Goal: Transaction & Acquisition: Purchase product/service

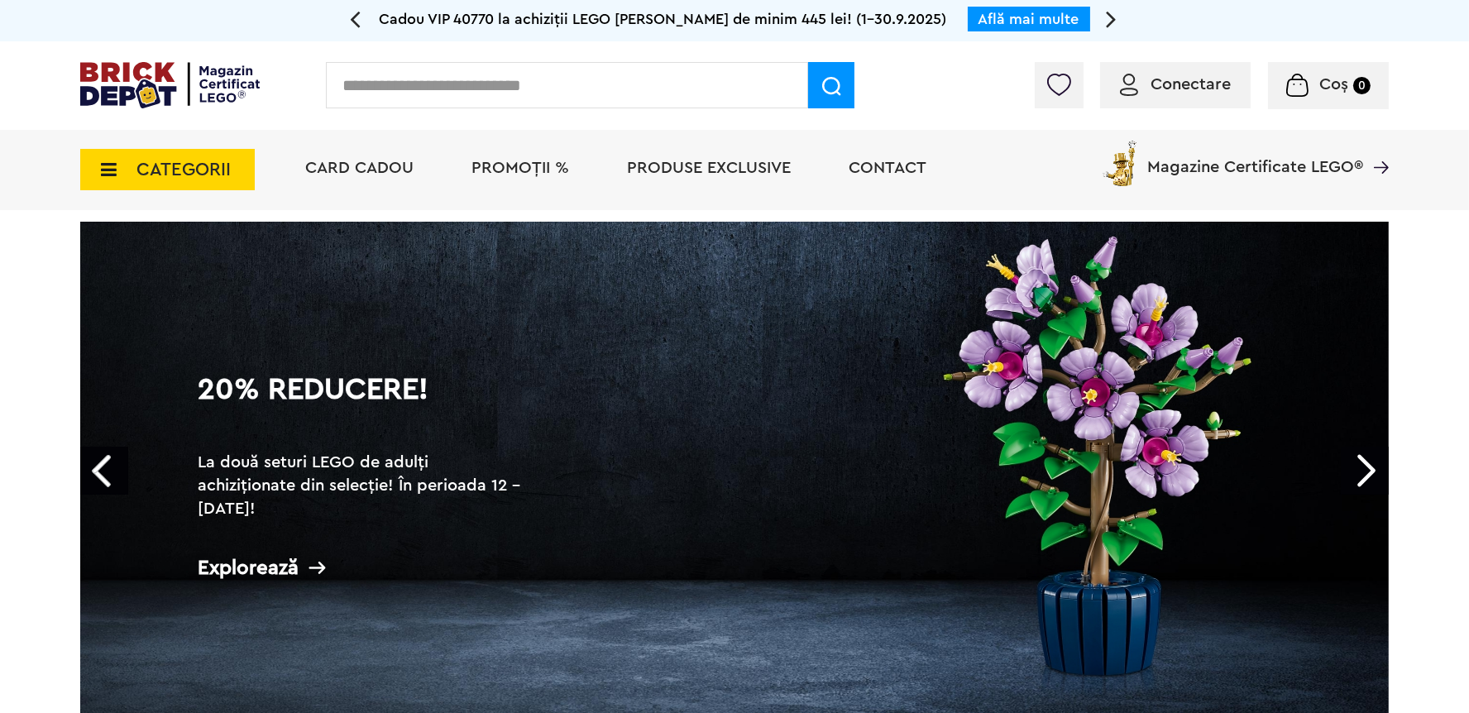
click at [1194, 83] on span "Conectare" at bounding box center [1191, 84] width 80 height 17
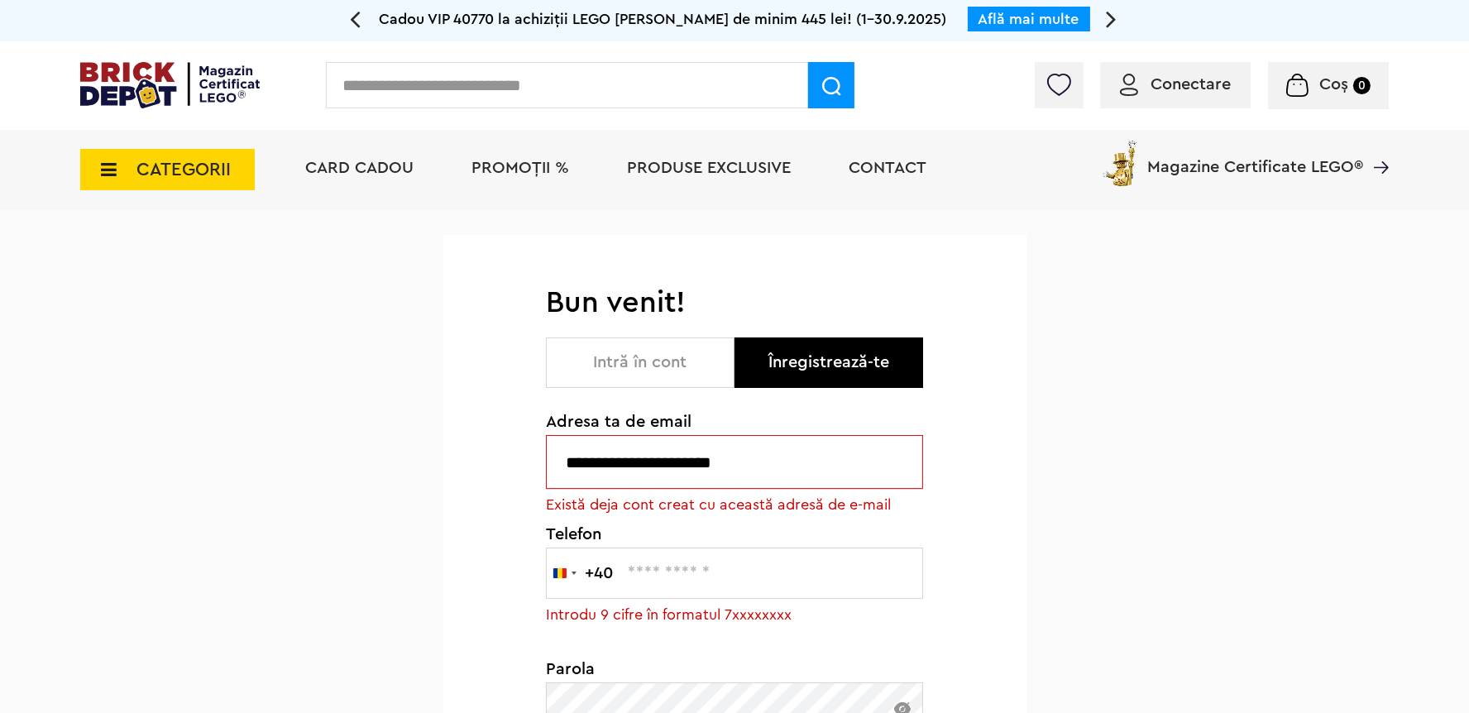
click at [597, 362] on button "Intră în cont" at bounding box center [640, 363] width 189 height 50
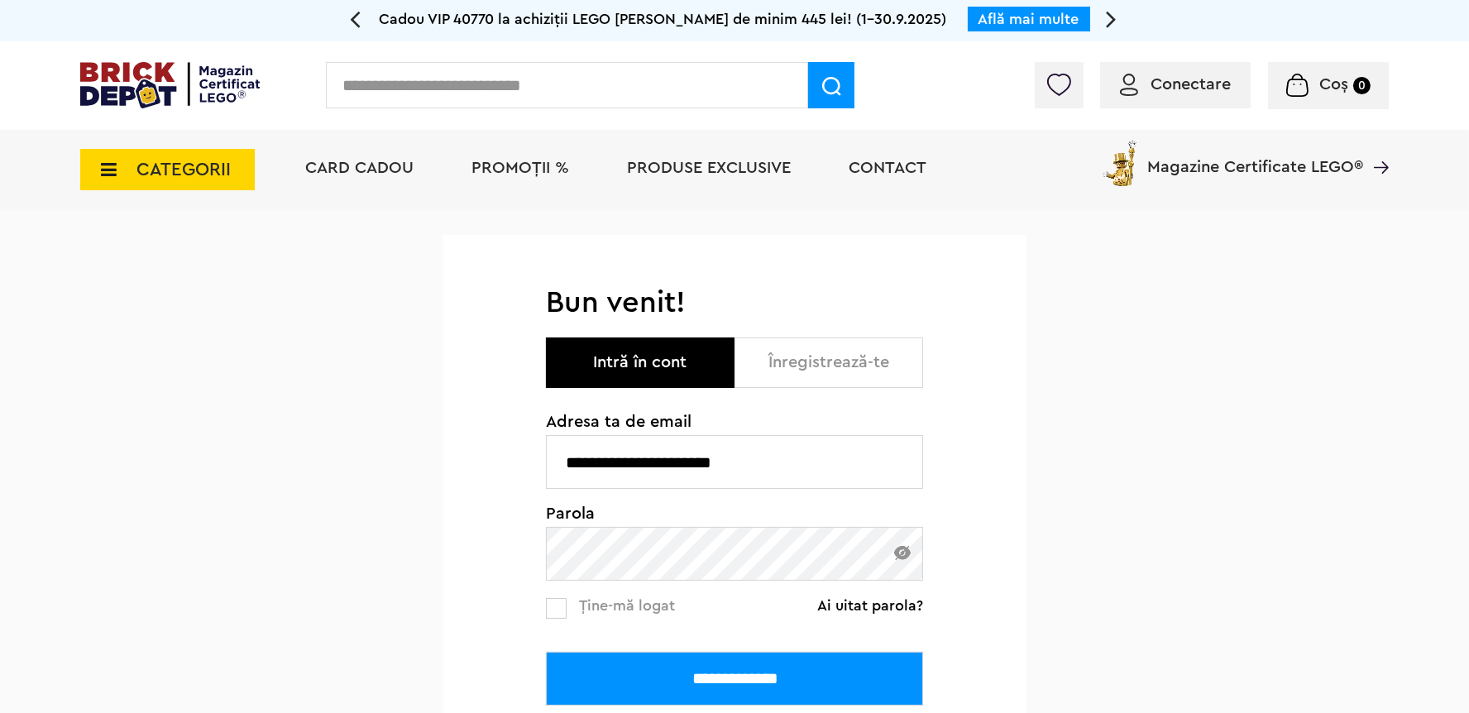
drag, startPoint x: 768, startPoint y: 682, endPoint x: 803, endPoint y: 631, distance: 61.7
click at [768, 683] on input "**********" at bounding box center [734, 679] width 377 height 54
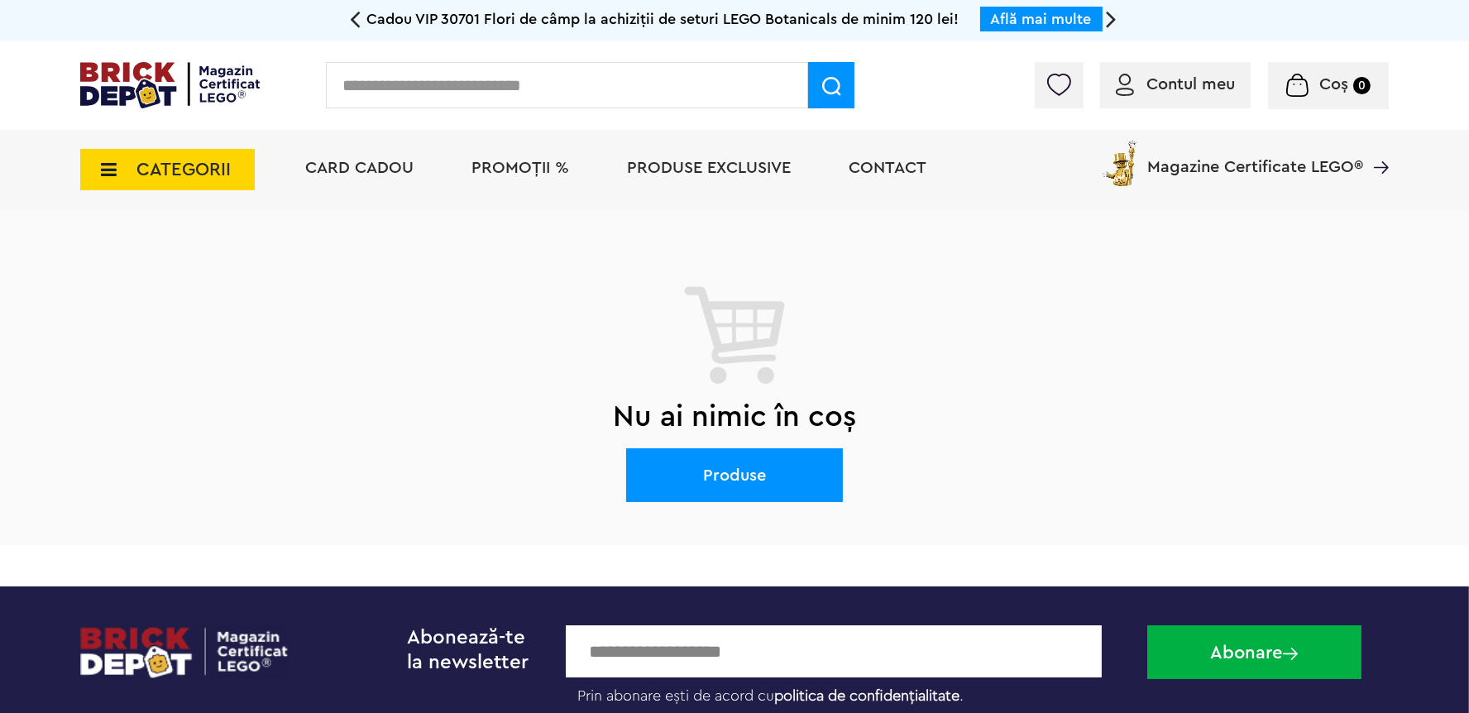
click at [513, 169] on span "PROMOȚII %" at bounding box center [521, 168] width 98 height 17
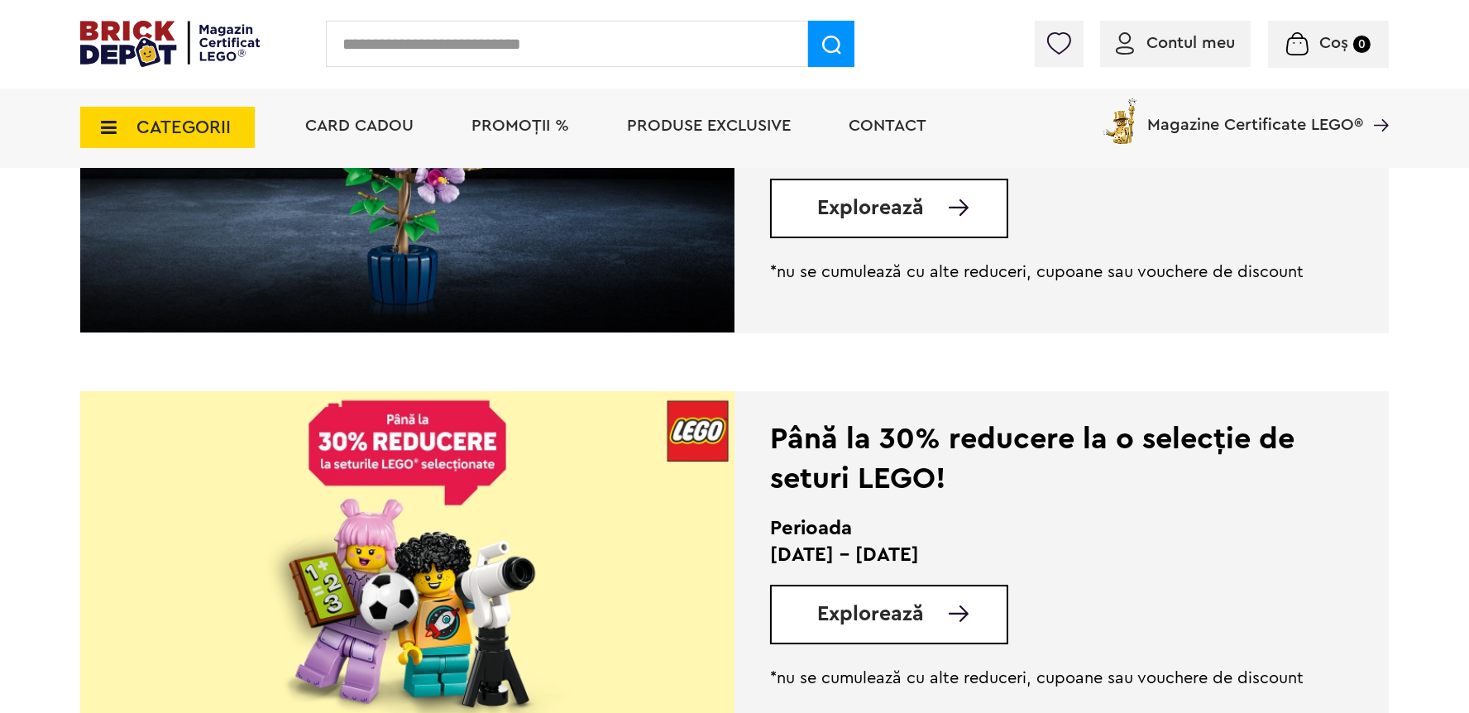
scroll to position [352, 0]
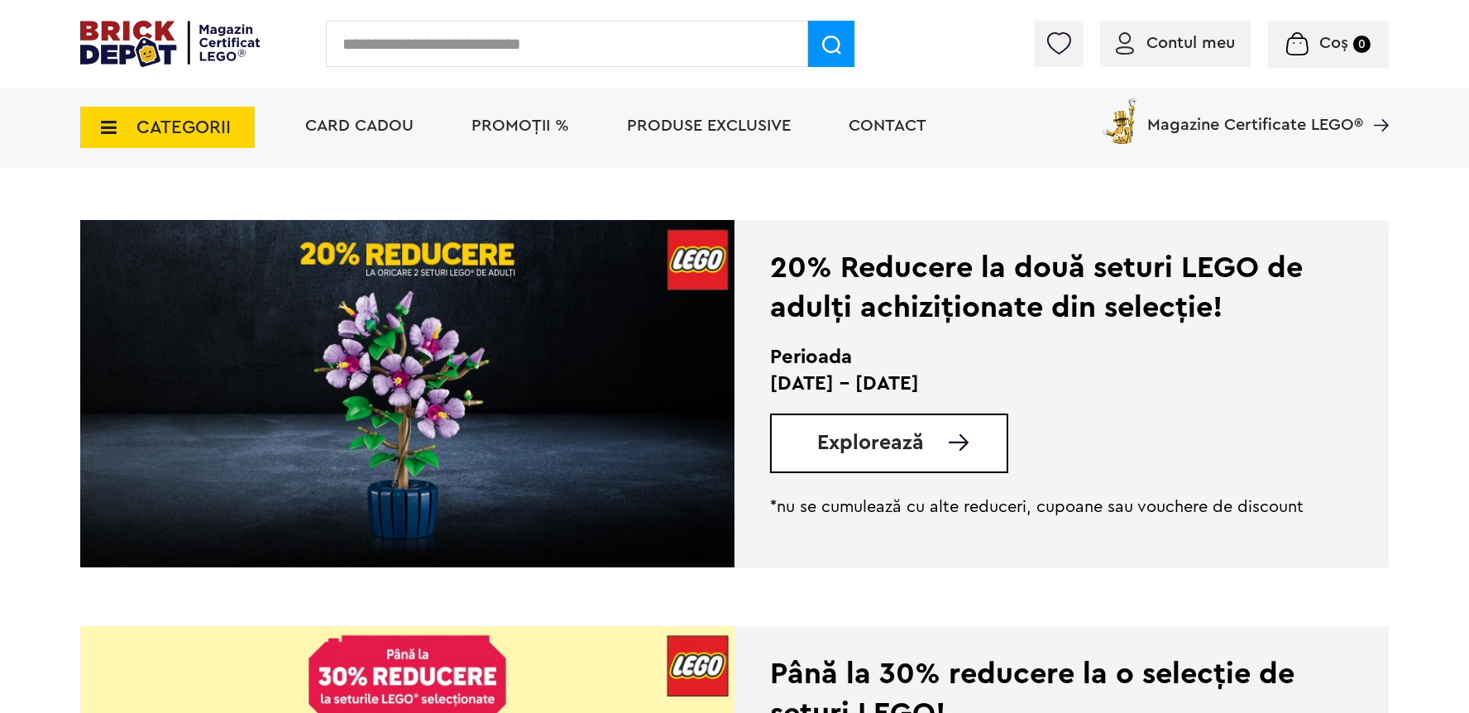
click at [912, 453] on span "Explorează" at bounding box center [870, 443] width 107 height 21
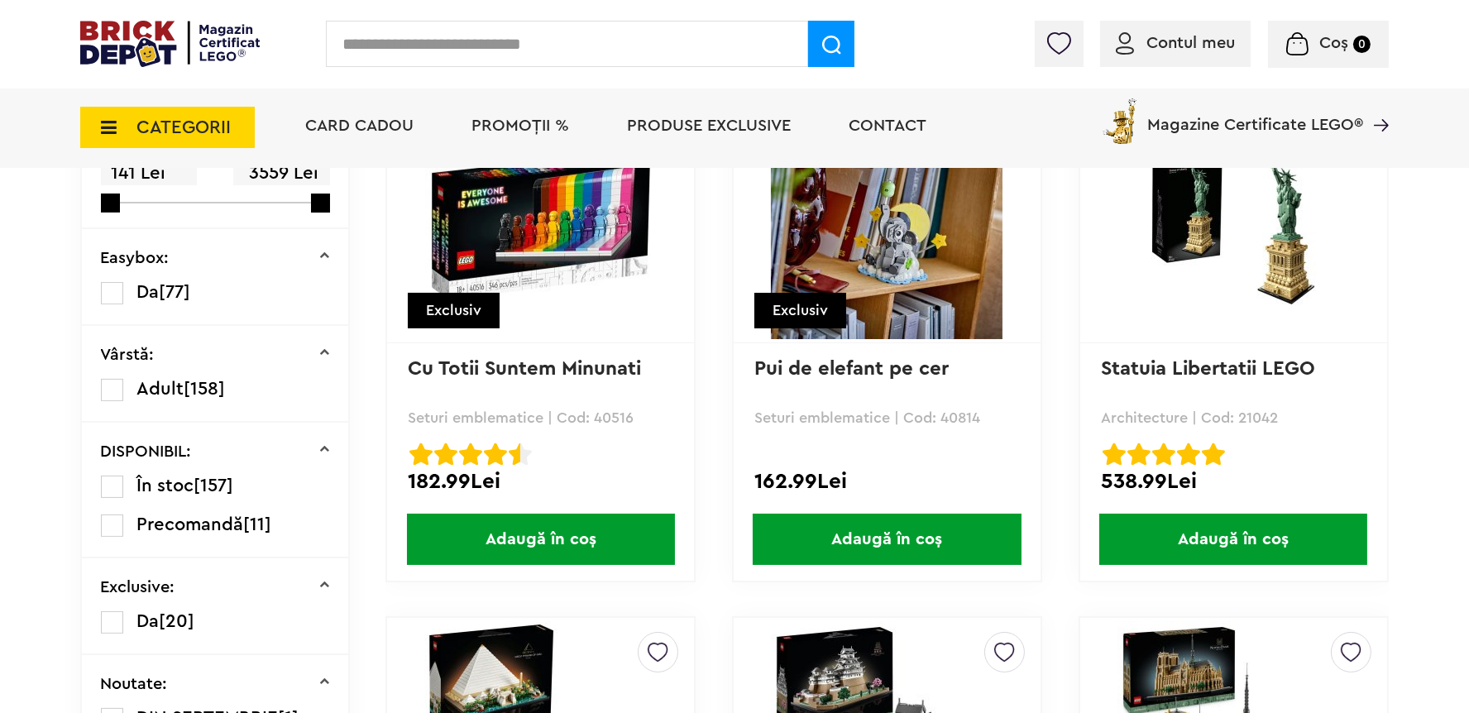
scroll to position [431, 0]
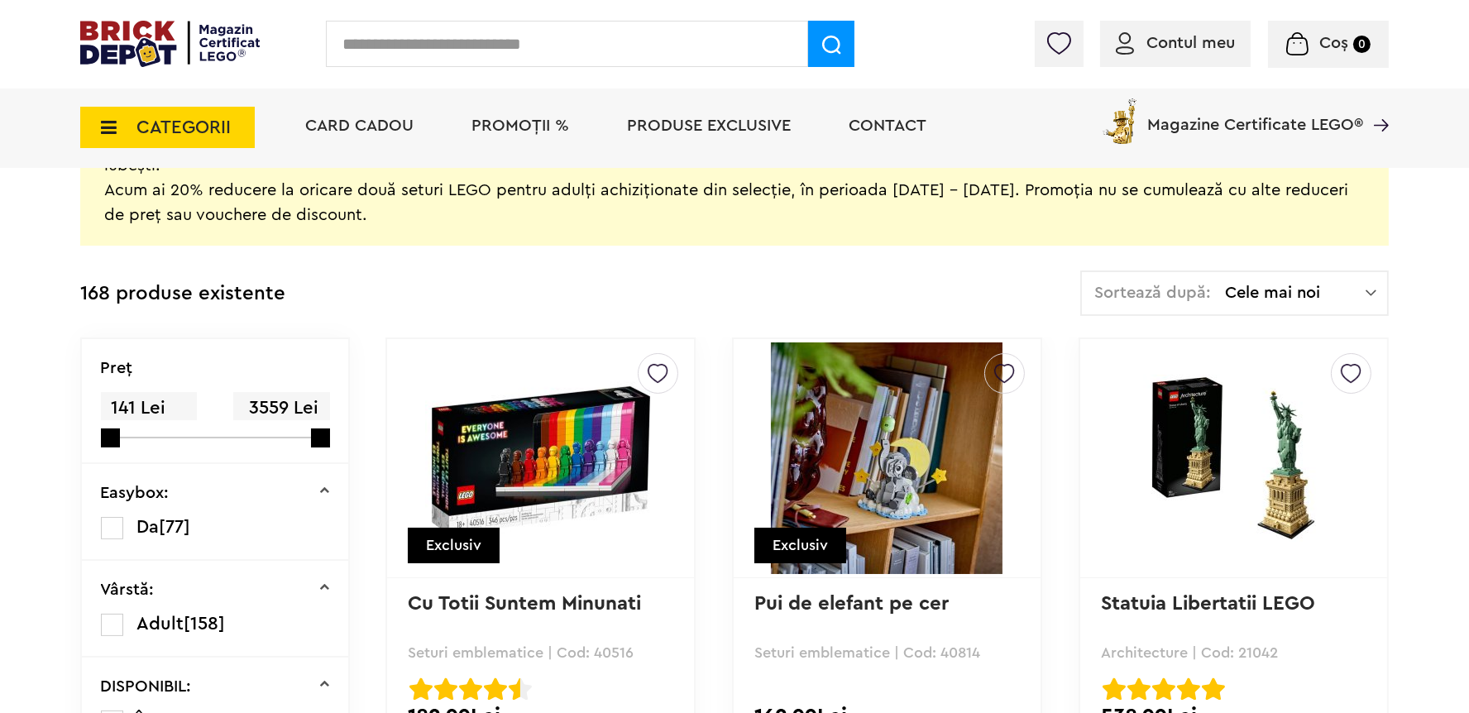
click at [1301, 285] on span "Cele mai noi" at bounding box center [1295, 293] width 141 height 17
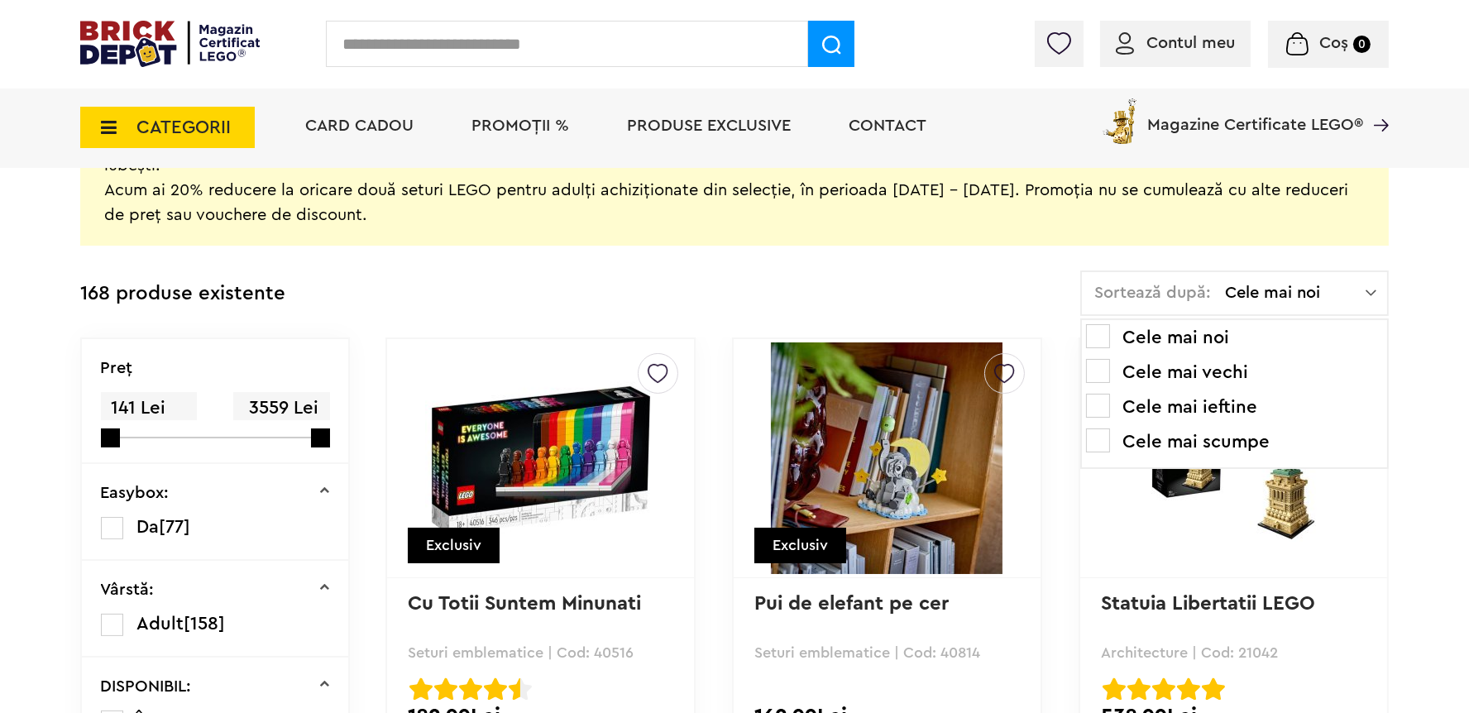
click at [1210, 413] on li "Cele mai ieftine" at bounding box center [1234, 407] width 297 height 26
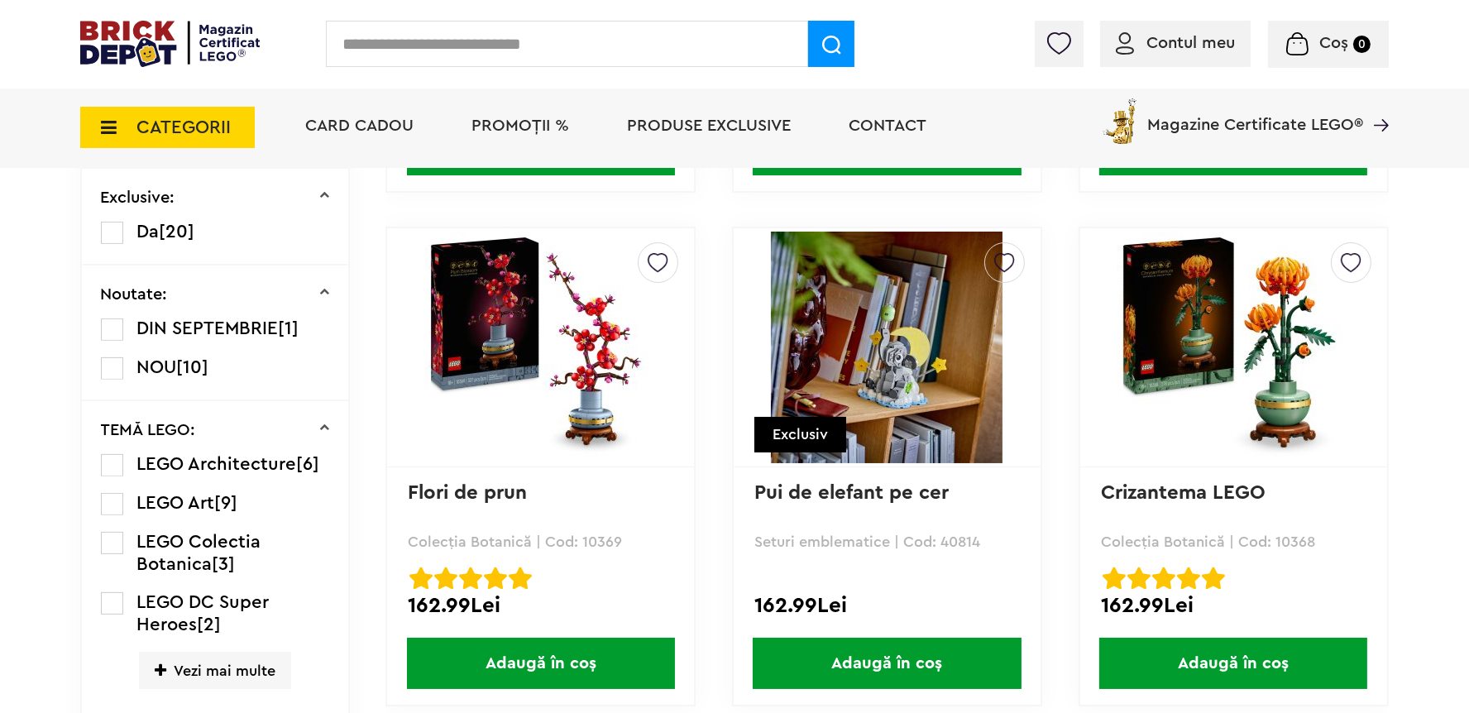
scroll to position [1173, 0]
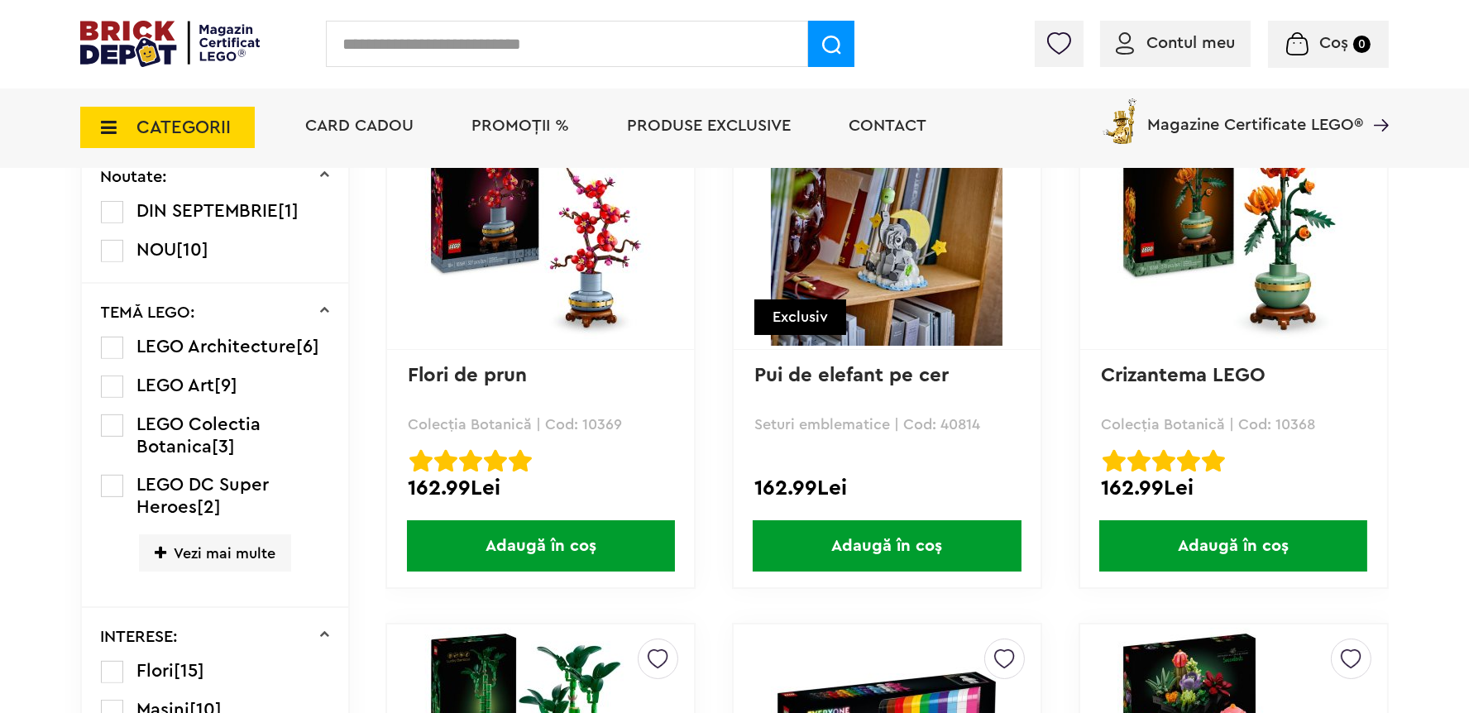
click at [592, 544] on span "Adaugă în coș" at bounding box center [541, 545] width 268 height 51
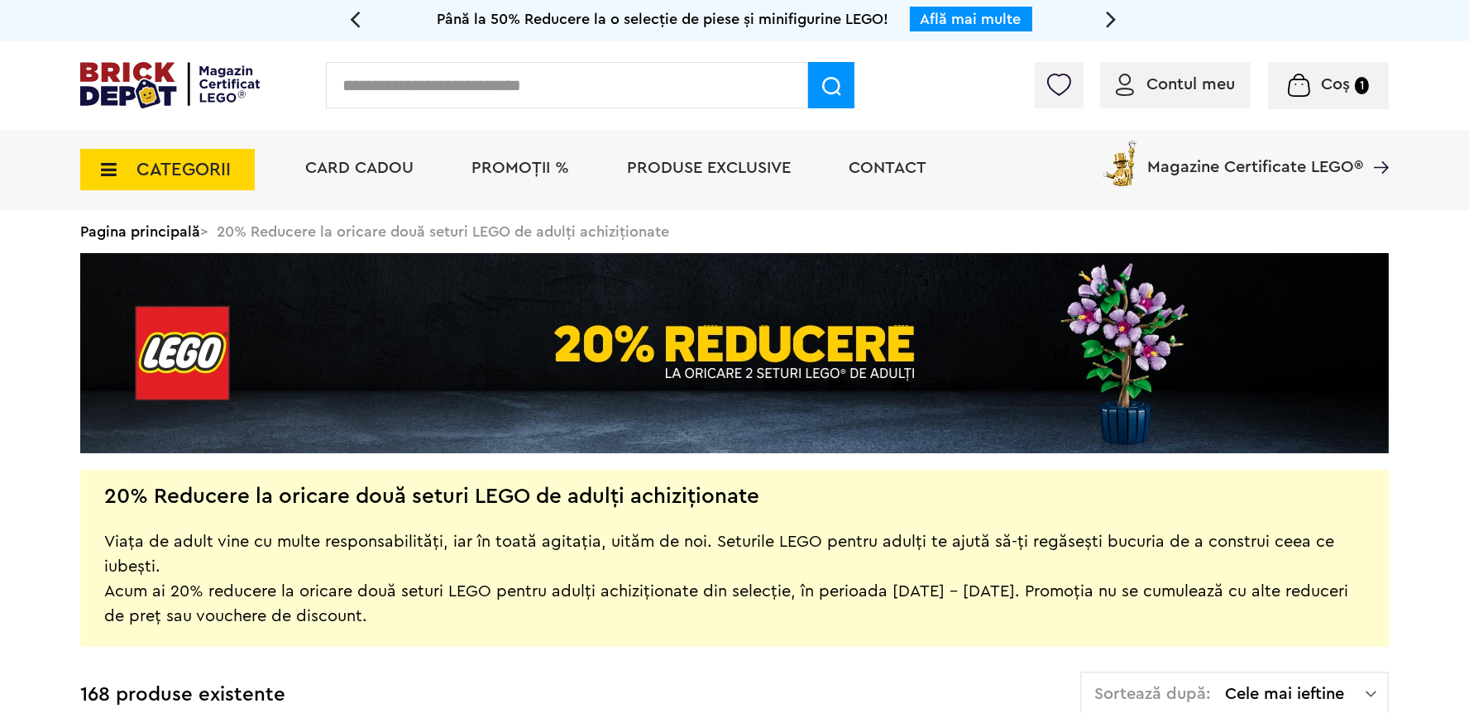
scroll to position [234, 0]
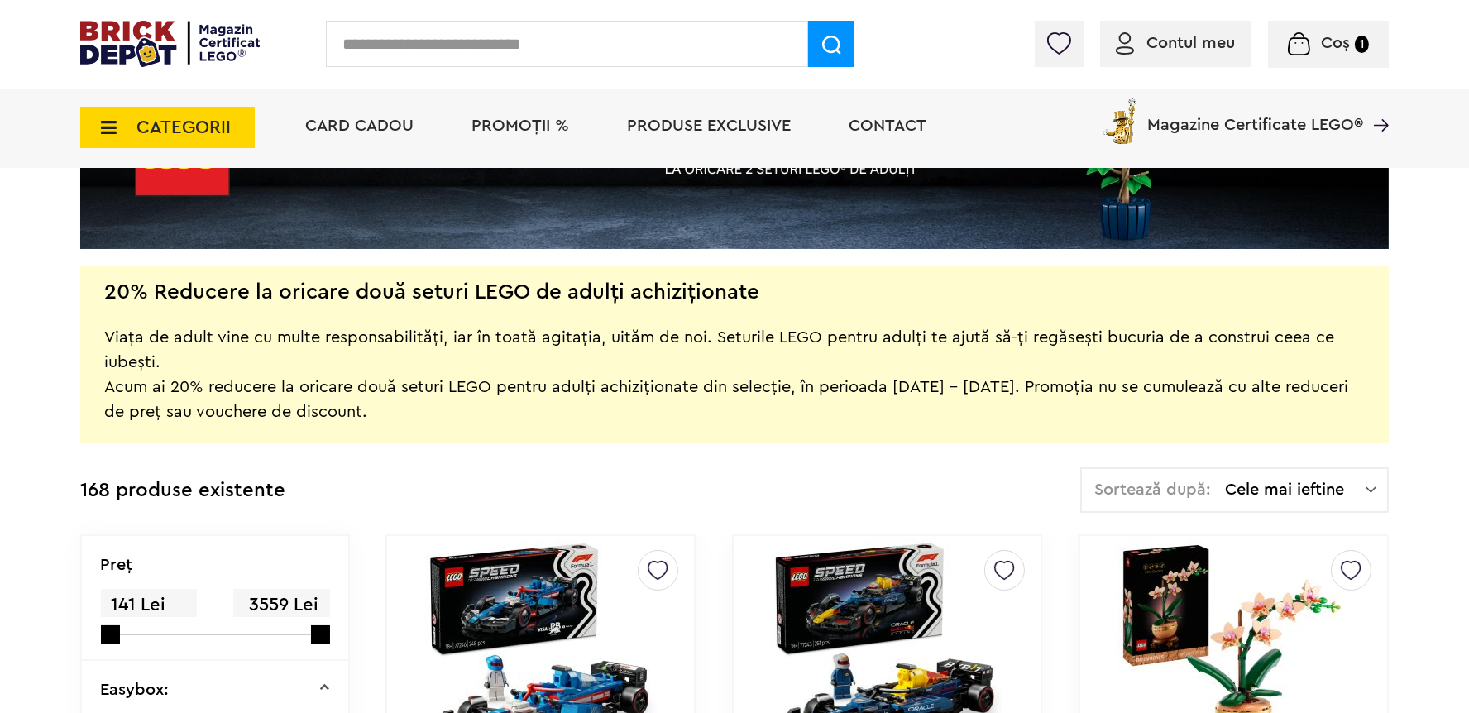
click at [1326, 485] on span "Cele mai ieftine" at bounding box center [1295, 489] width 141 height 17
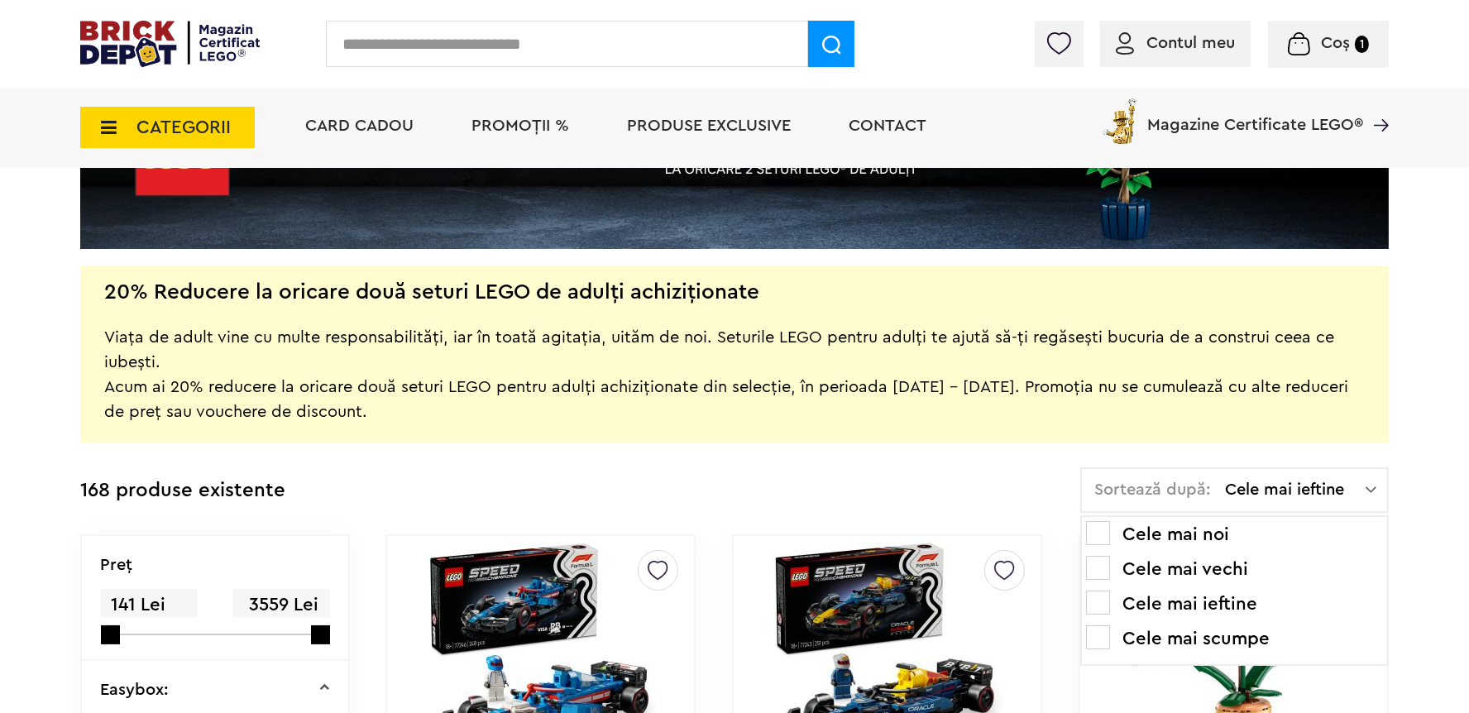
click at [1189, 640] on li "Cele mai scumpe" at bounding box center [1234, 638] width 297 height 26
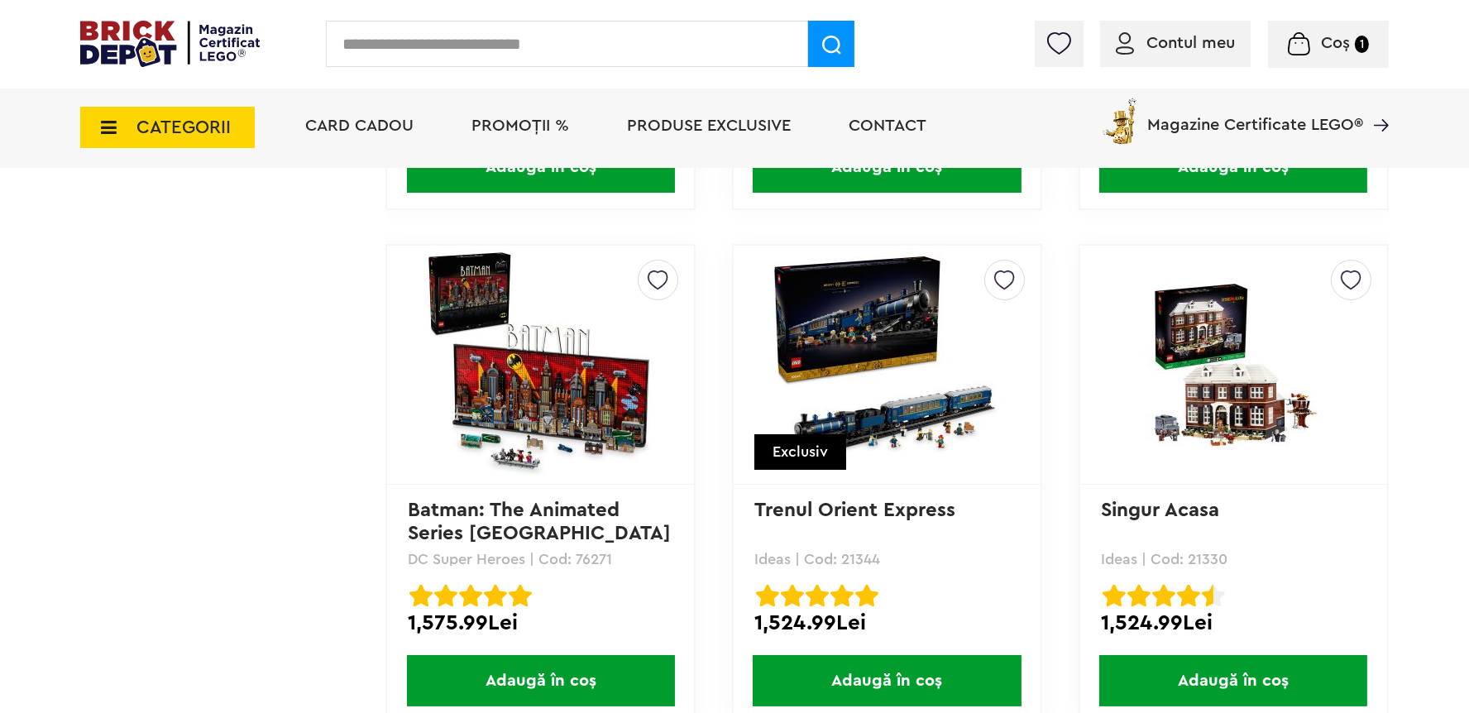
scroll to position [4751, 0]
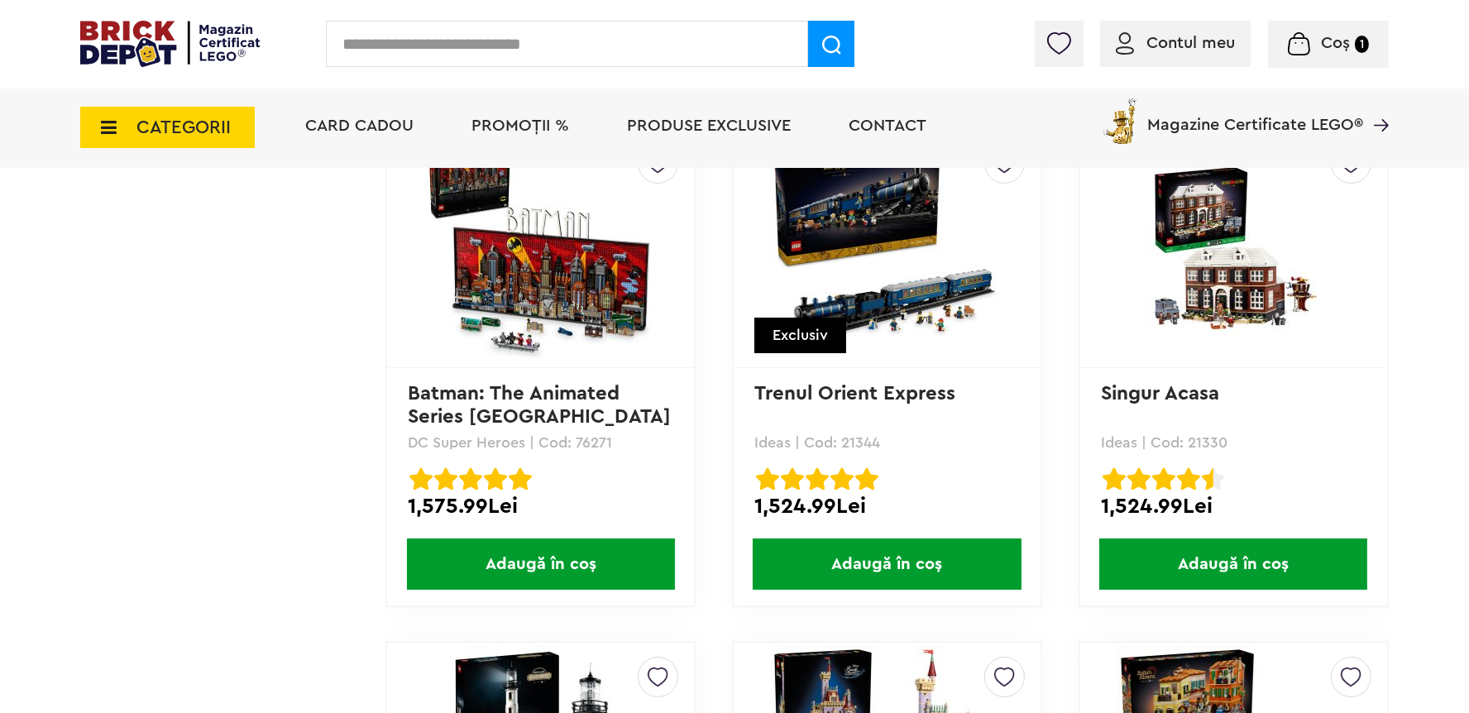
click at [937, 571] on span "Adaugă în coș" at bounding box center [887, 564] width 268 height 51
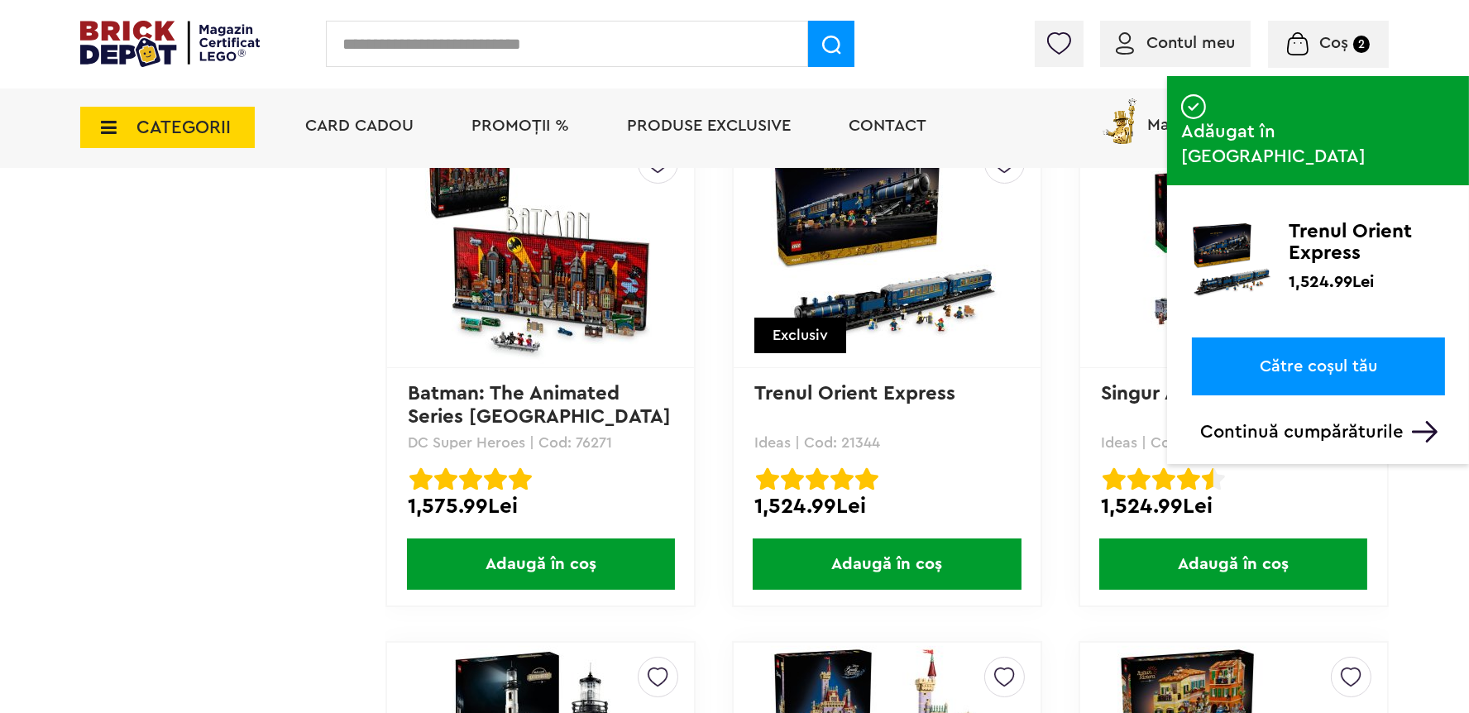
click at [1297, 338] on link "Către coșul tău" at bounding box center [1318, 367] width 253 height 58
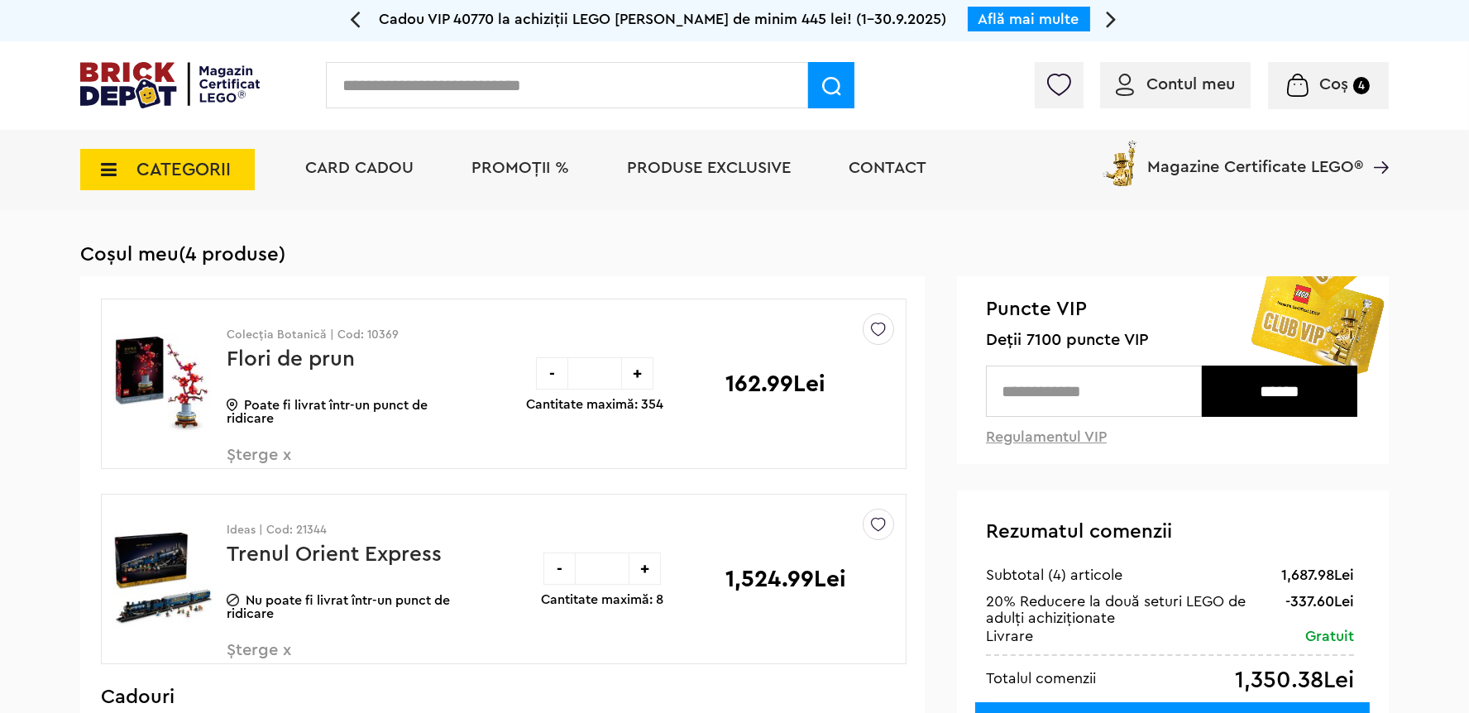
click at [548, 163] on span "PROMOȚII %" at bounding box center [521, 168] width 98 height 17
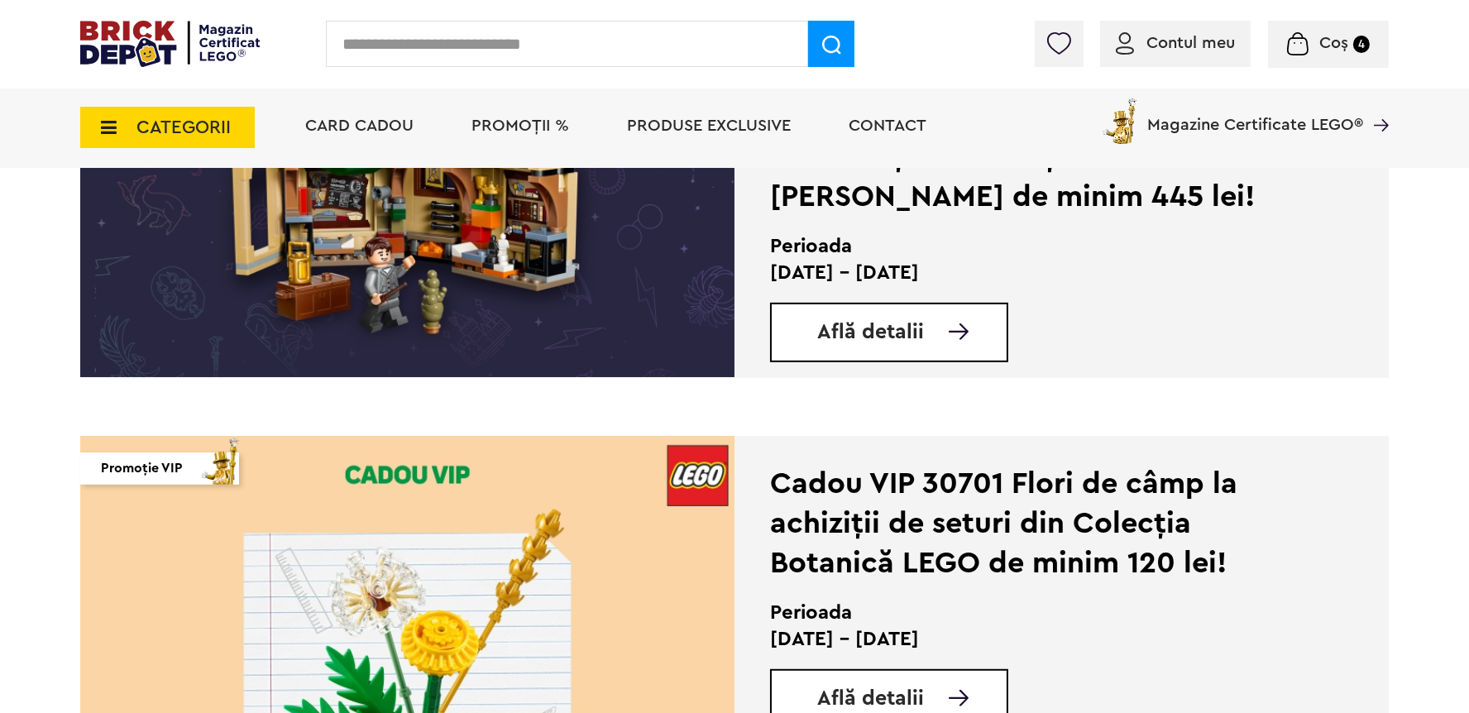
scroll to position [1877, 0]
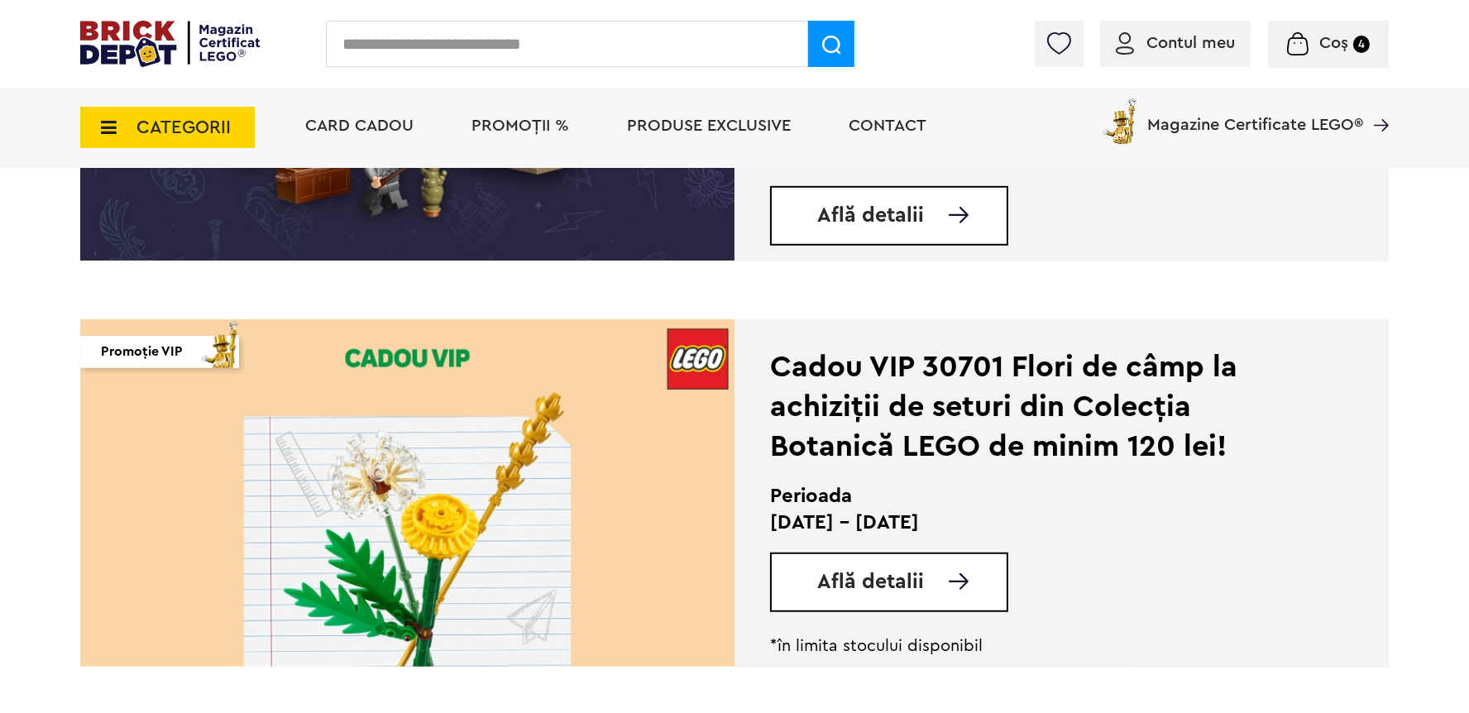
click at [876, 587] on span "Află detalii" at bounding box center [870, 582] width 107 height 21
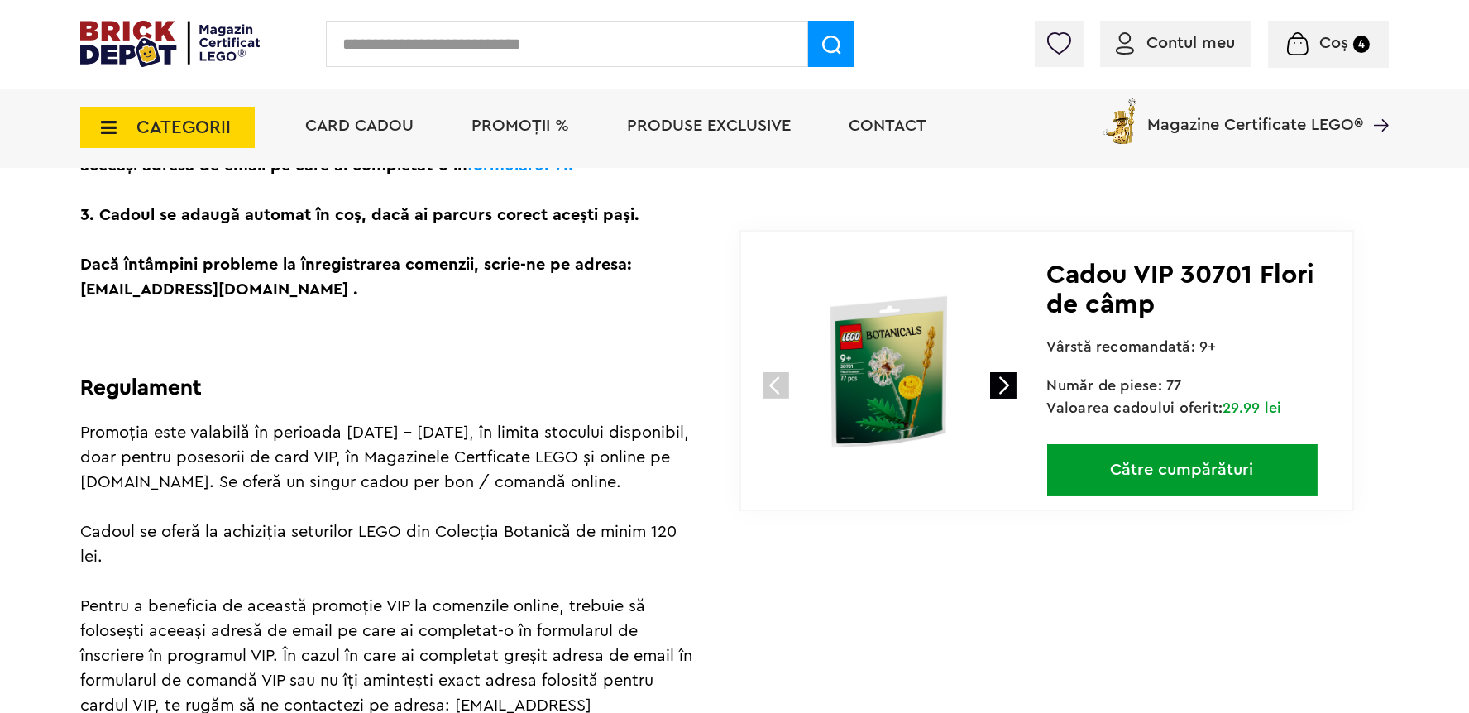
scroll to position [704, 0]
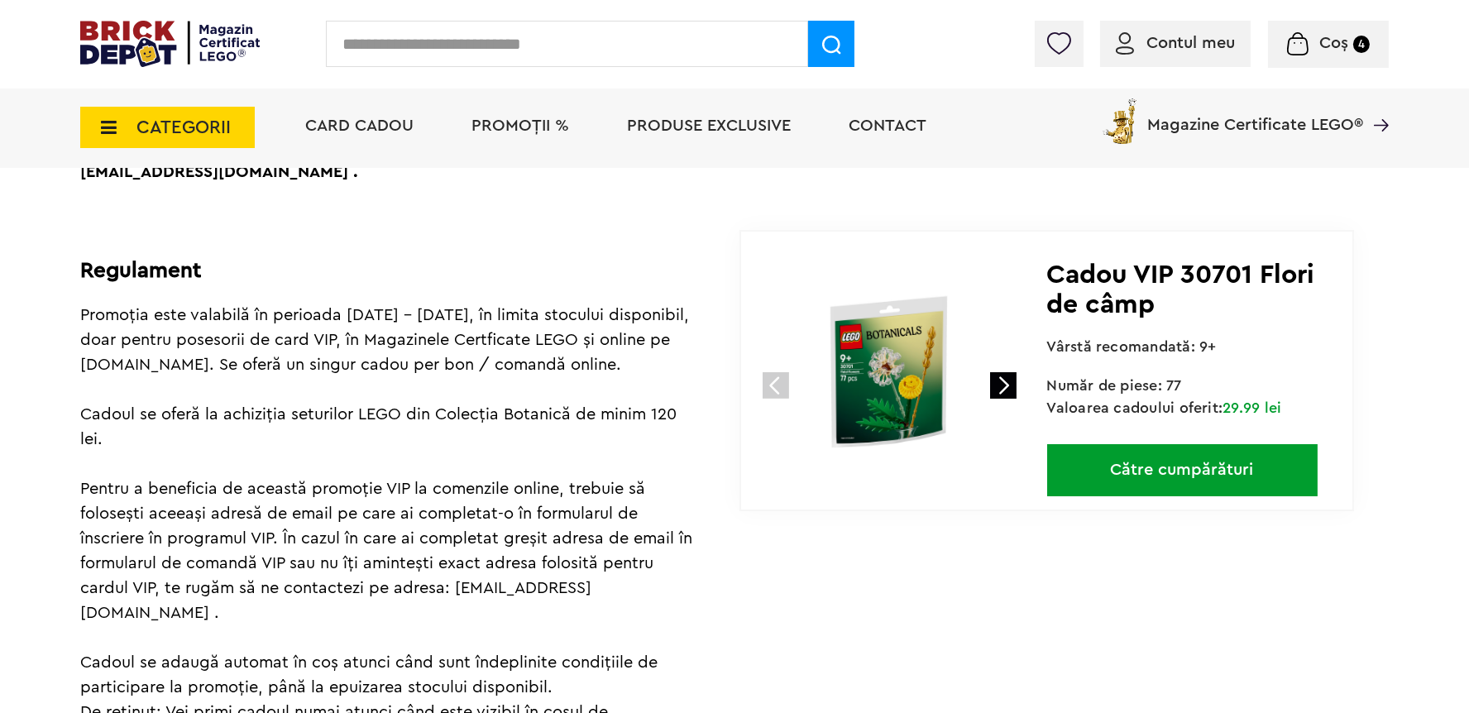
click at [1168, 483] on link "Către cumpărături" at bounding box center [1182, 470] width 271 height 52
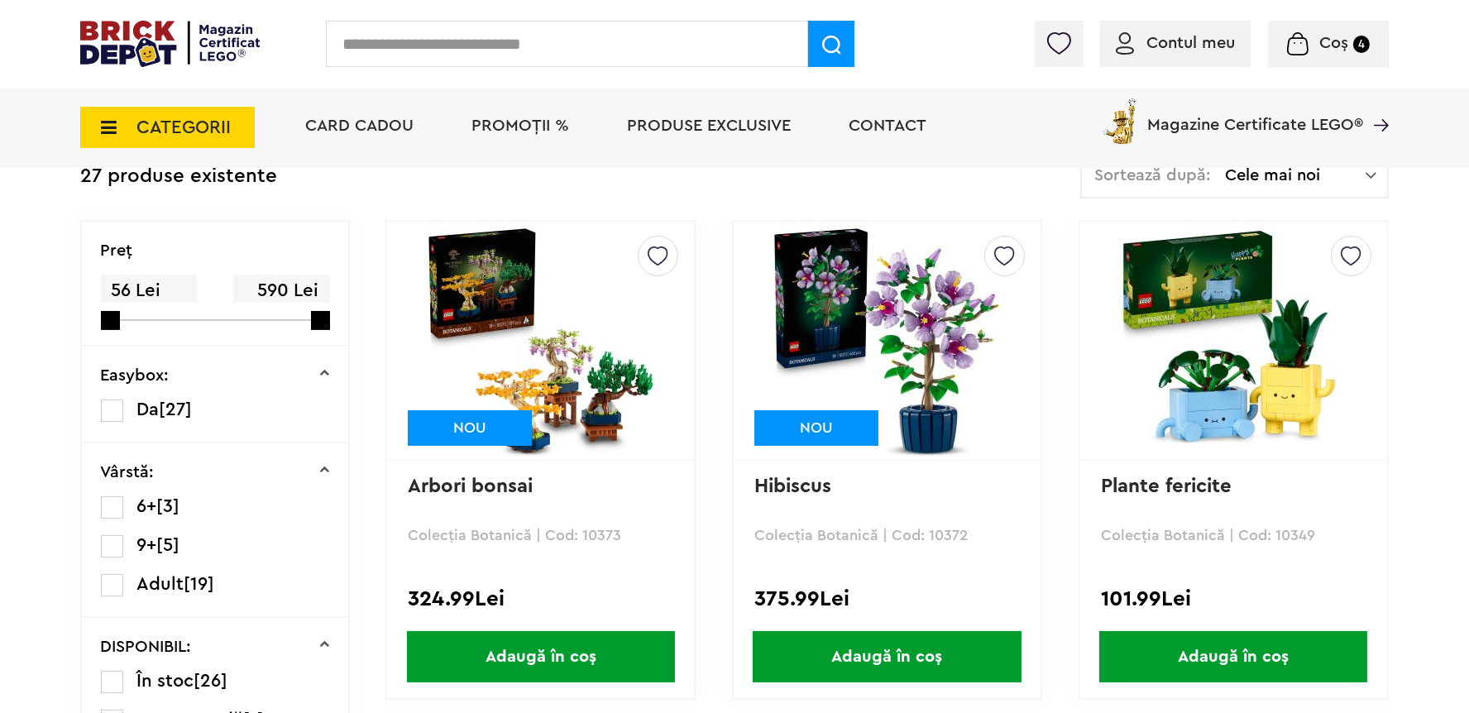
scroll to position [234, 0]
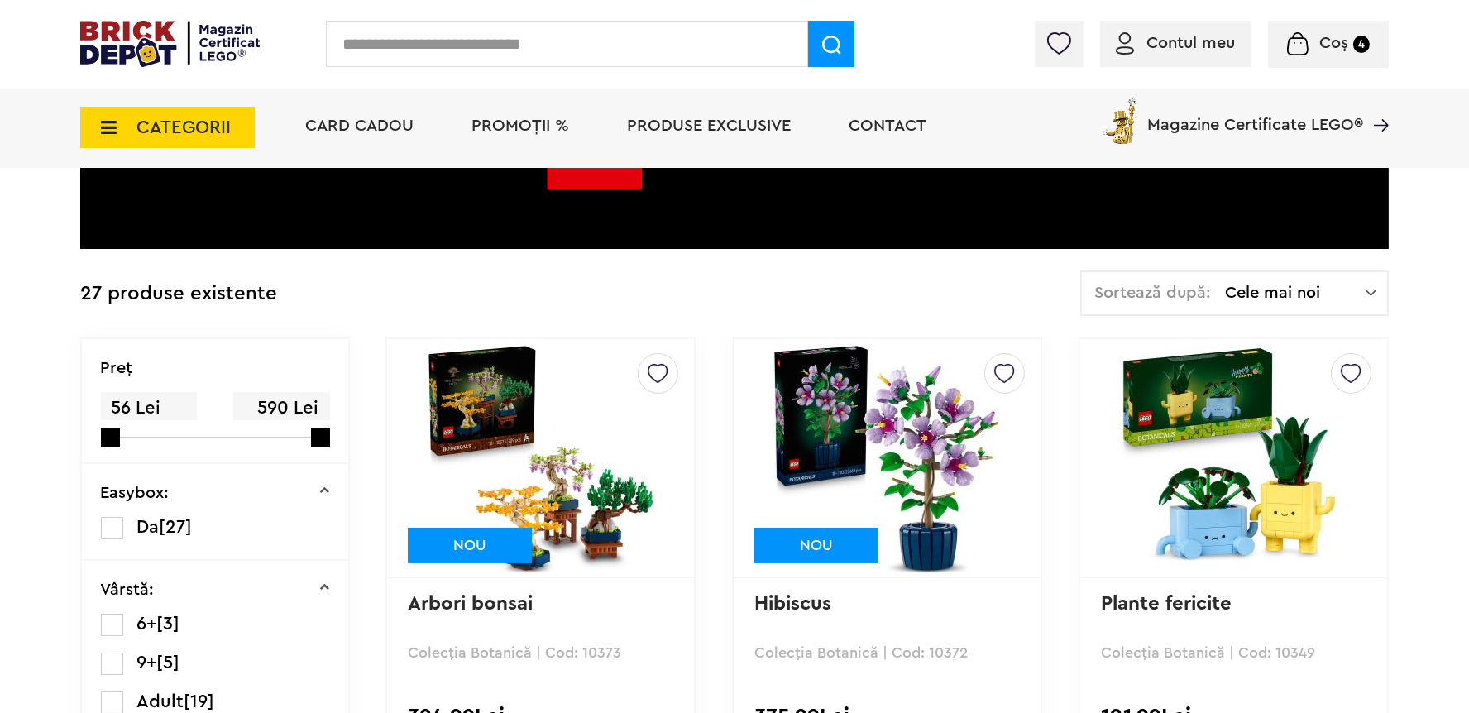
click at [1286, 298] on span "Cele mai noi" at bounding box center [1295, 293] width 141 height 17
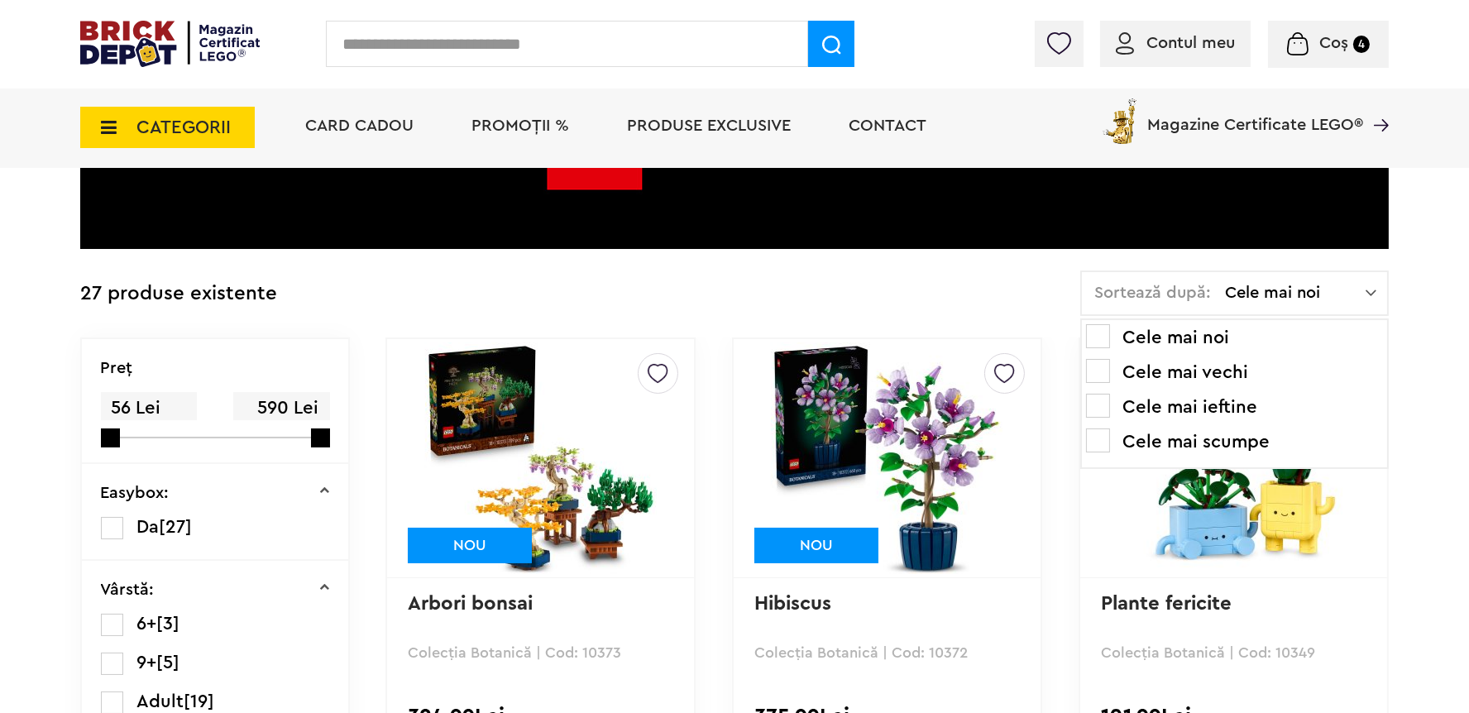
click at [1209, 405] on li "Cele mai ieftine" at bounding box center [1234, 407] width 297 height 26
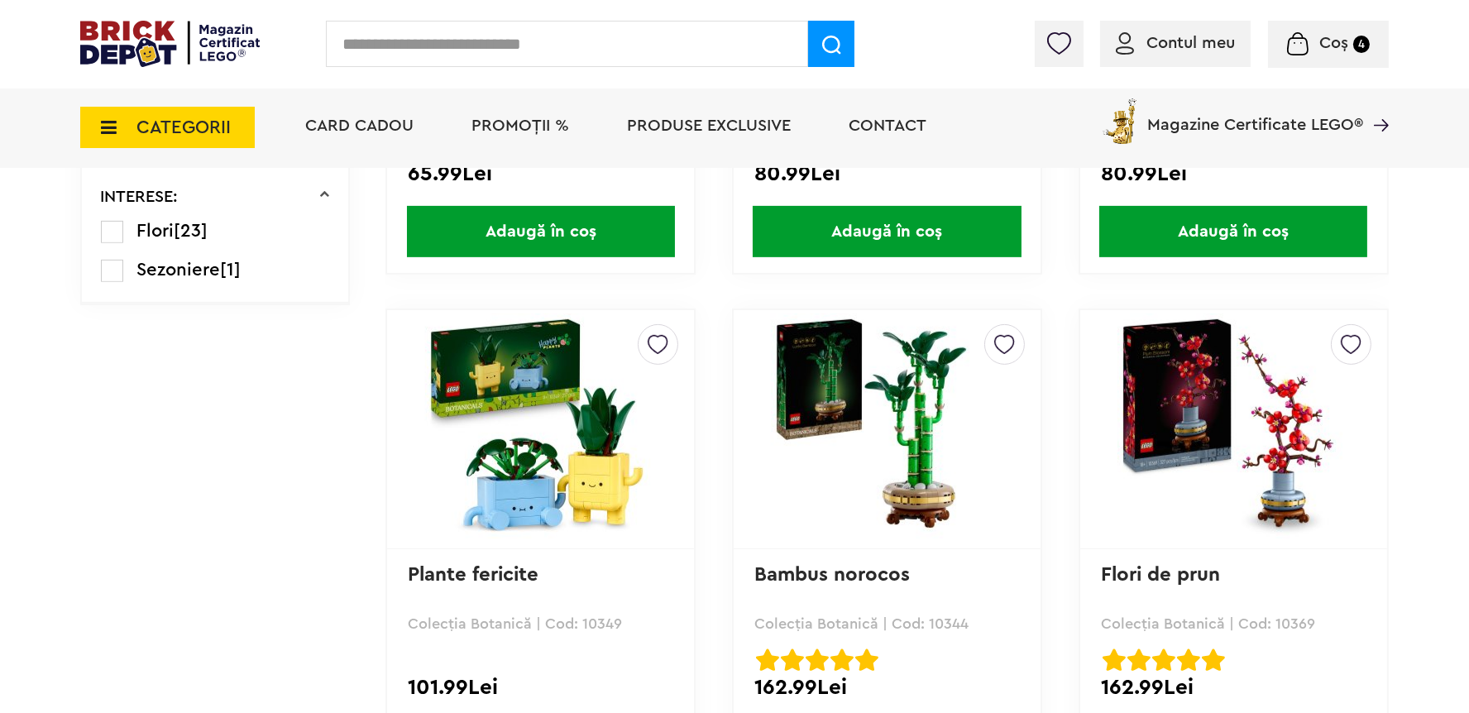
scroll to position [1408, 0]
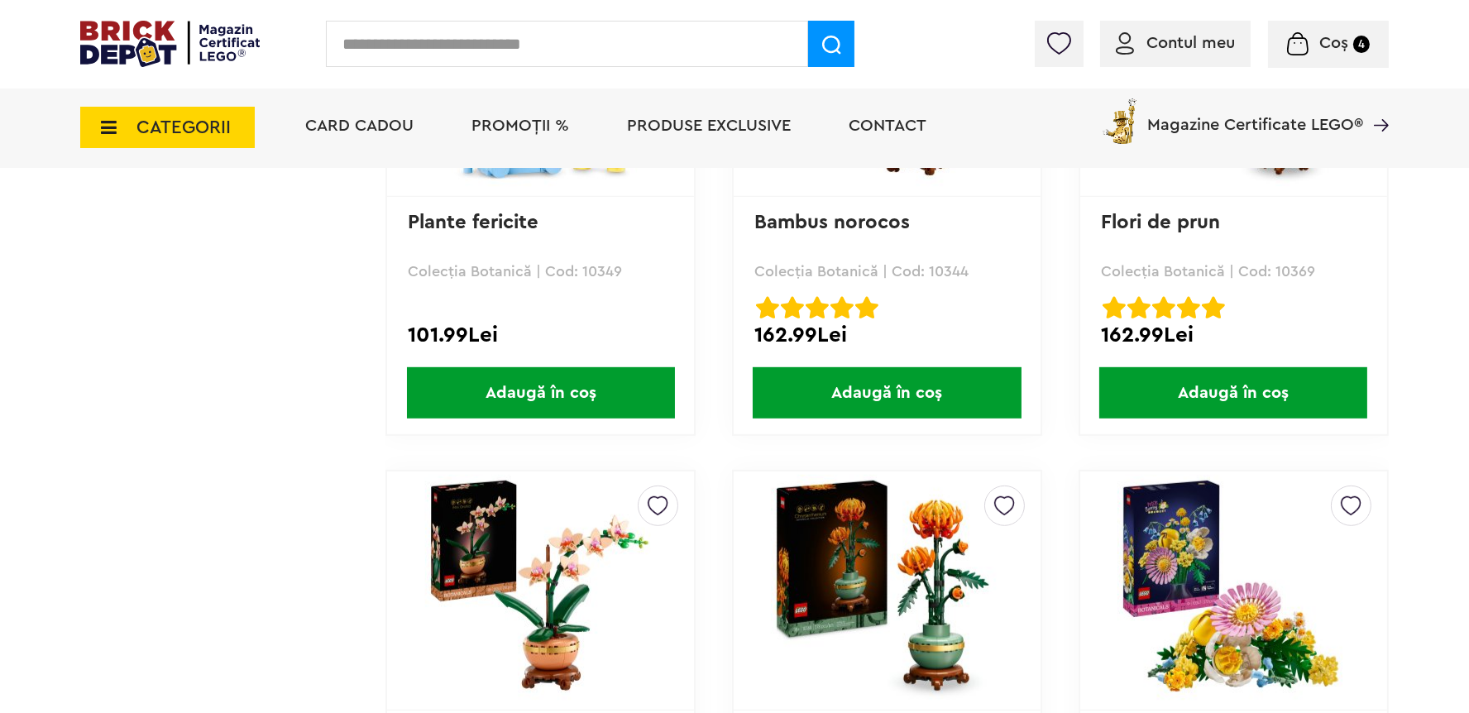
scroll to position [1877, 0]
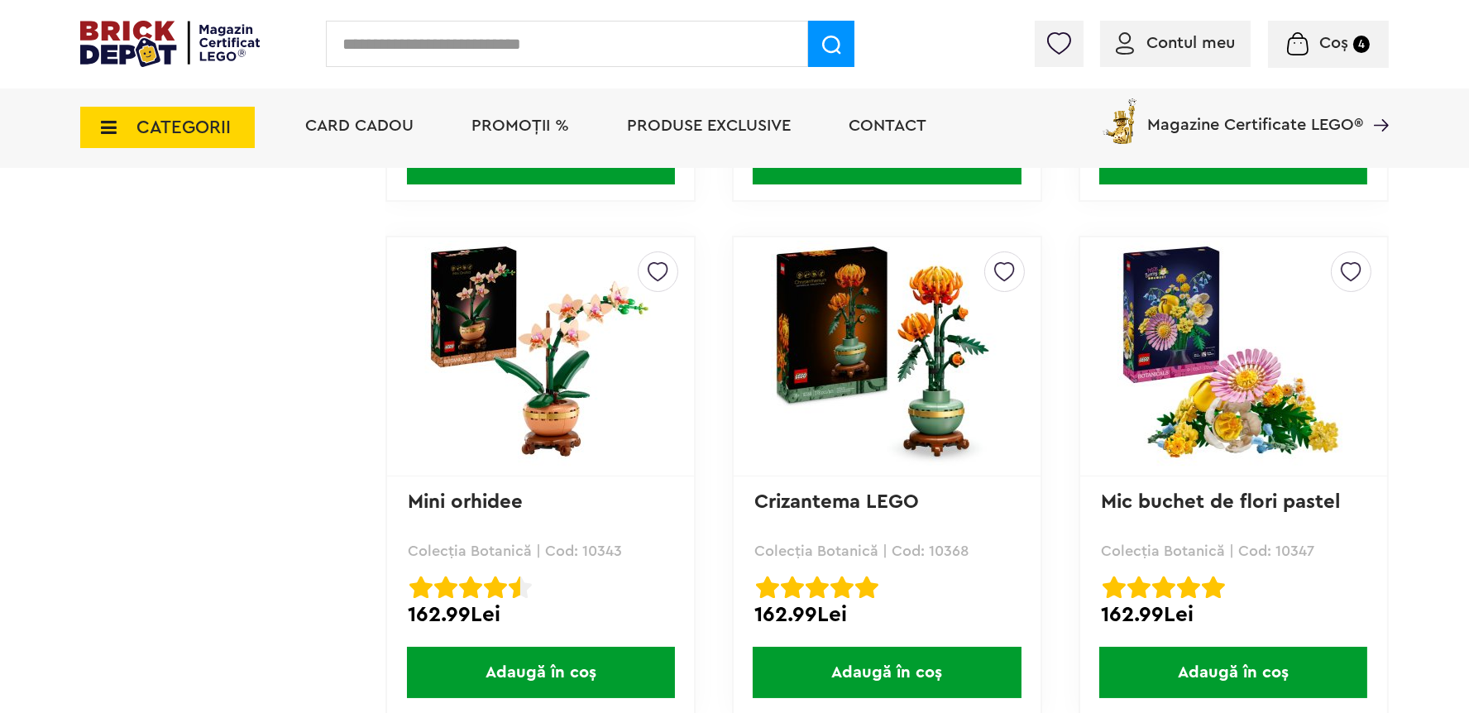
click at [573, 677] on span "Adaugă în coș" at bounding box center [541, 672] width 268 height 51
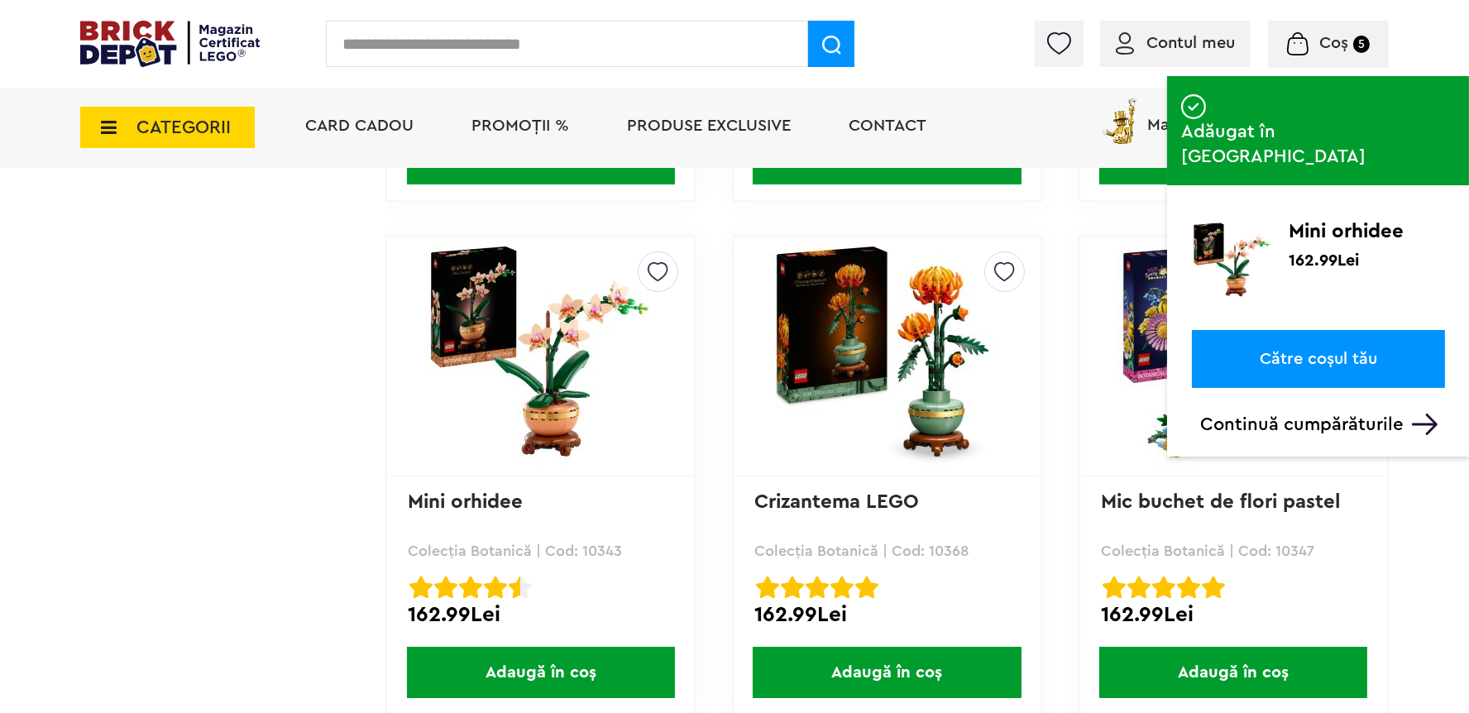
click at [1297, 330] on link "Către coșul tău" at bounding box center [1318, 359] width 253 height 58
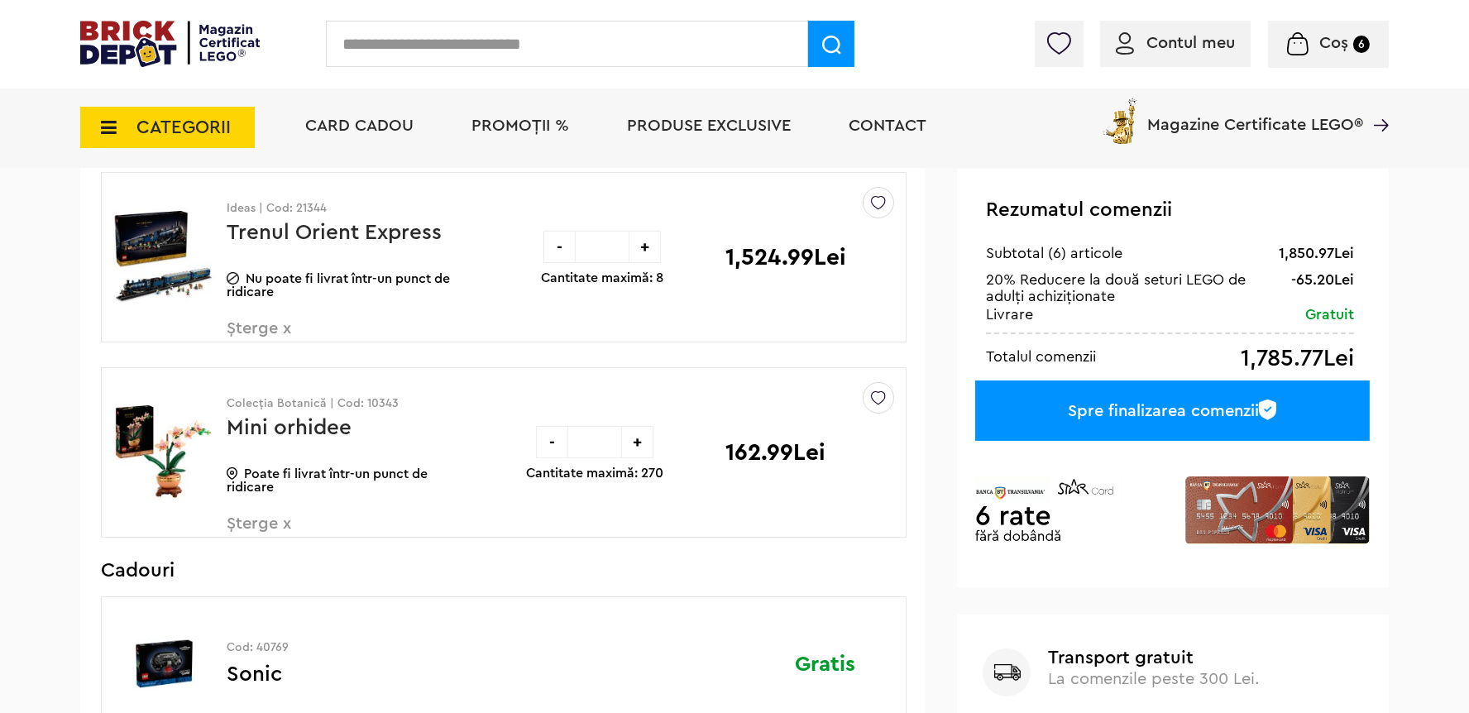
scroll to position [117, 0]
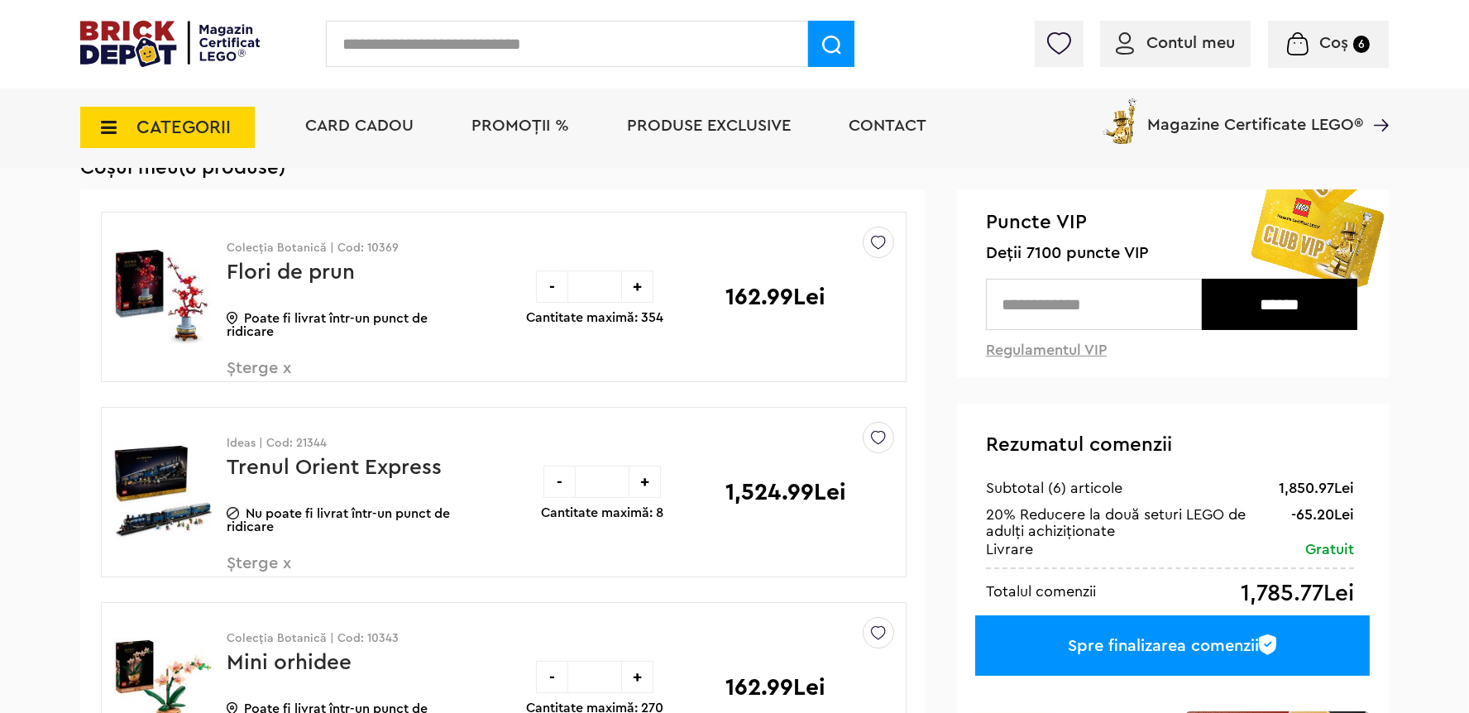
click at [264, 366] on span "Șterge x" at bounding box center [324, 378] width 194 height 36
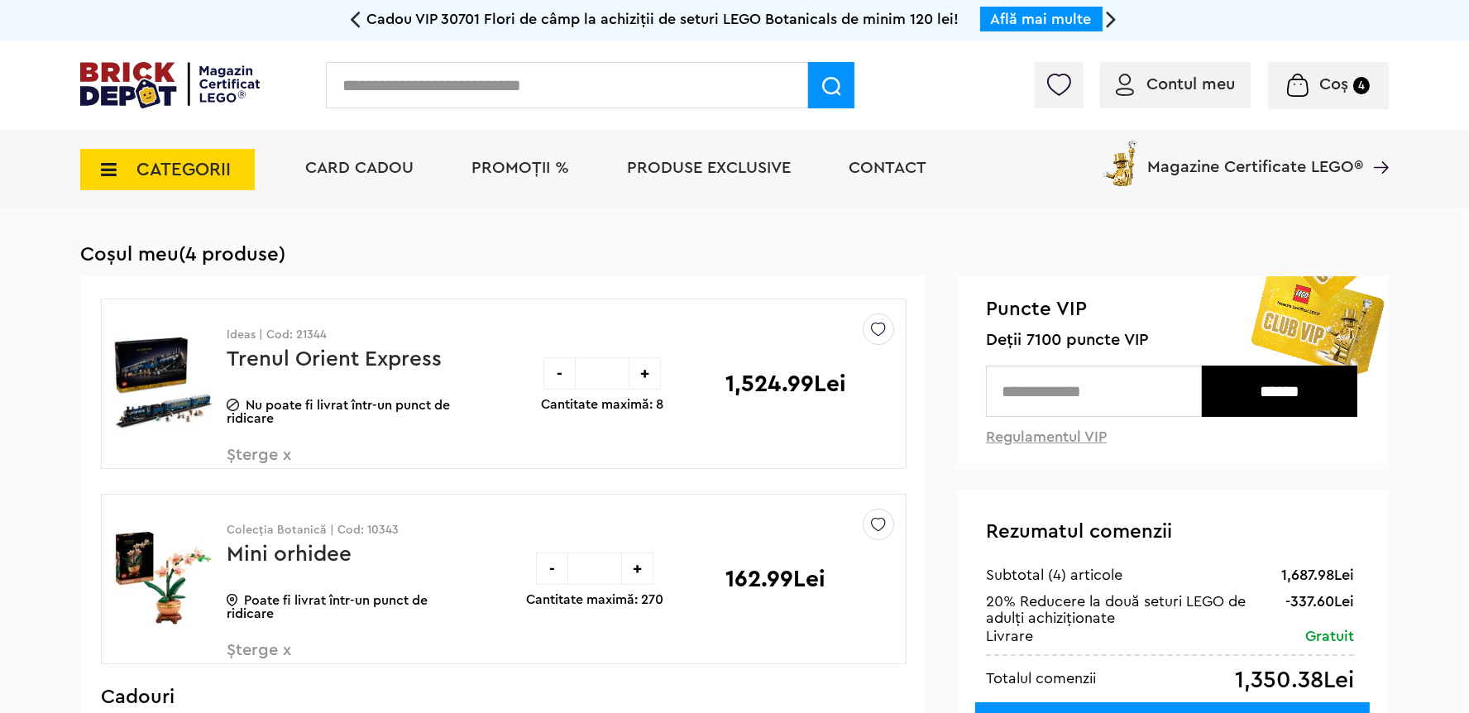
click at [1079, 391] on input "text" at bounding box center [1094, 391] width 216 height 51
click at [1267, 390] on input "******" at bounding box center [1280, 391] width 156 height 51
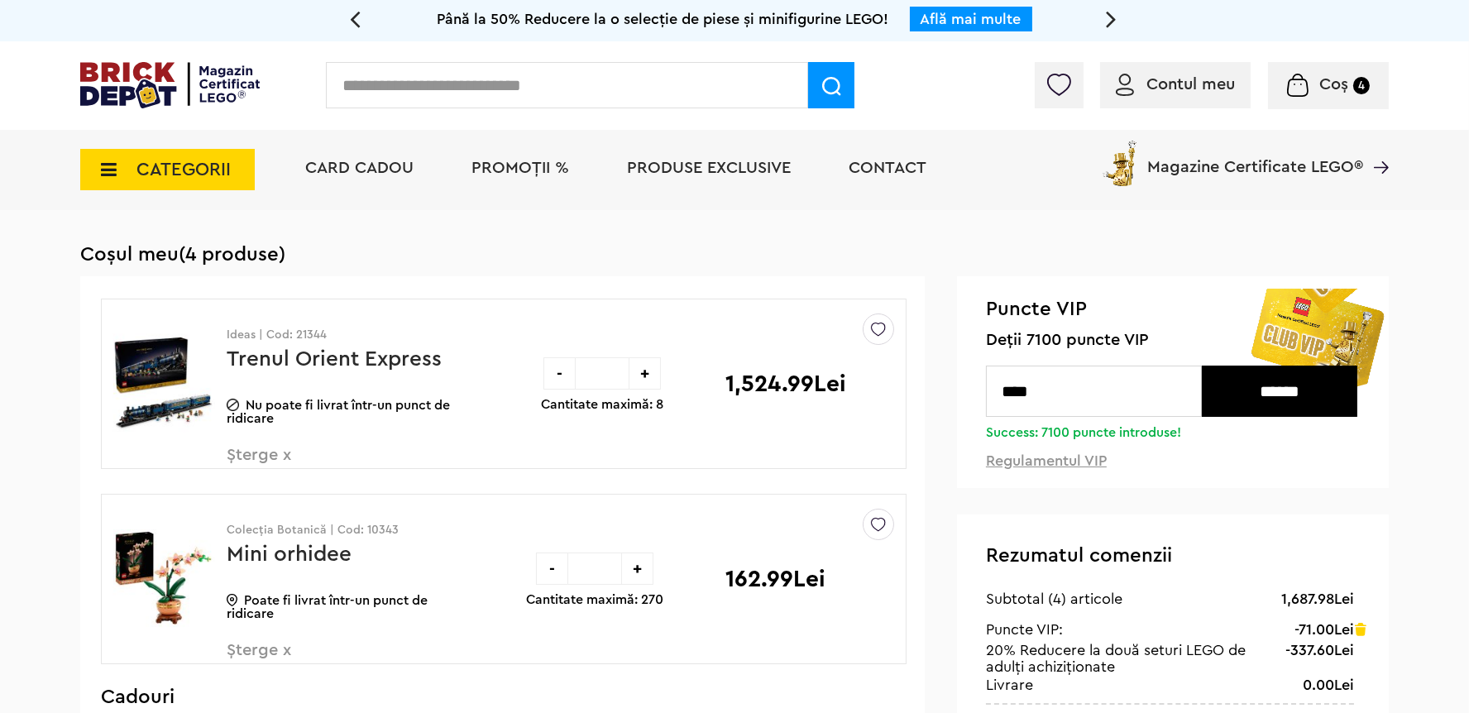
scroll to position [117, 0]
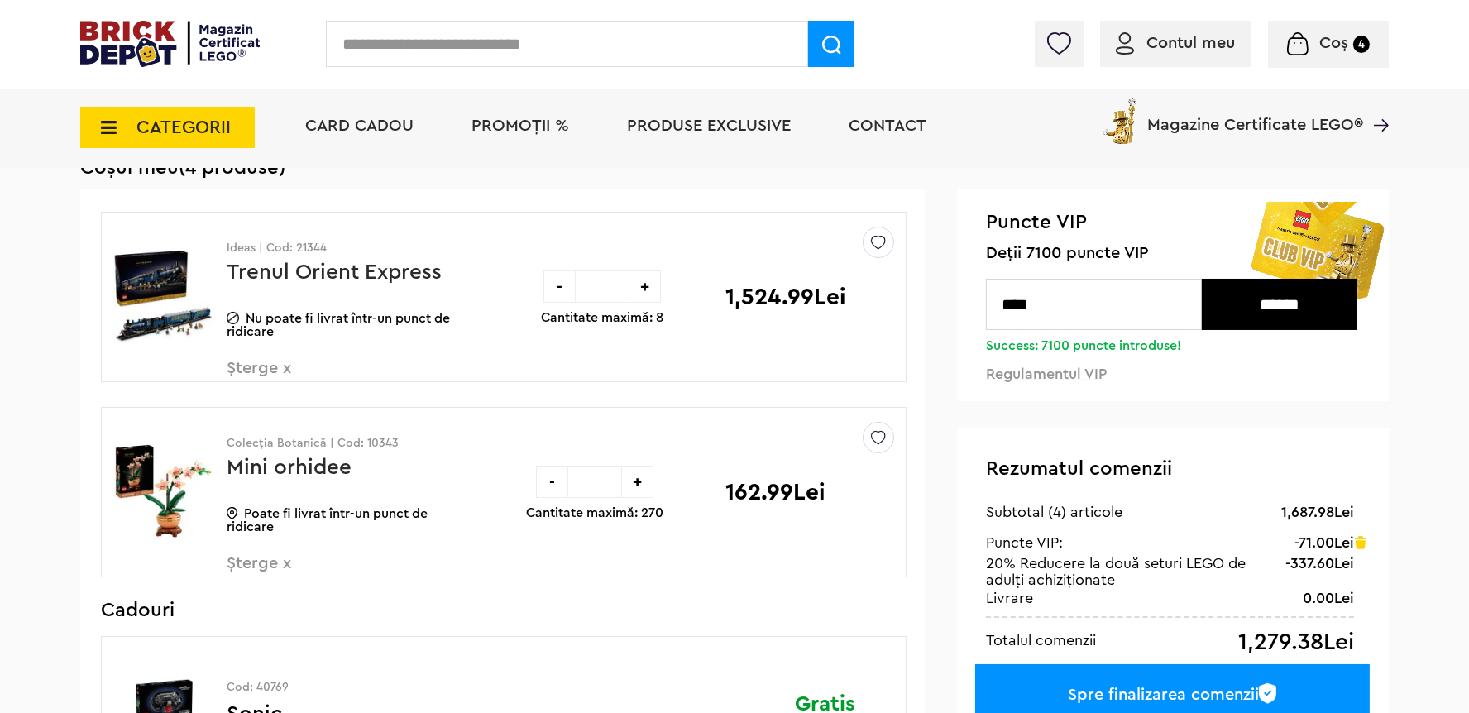
drag, startPoint x: 1080, startPoint y: 308, endPoint x: 896, endPoint y: 309, distance: 184.5
click at [986, 309] on input "****" at bounding box center [1094, 304] width 216 height 51
type input "*"
click at [1263, 317] on input "******" at bounding box center [1280, 304] width 156 height 51
click at [1364, 549] on img at bounding box center [1361, 542] width 12 height 13
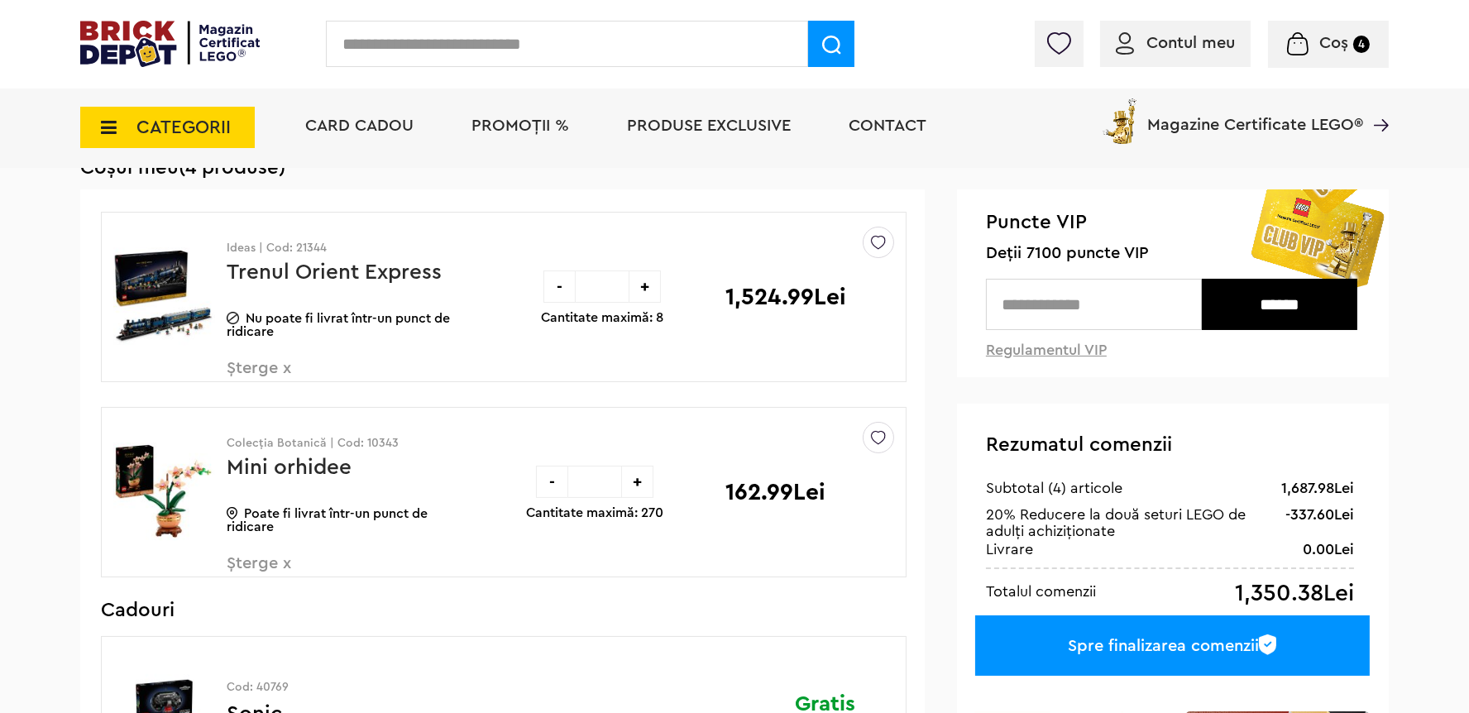
scroll to position [469, 0]
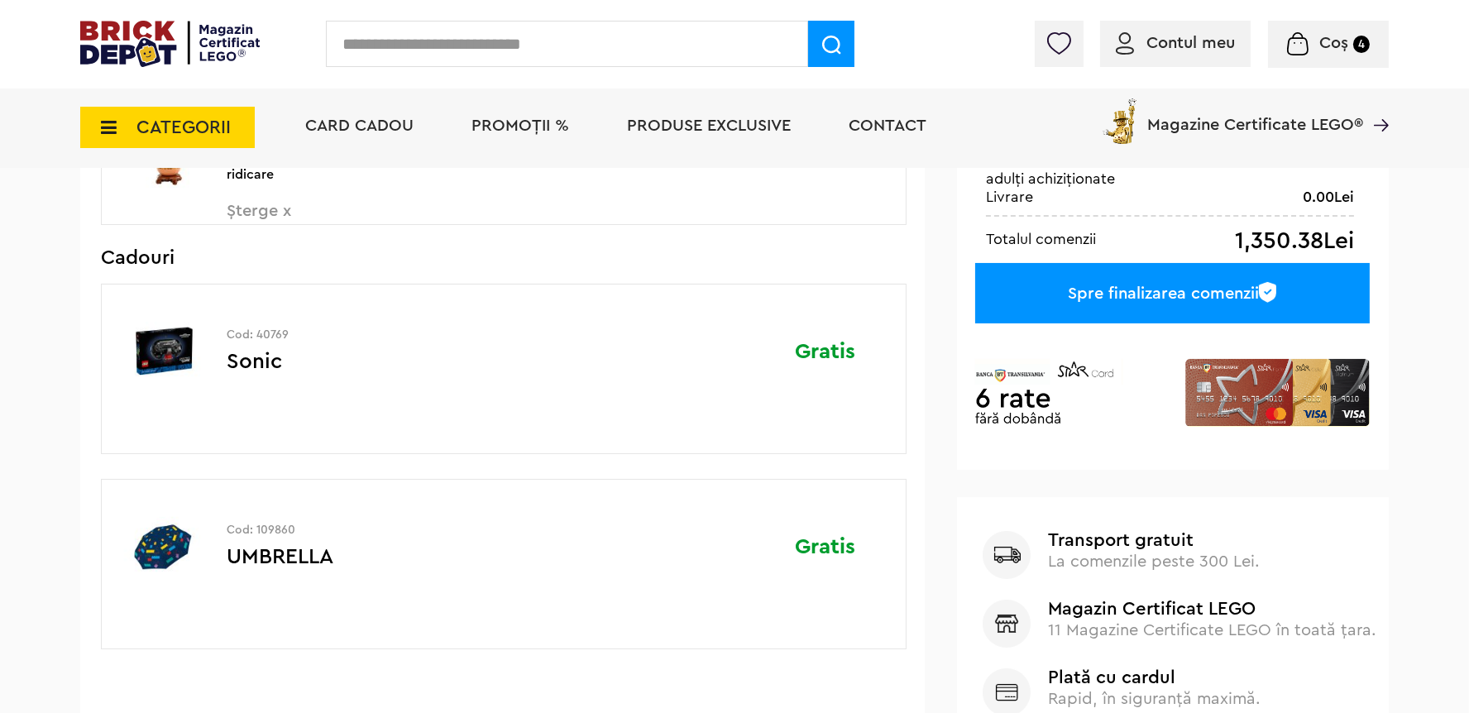
click at [556, 545] on div "Gratis" at bounding box center [705, 546] width 402 height 133
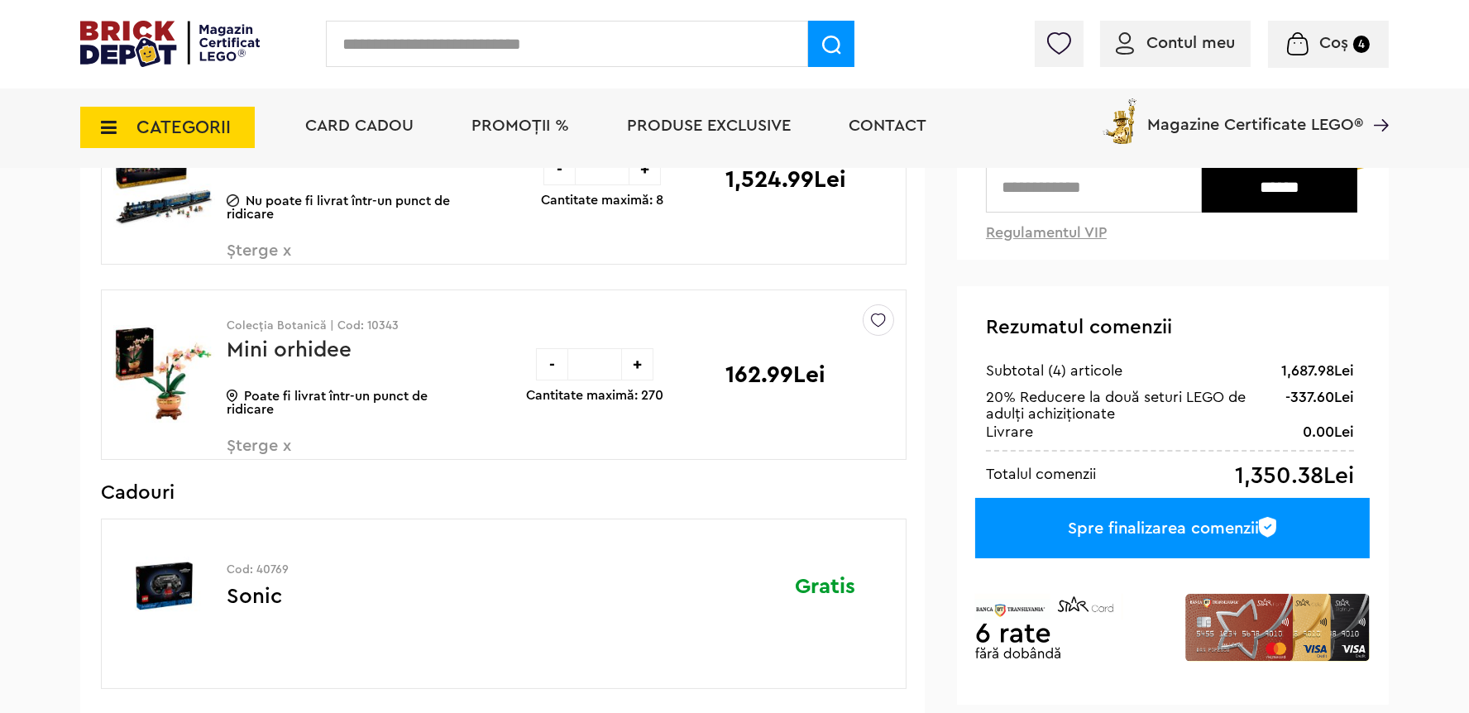
scroll to position [0, 0]
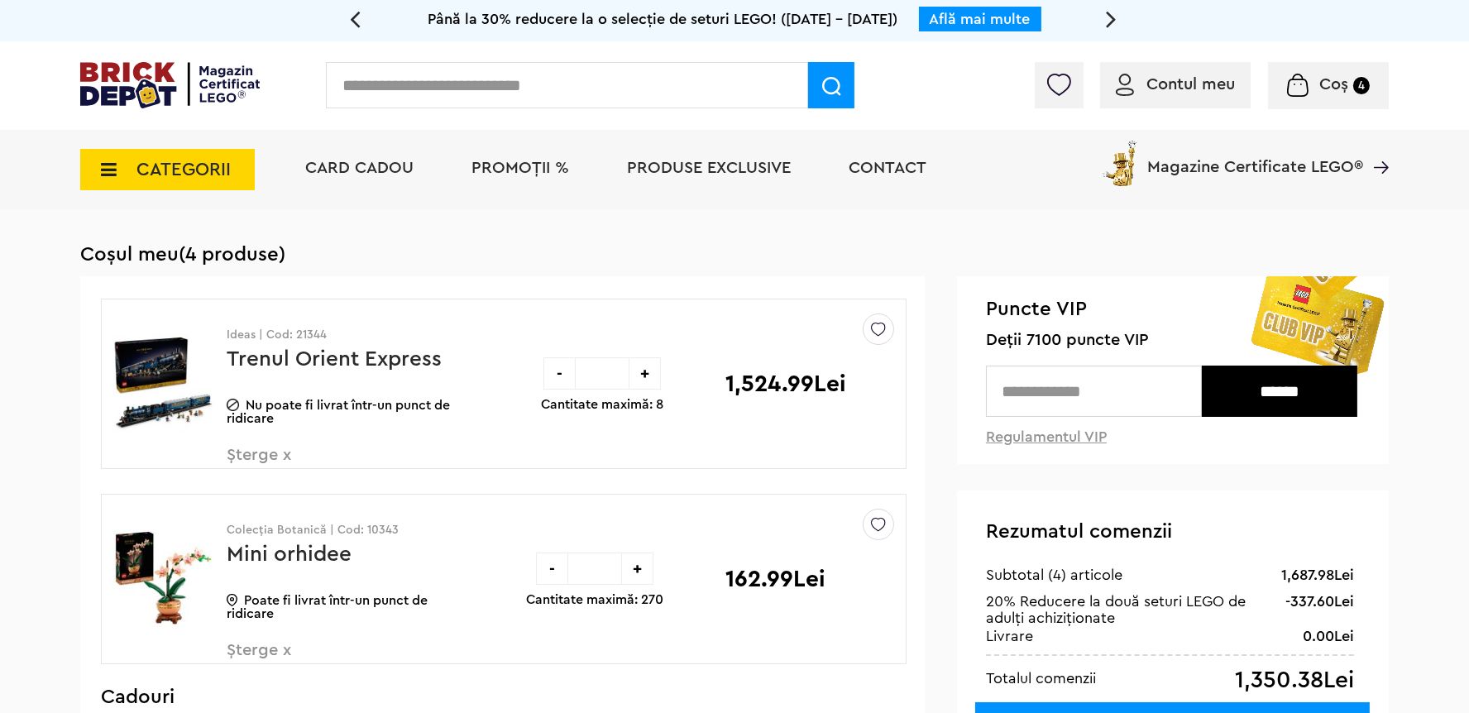
click at [1042, 388] on input "text" at bounding box center [1094, 391] width 216 height 51
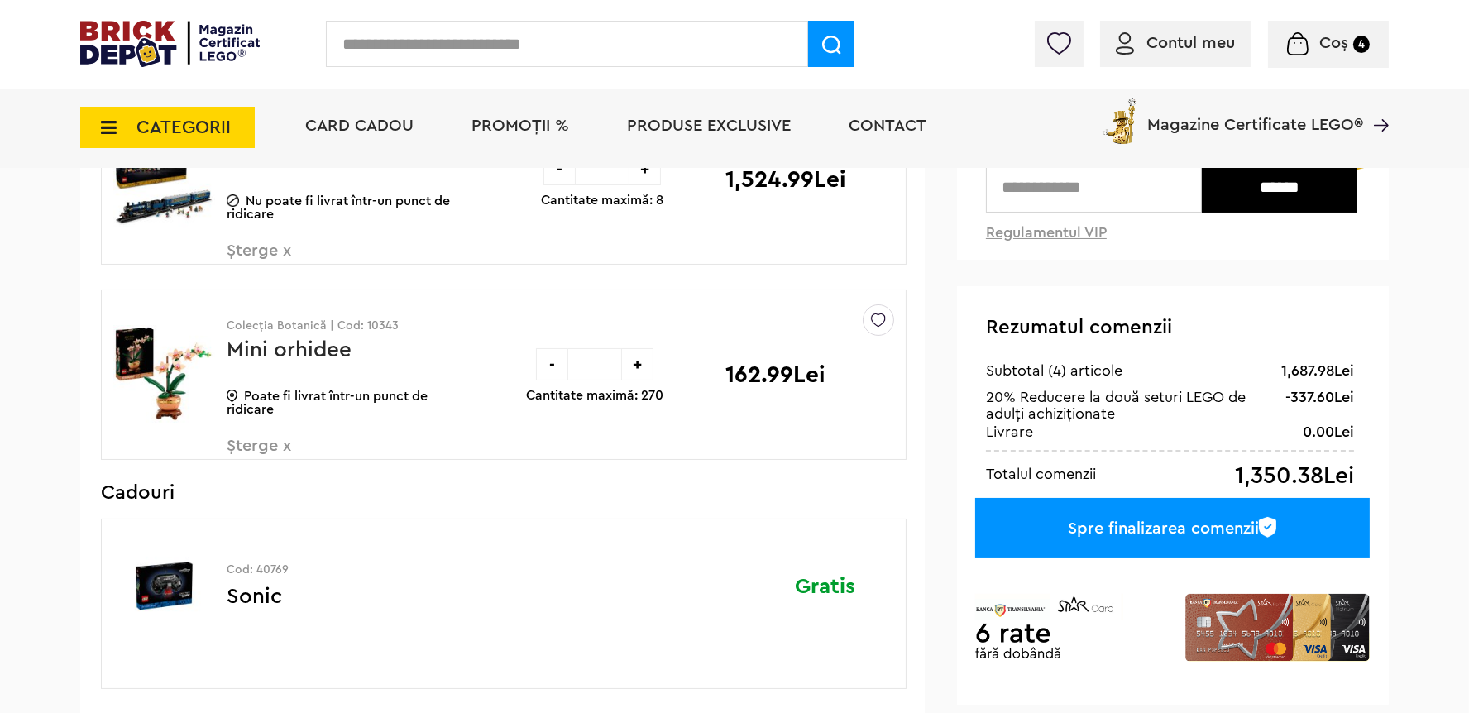
scroll to position [117, 0]
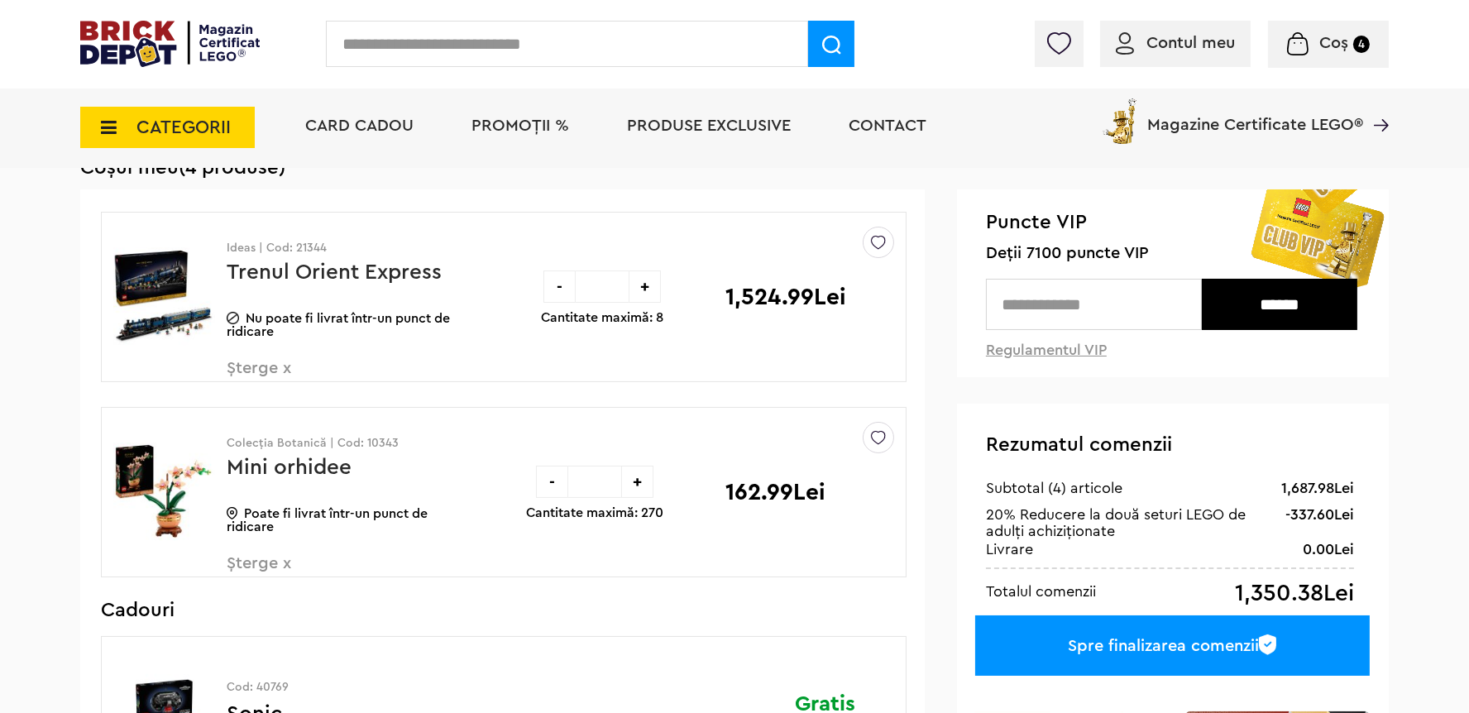
click at [539, 131] on span "PROMOȚII %" at bounding box center [521, 125] width 98 height 17
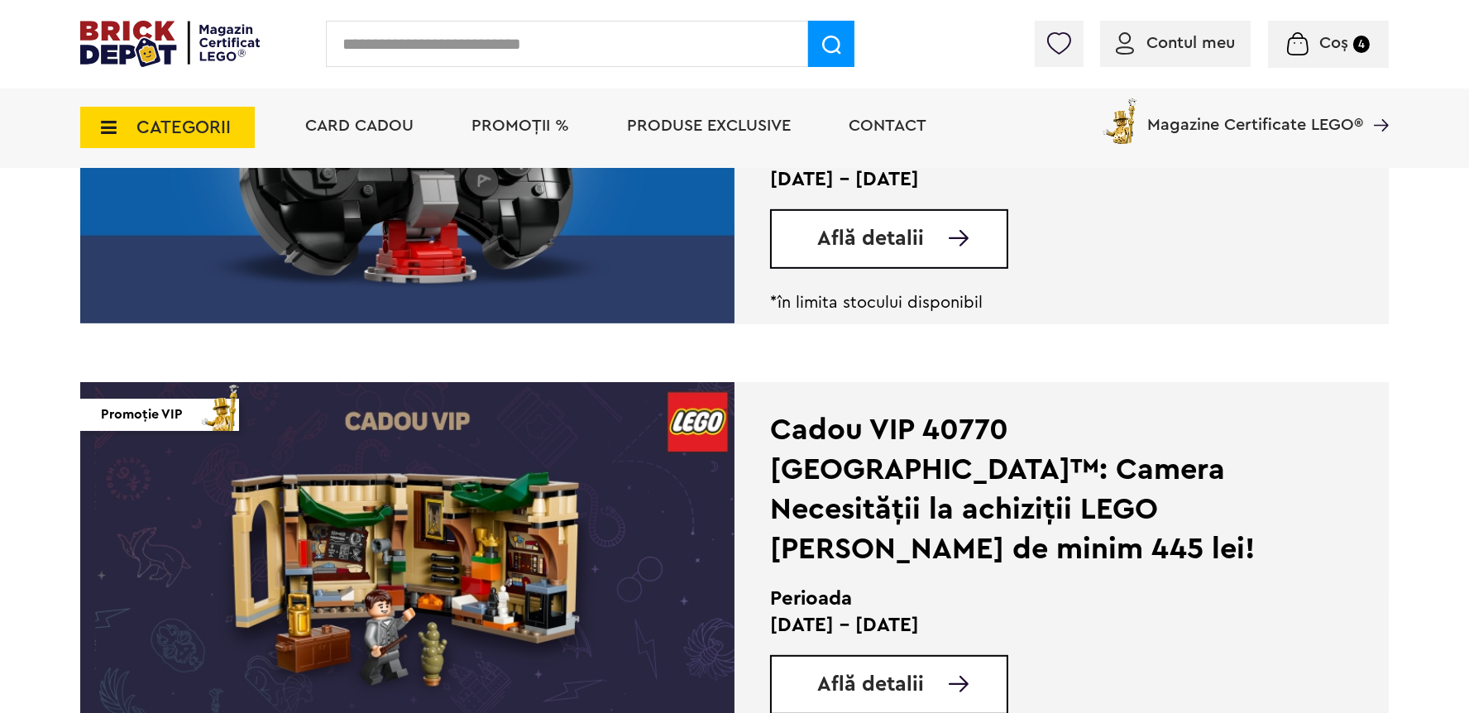
scroll to position [1643, 0]
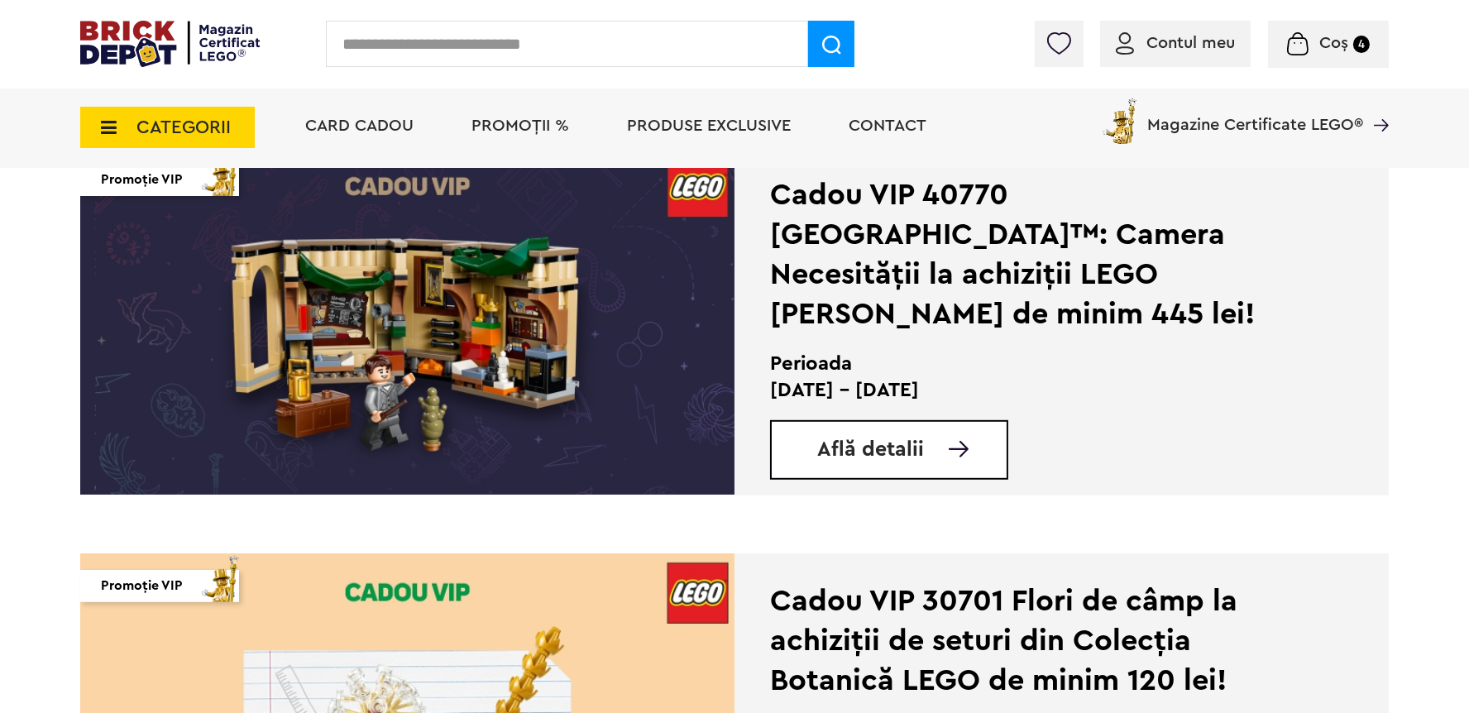
click at [1325, 45] on span "Coș" at bounding box center [1334, 43] width 29 height 17
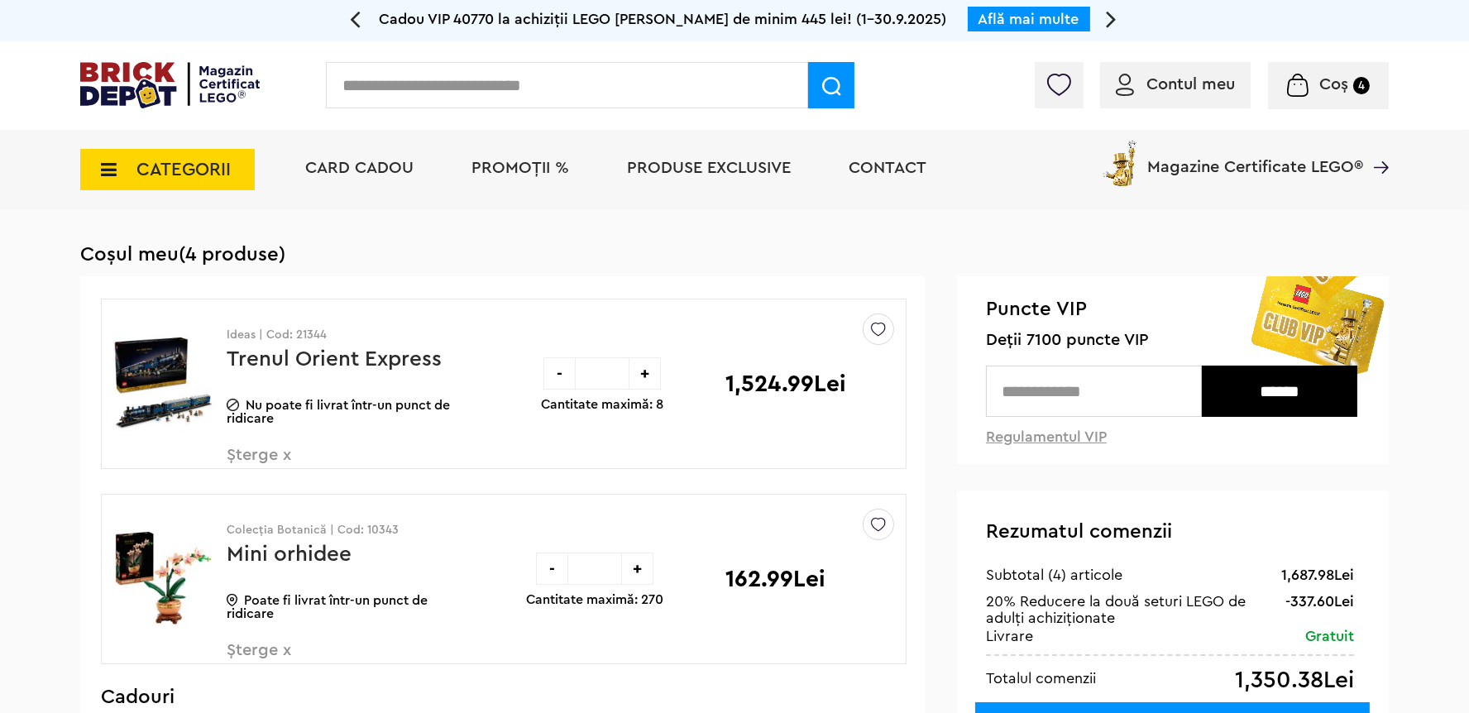
scroll to position [117, 0]
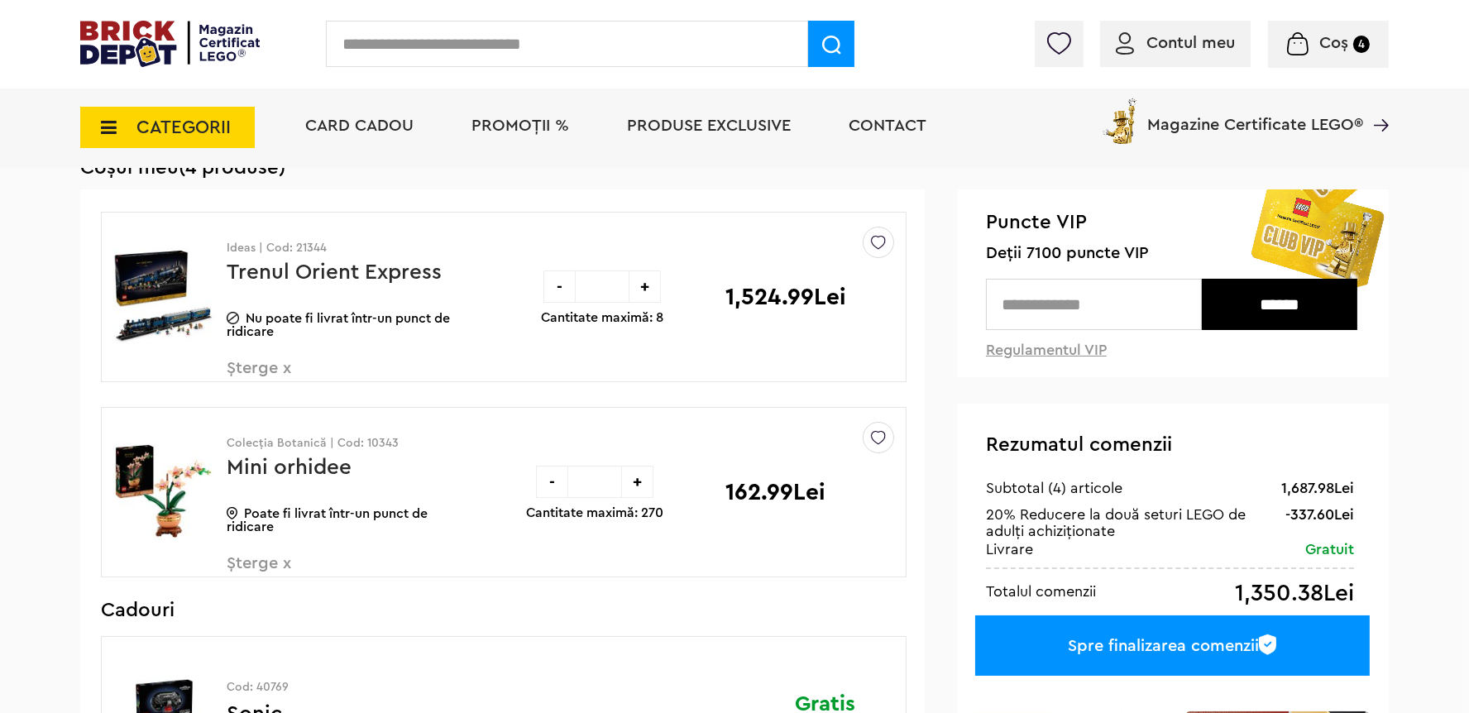
click at [1116, 302] on input "text" at bounding box center [1094, 304] width 216 height 51
type input "****"
click at [1260, 301] on input "******" at bounding box center [1280, 304] width 156 height 51
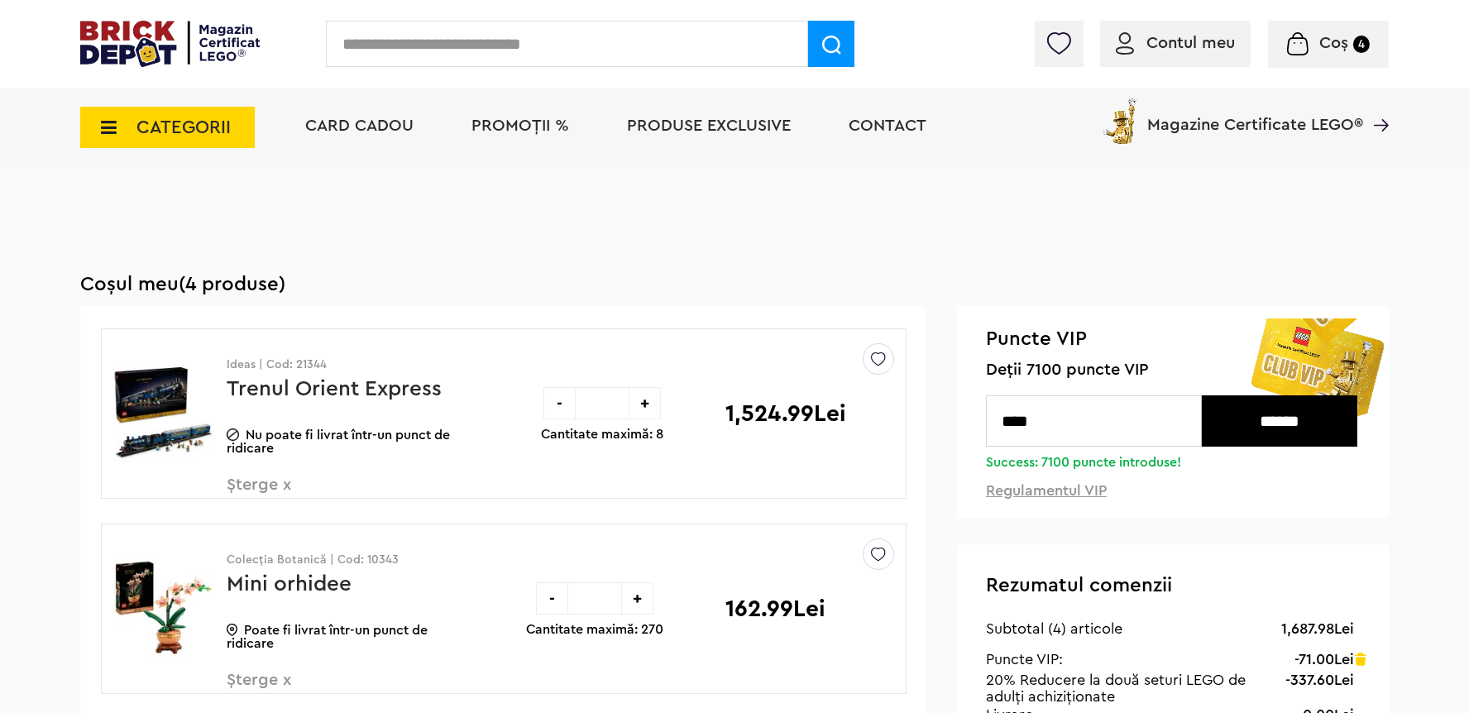
scroll to position [234, 0]
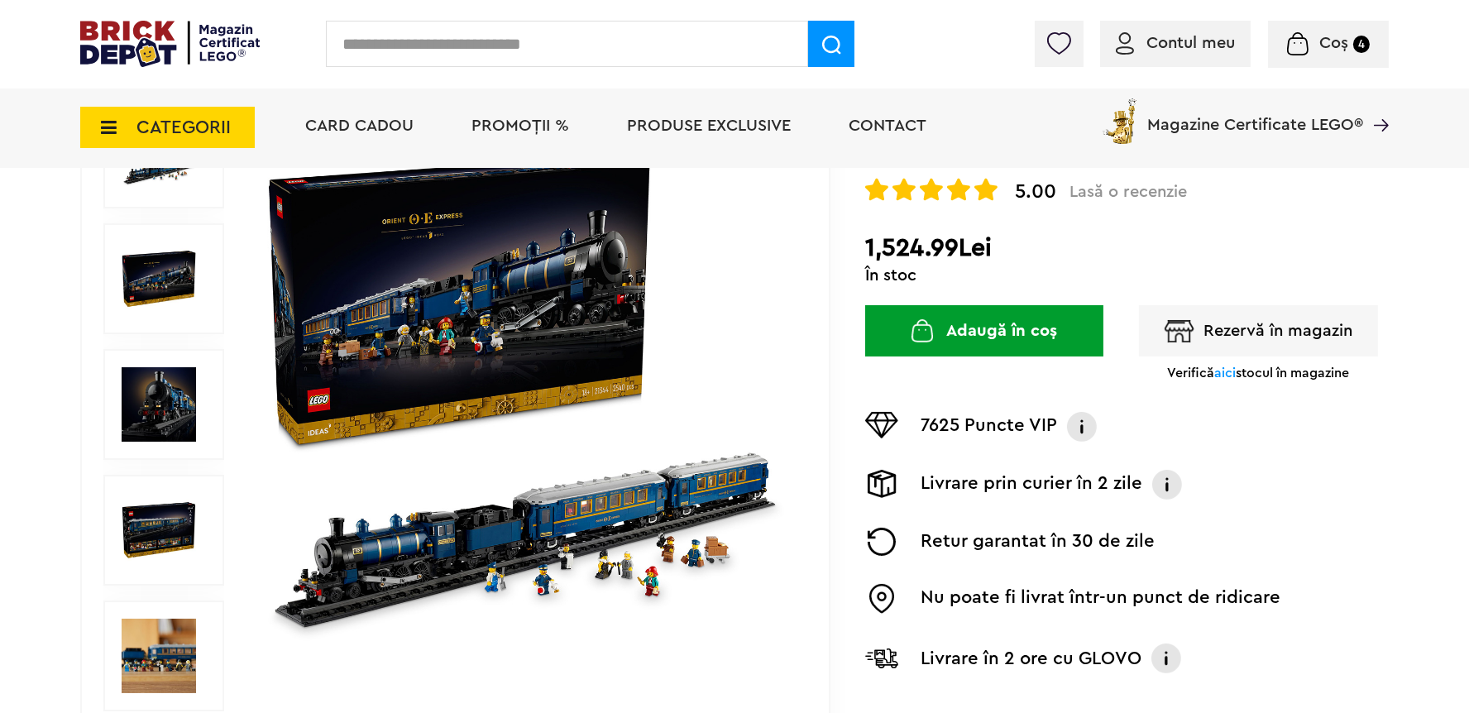
scroll to position [352, 0]
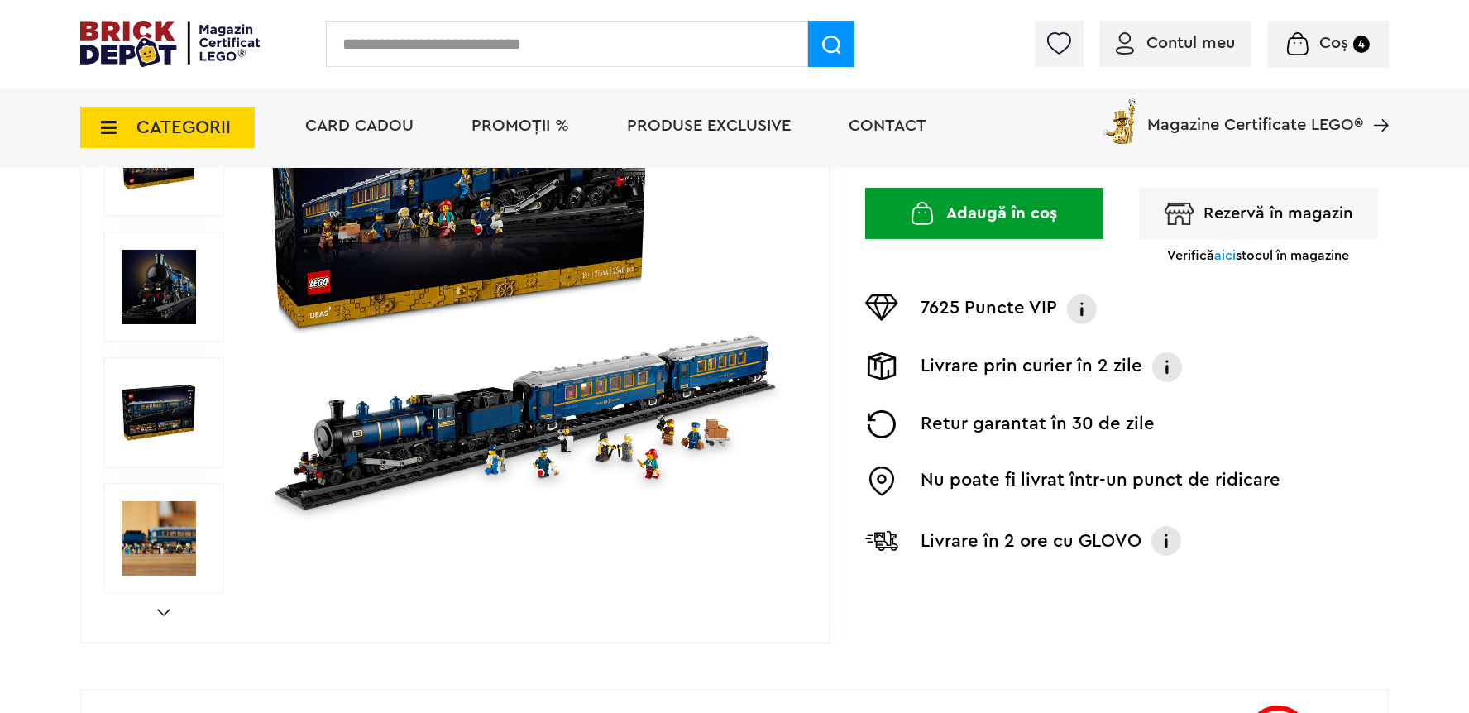
click at [1379, 494] on div "Nu poate fi livrat într-un punct de ridicare" at bounding box center [1127, 481] width 524 height 38
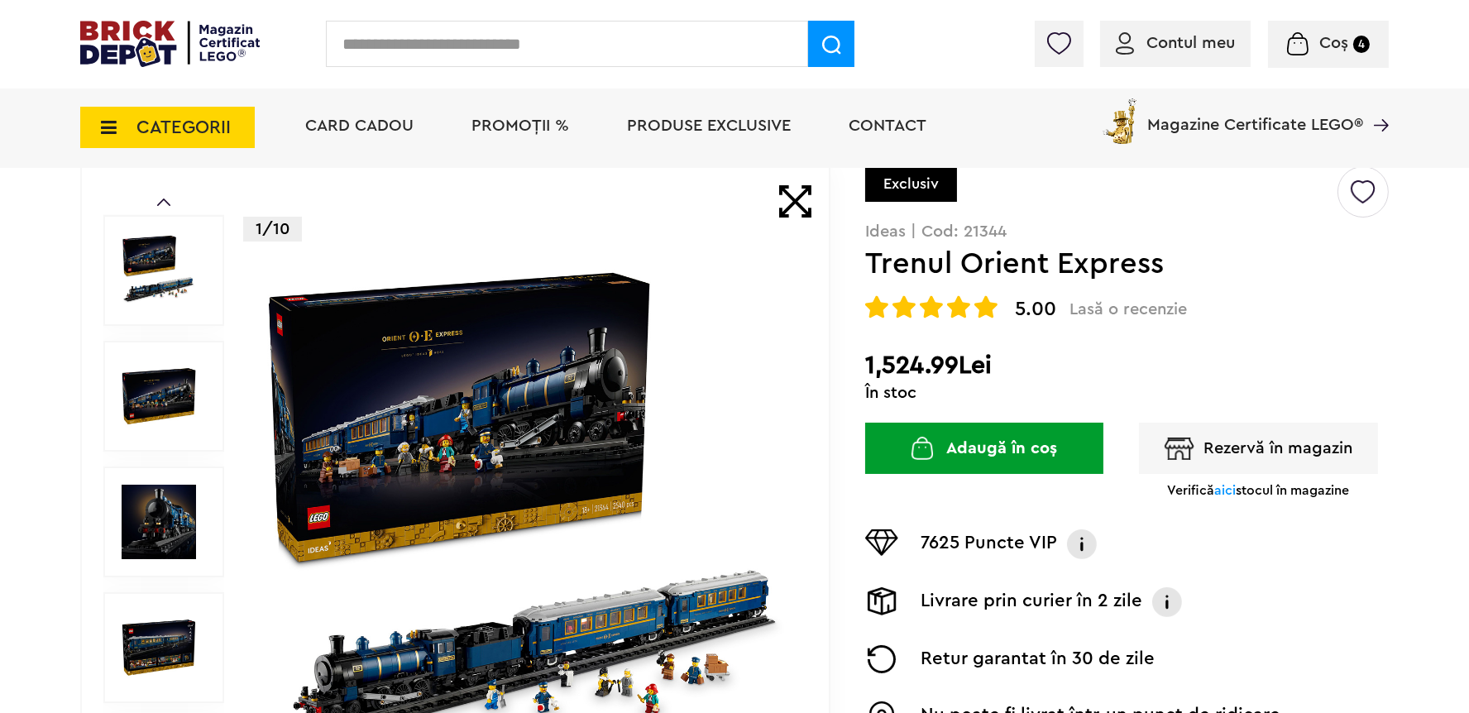
scroll to position [0, 0]
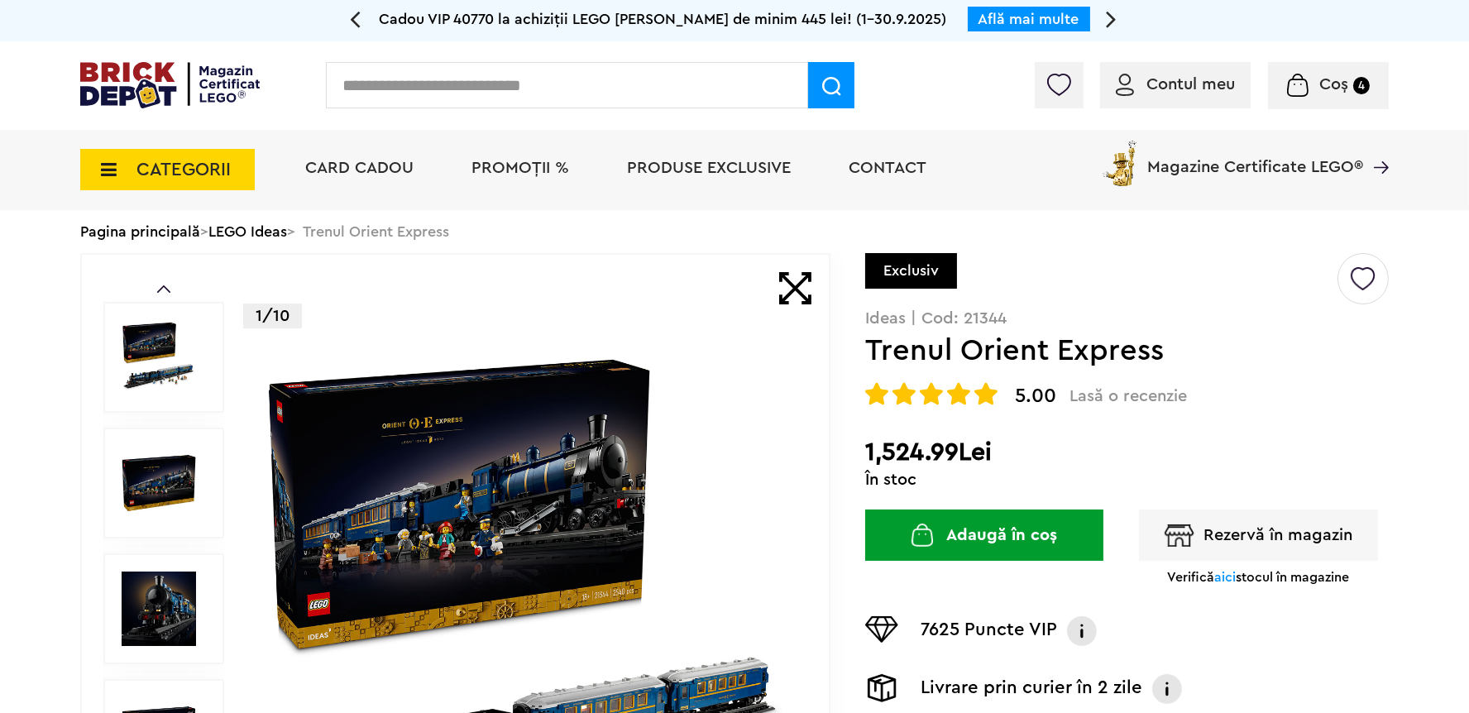
click at [1321, 85] on span "Coș" at bounding box center [1334, 84] width 29 height 17
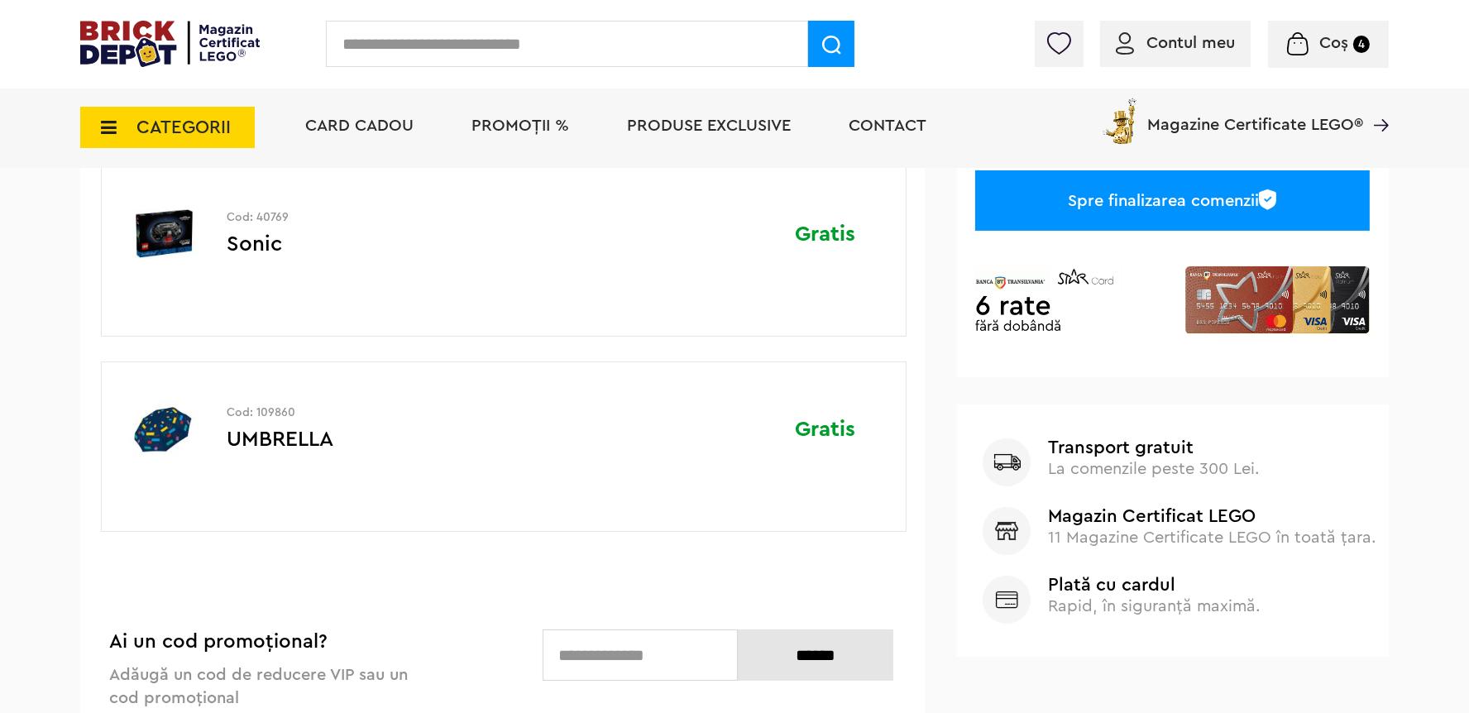
scroll to position [352, 0]
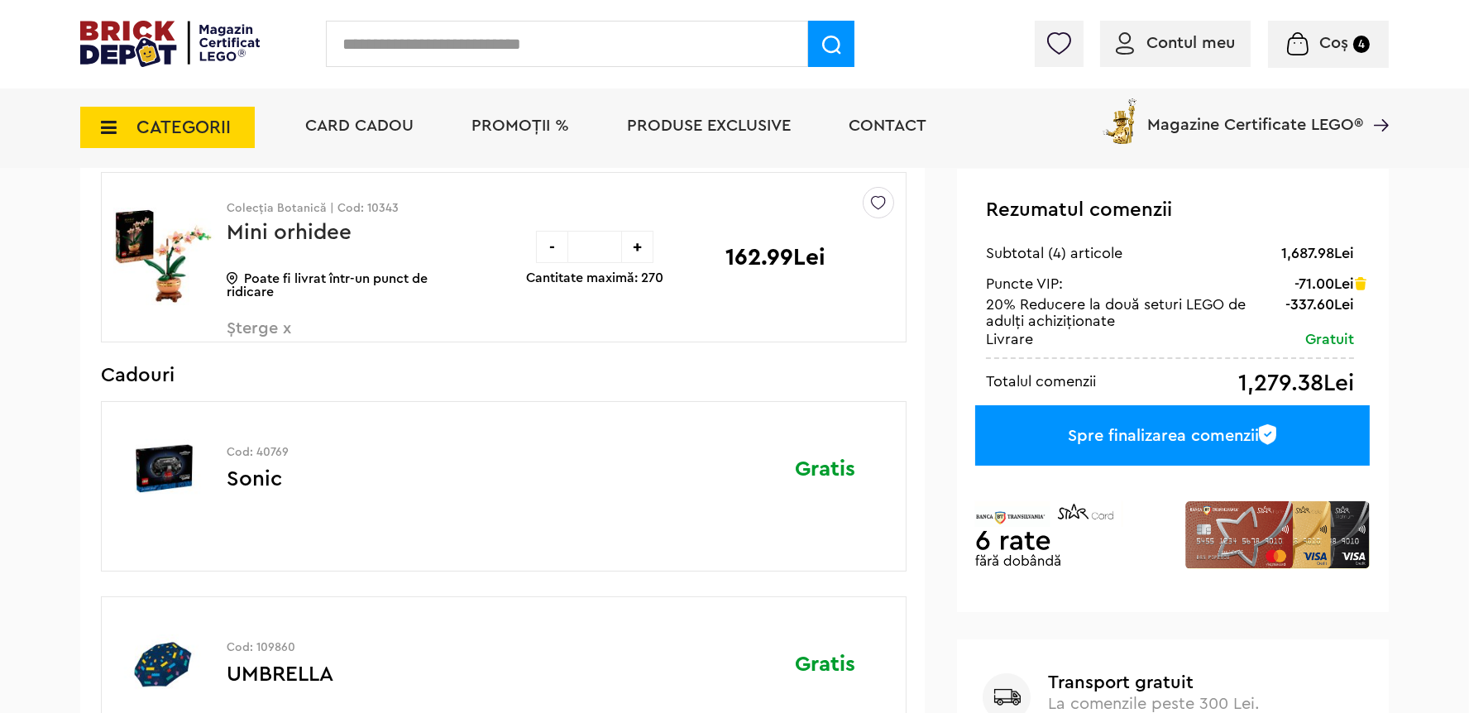
click at [1115, 433] on div "Spre finalizarea comenzii" at bounding box center [1172, 435] width 395 height 60
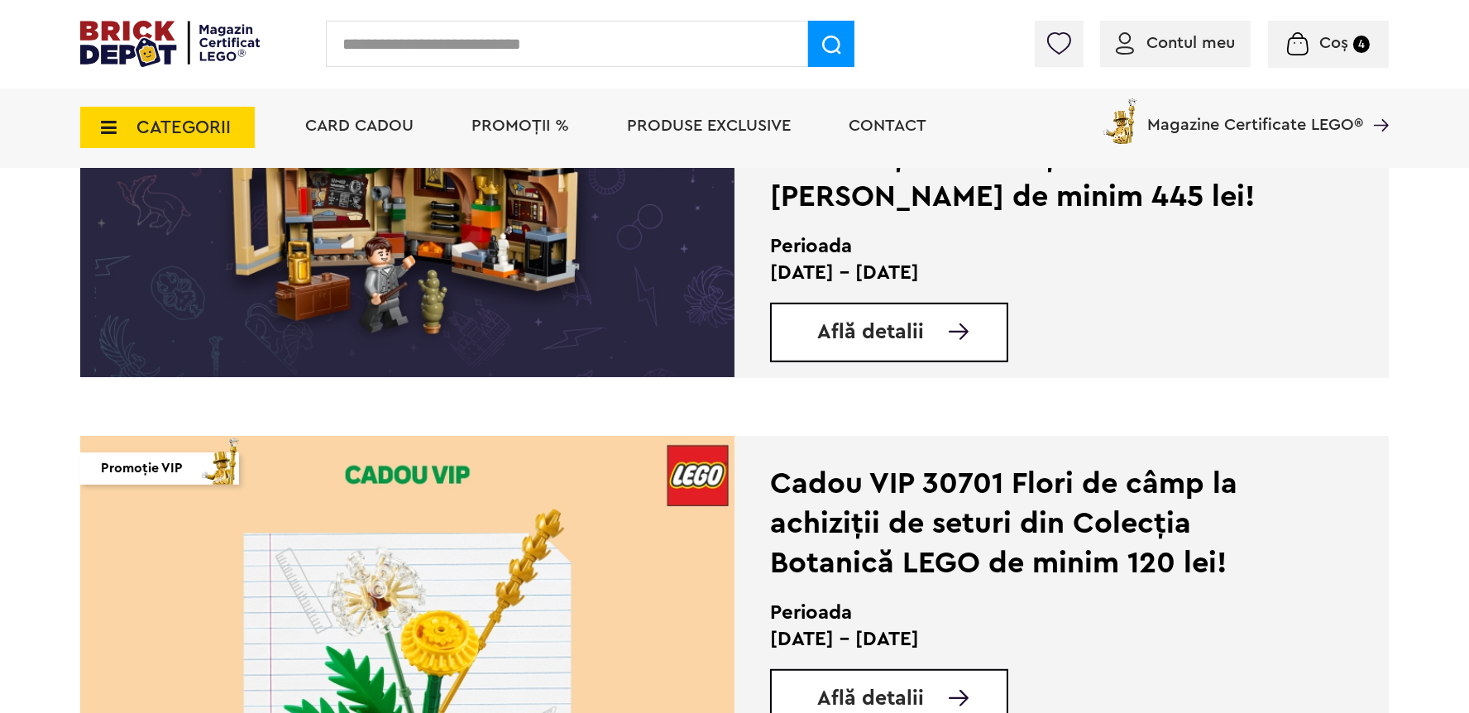
scroll to position [1995, 0]
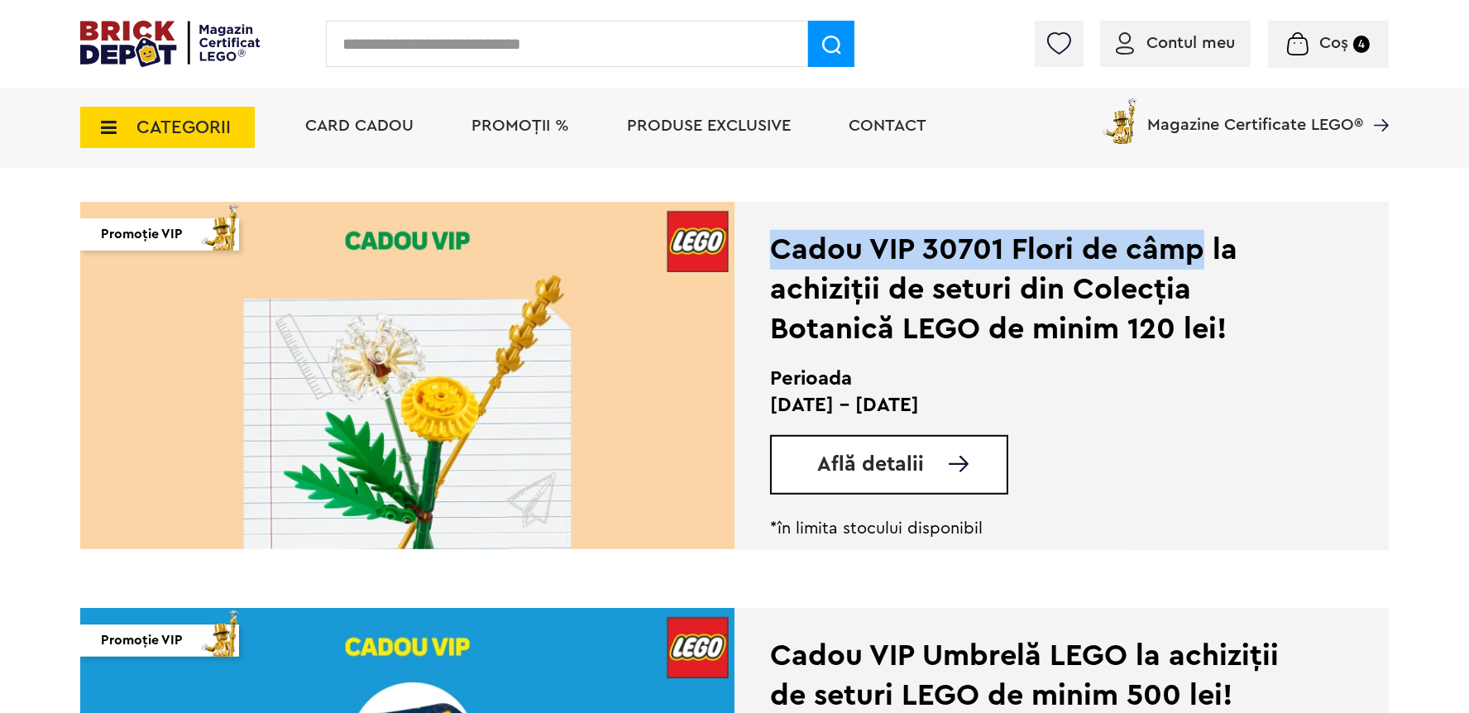
drag, startPoint x: 782, startPoint y: 252, endPoint x: 1187, endPoint y: 260, distance: 405.5
click at [1204, 261] on div "Cadou VIP 30701 Flori de câmp la achiziții de seturi din Colecția Botanică LEGO…" at bounding box center [1038, 289] width 537 height 119
copy div "Cadou VIP 30701 Flori de câmp"
click at [1333, 43] on span "Coș" at bounding box center [1334, 43] width 29 height 17
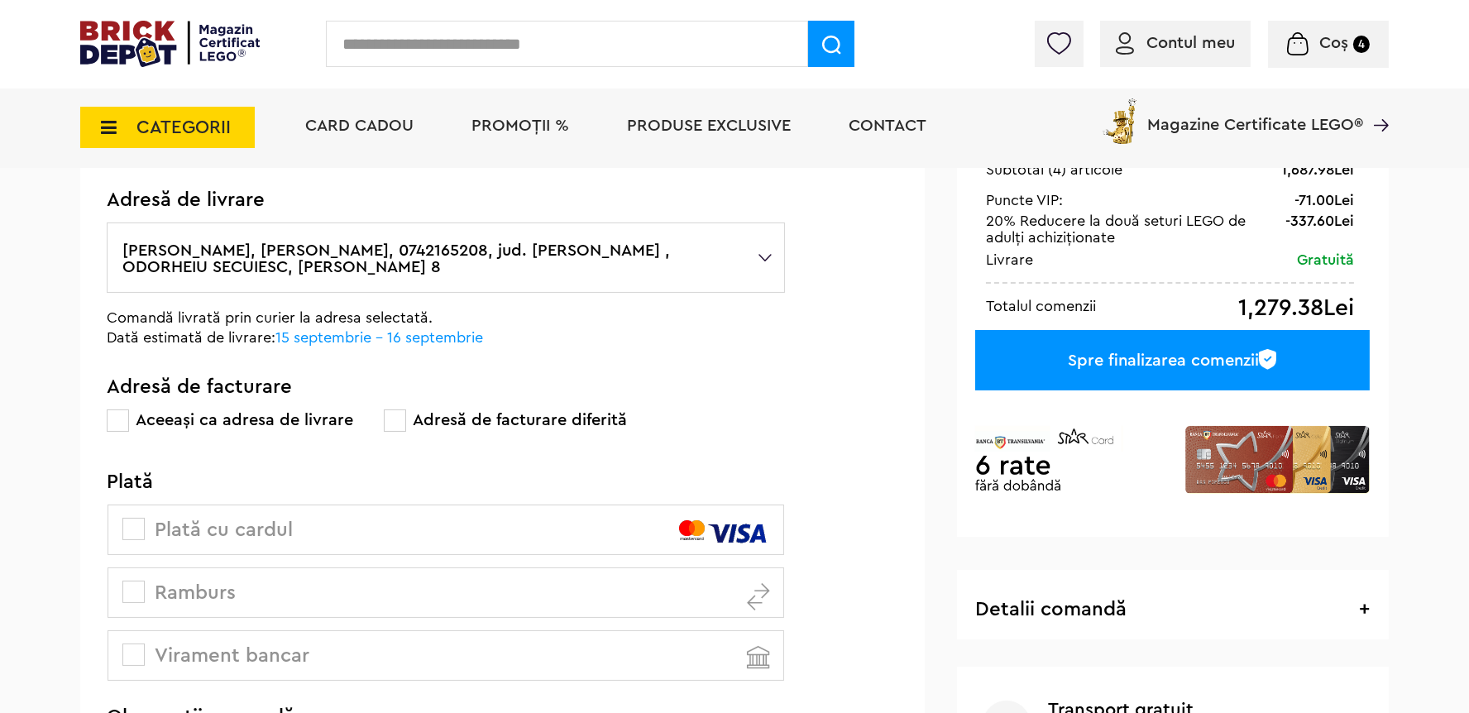
scroll to position [352, 0]
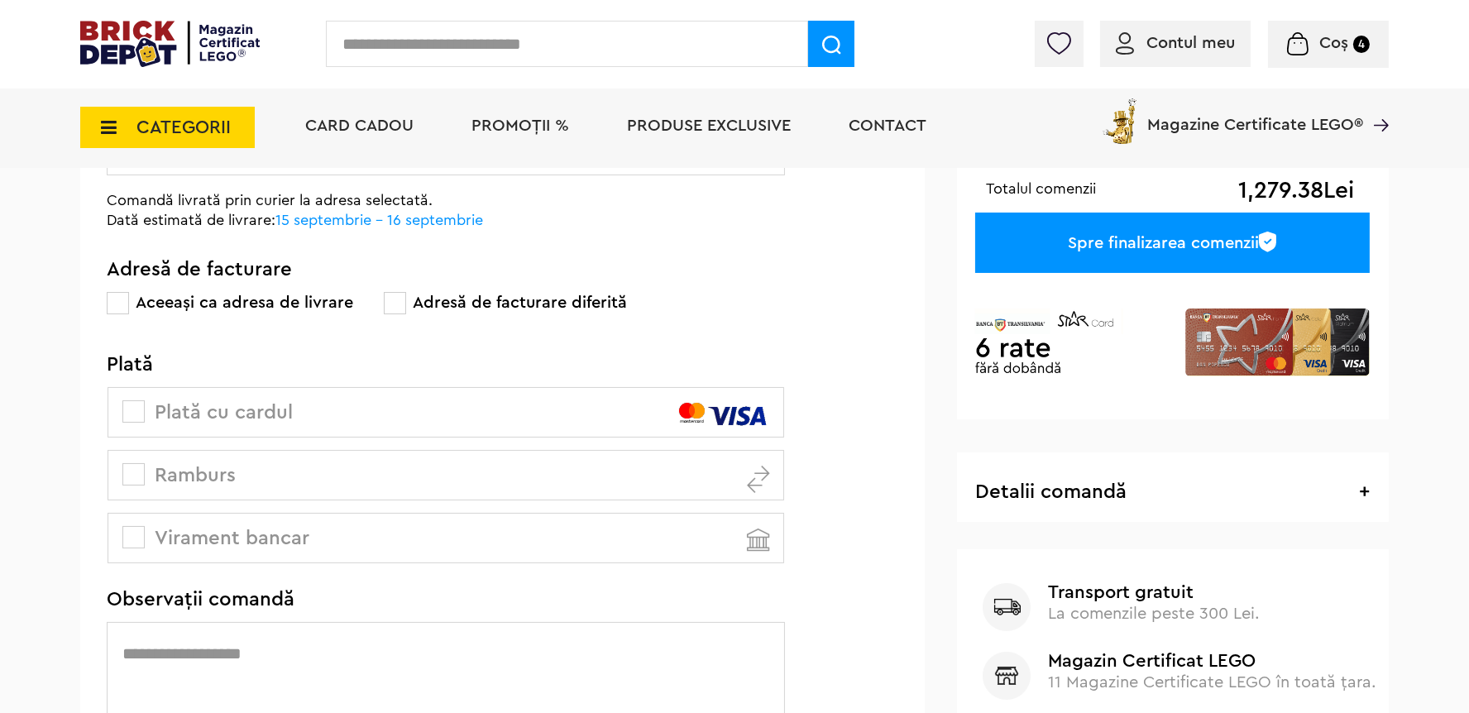
click at [401, 297] on span at bounding box center [395, 303] width 22 height 22
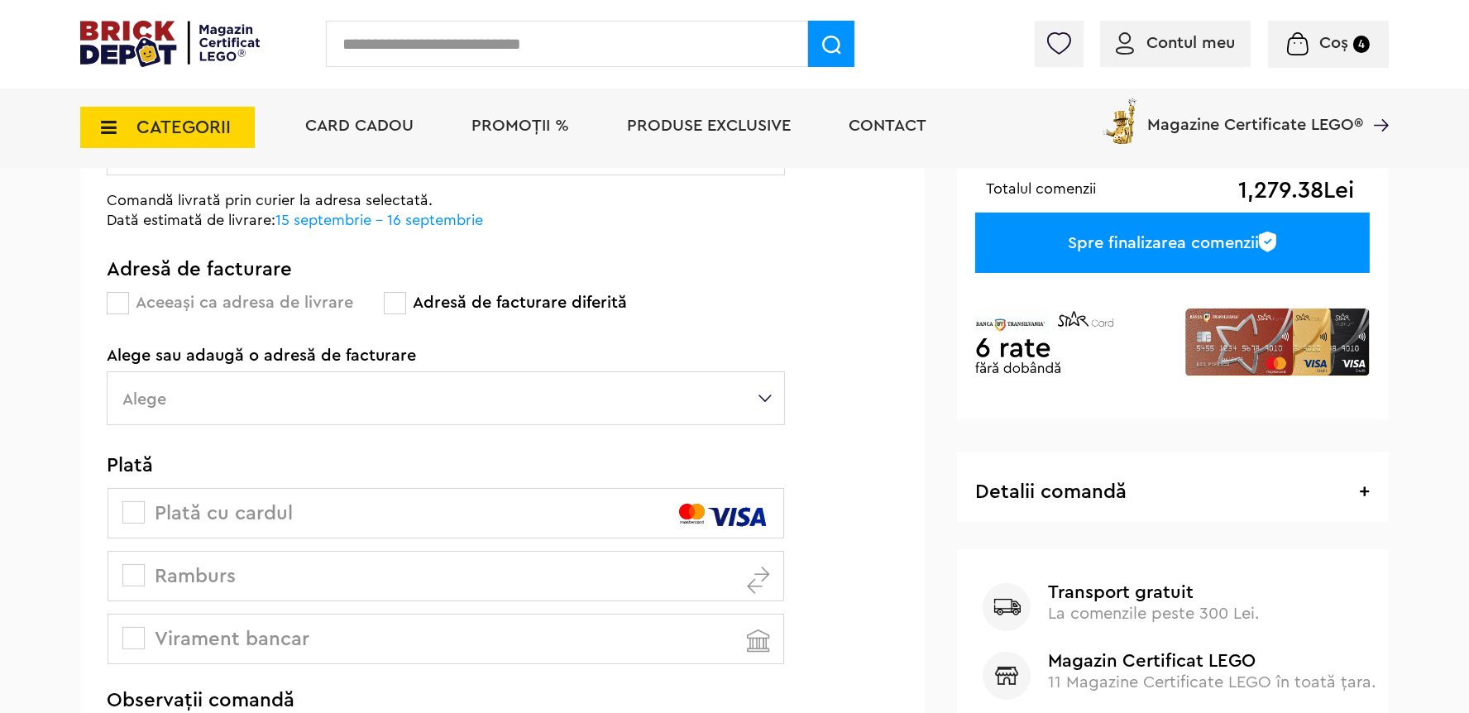
click at [297, 395] on label "Alege" at bounding box center [446, 398] width 678 height 54
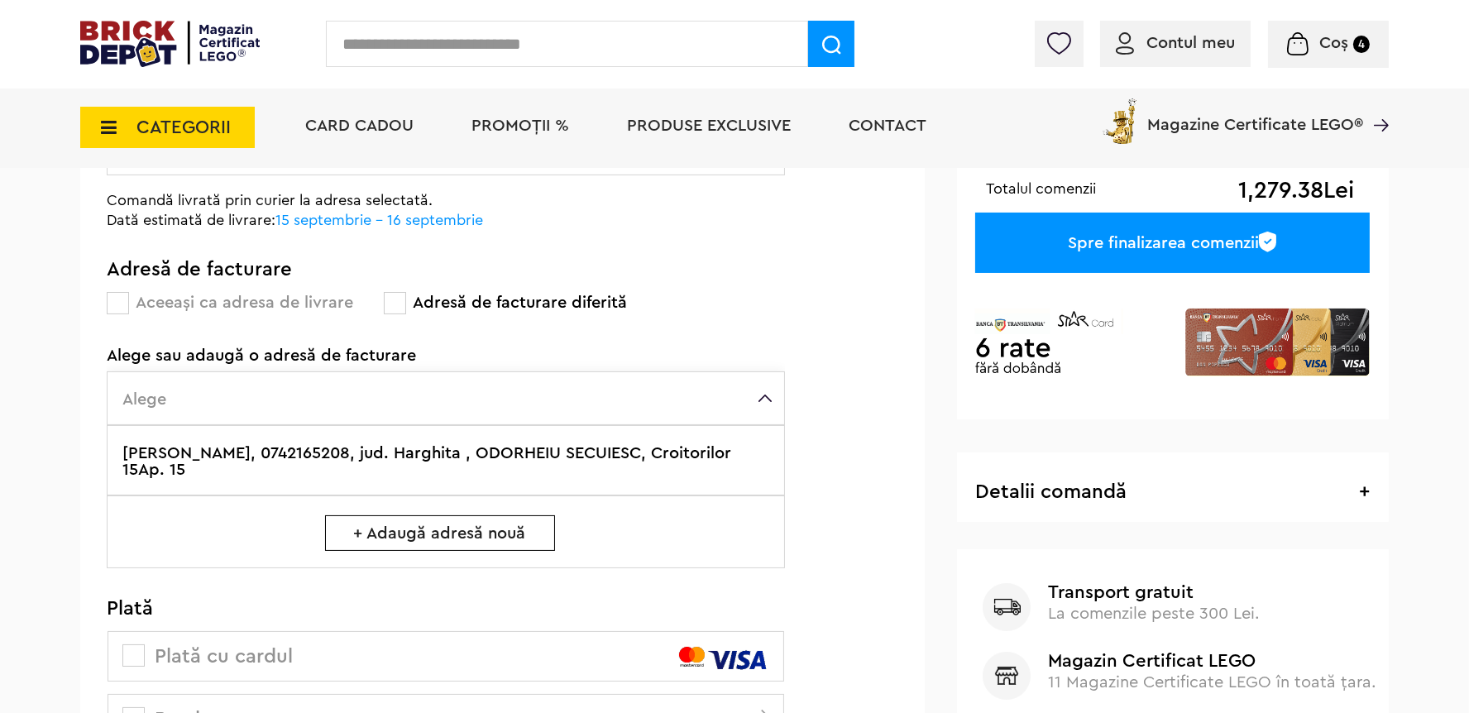
click at [290, 458] on label "[PERSON_NAME], 0742165208, jud. Harghita , ODORHEIU SECUIESC, Croitorilor 15Ap.…" at bounding box center [446, 460] width 678 height 70
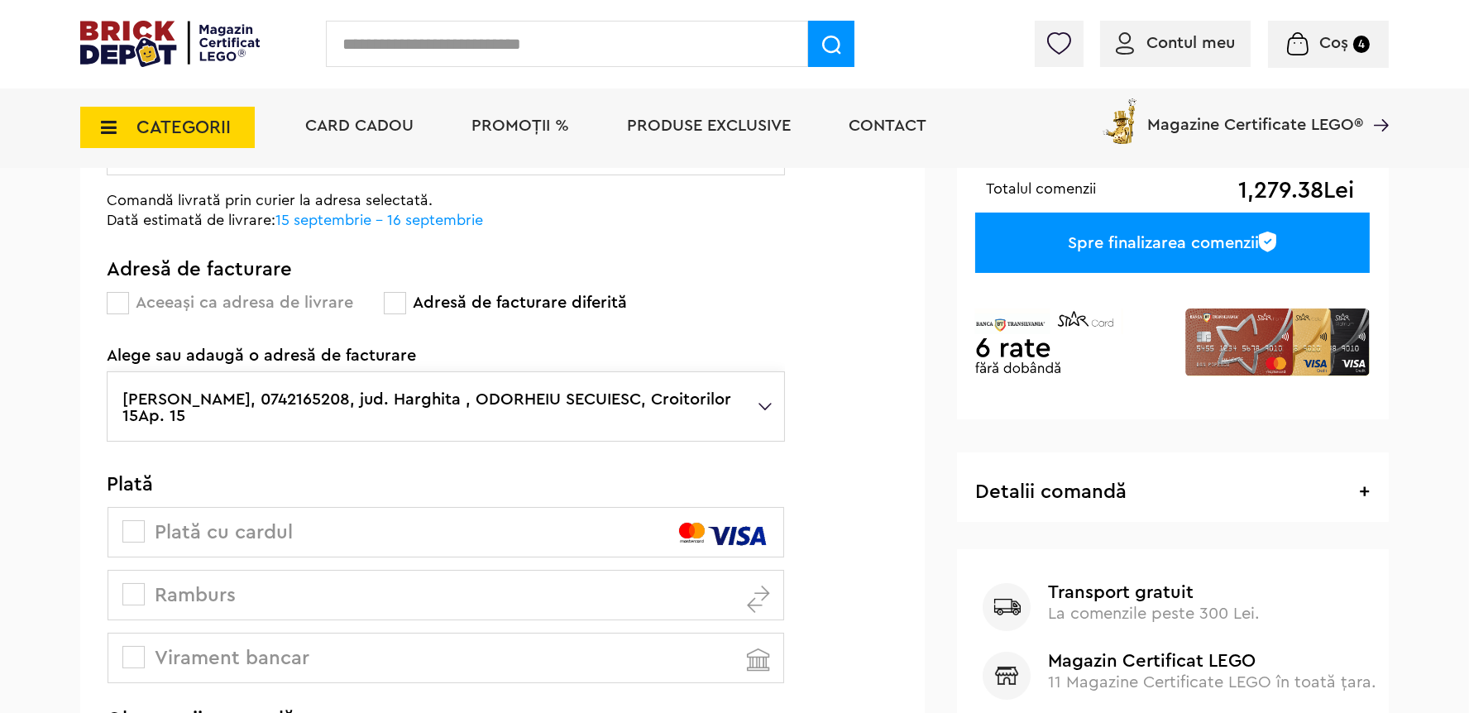
scroll to position [587, 0]
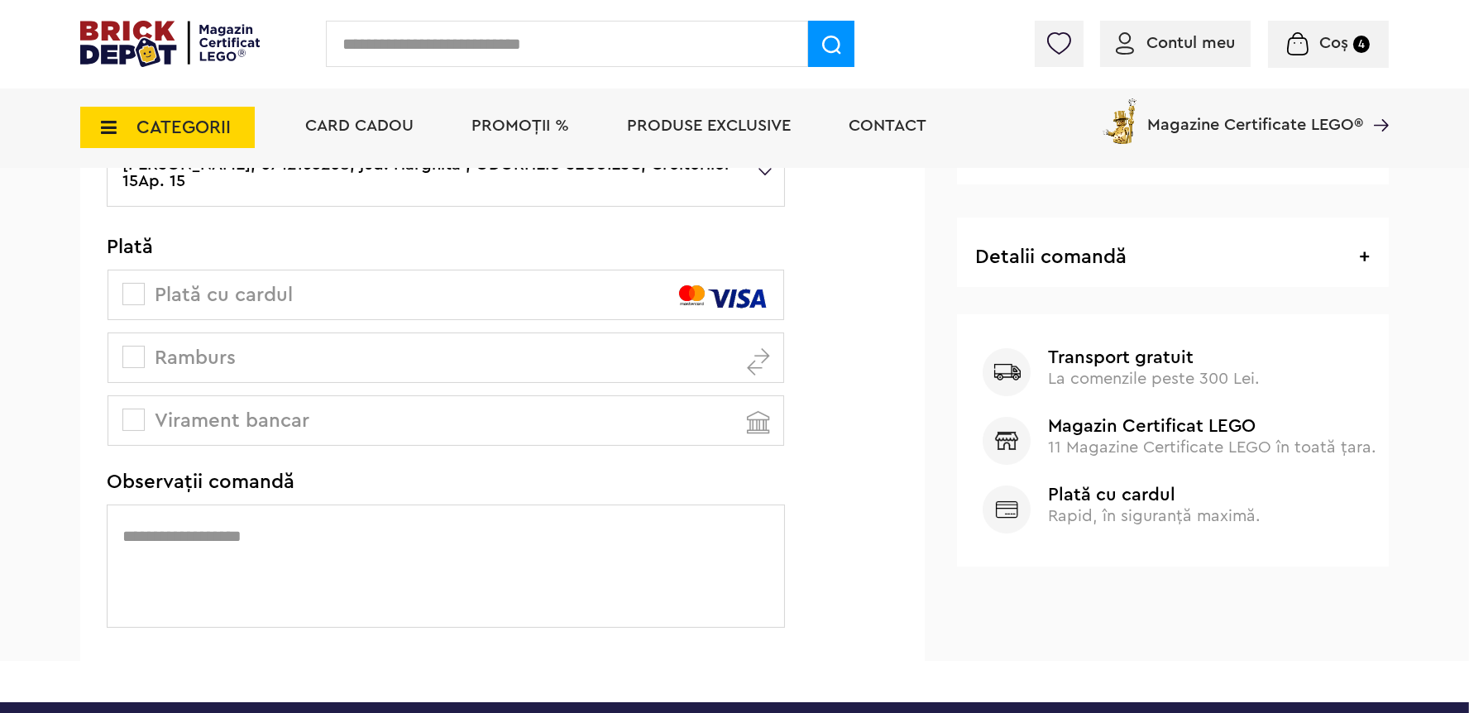
click at [139, 297] on span at bounding box center [133, 294] width 22 height 22
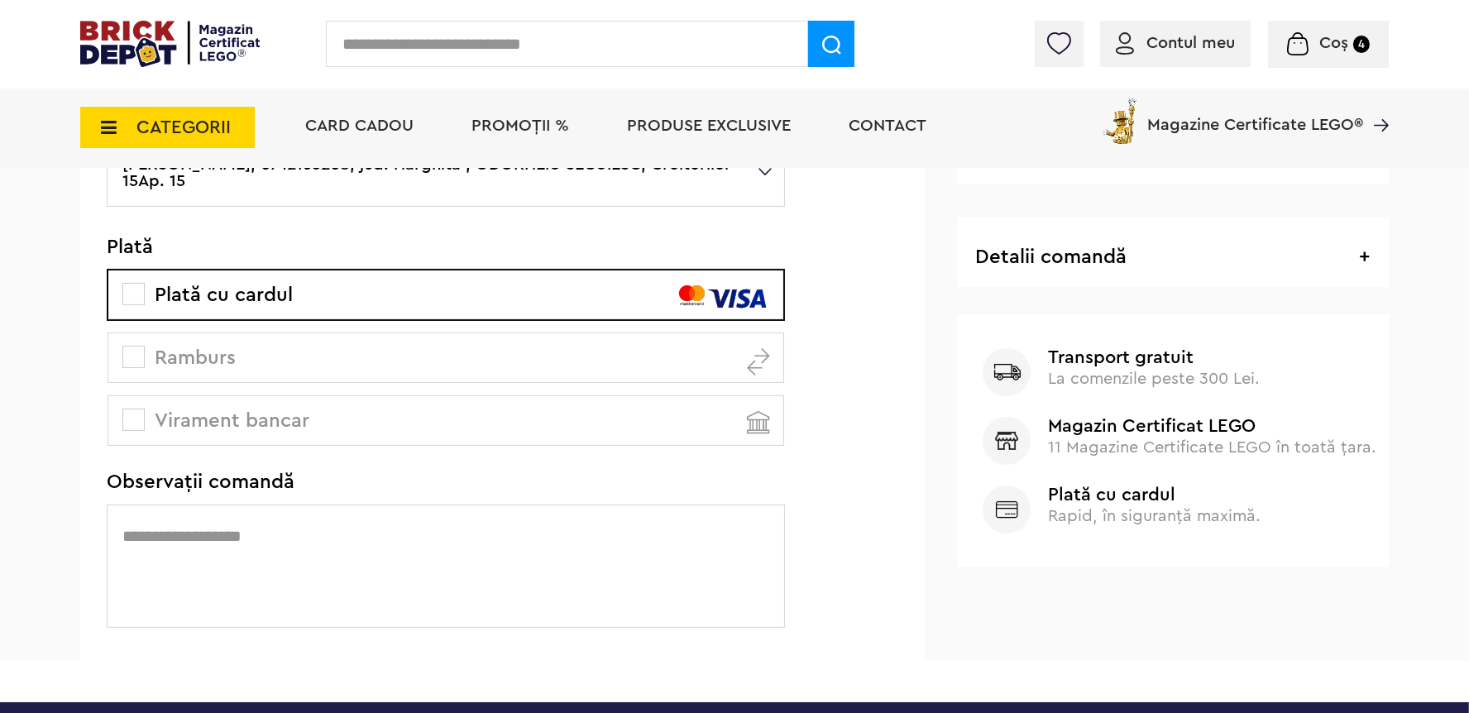
click at [180, 528] on textarea at bounding box center [446, 566] width 678 height 123
paste textarea "**********"
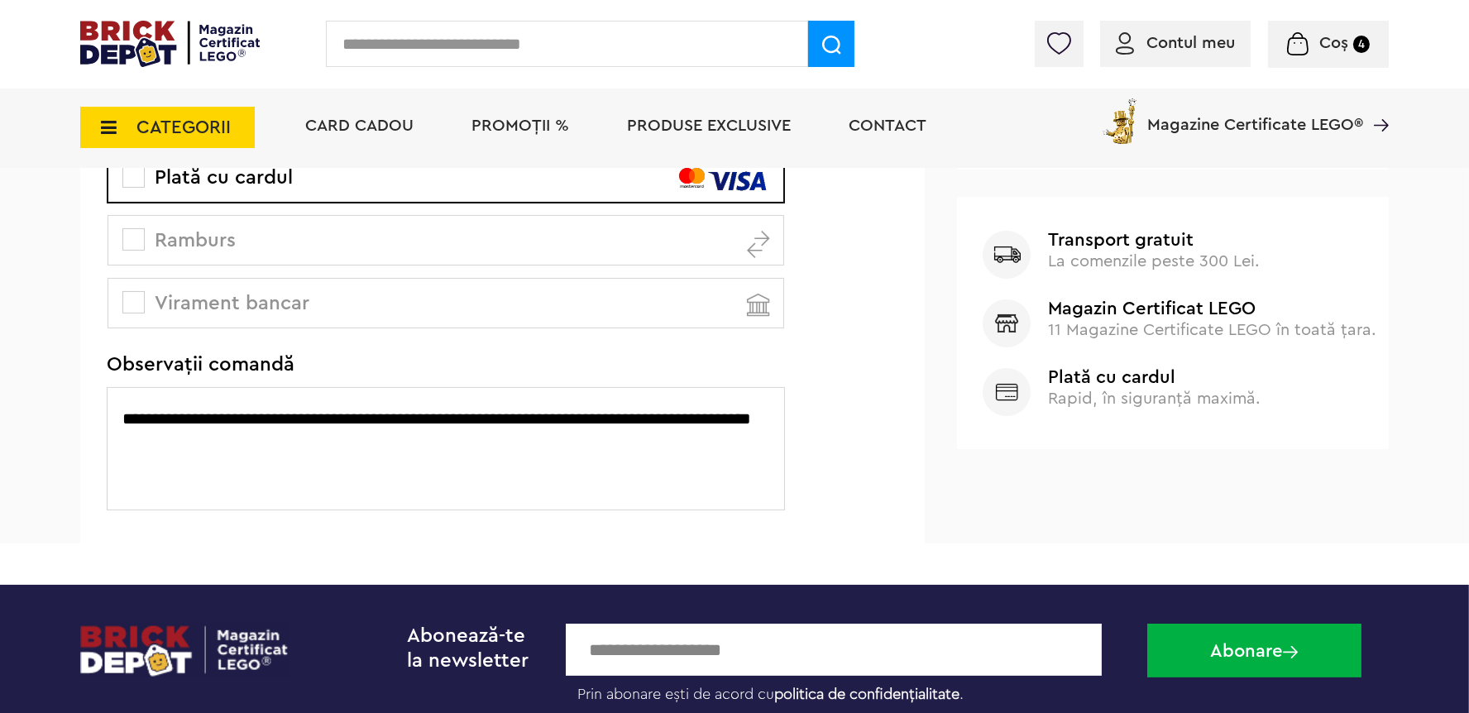
click at [686, 421] on textarea "**********" at bounding box center [446, 448] width 678 height 123
click at [256, 445] on textarea "**********" at bounding box center [446, 448] width 678 height 123
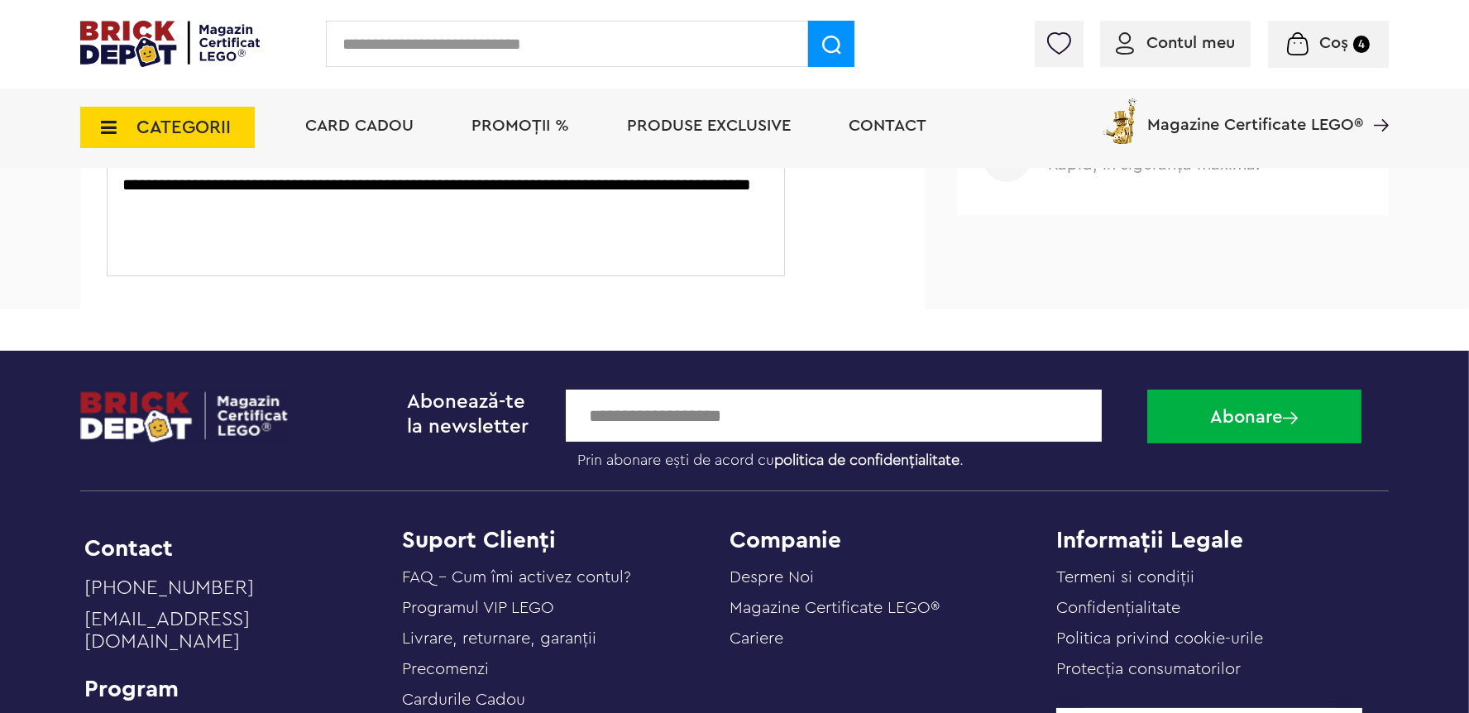
scroll to position [822, 0]
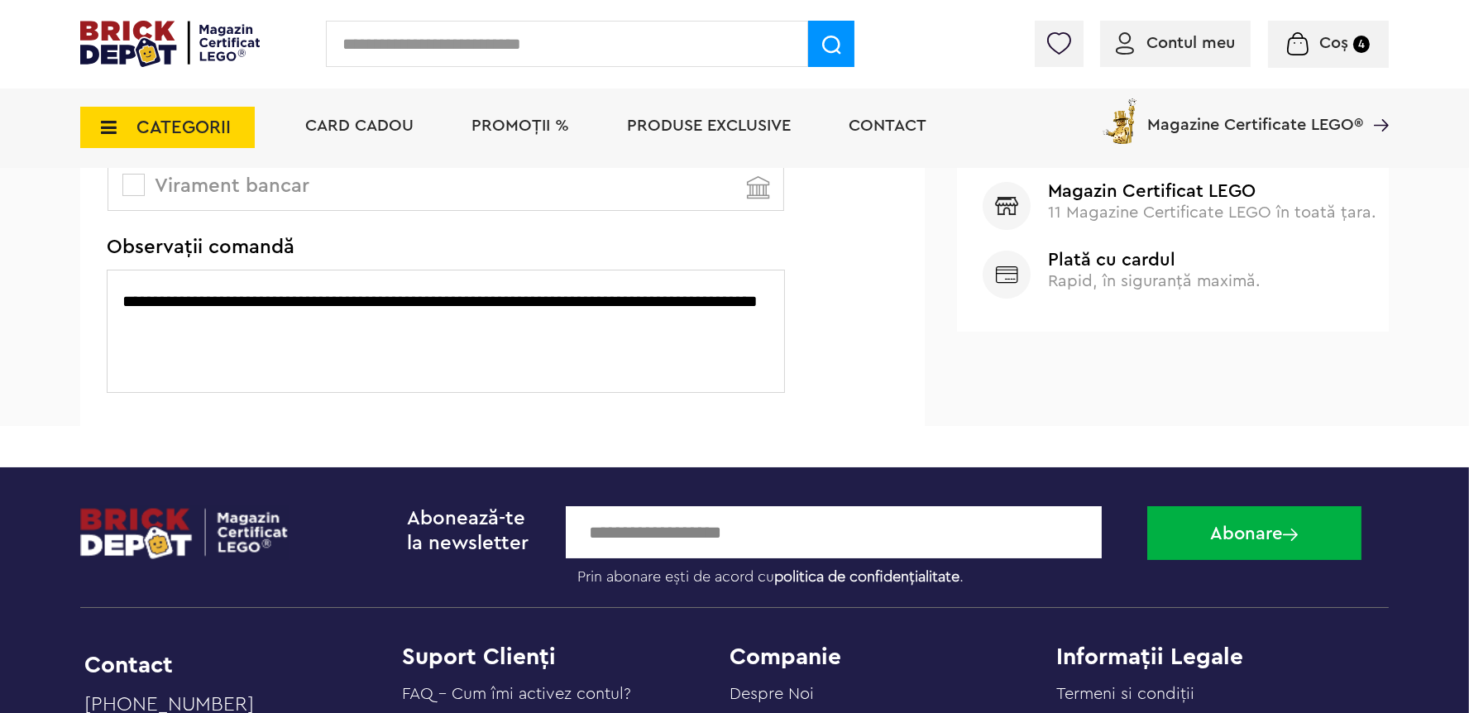
paste textarea "**********"
click at [214, 328] on textarea "**********" at bounding box center [446, 331] width 678 height 123
click at [599, 330] on textarea "**********" at bounding box center [446, 331] width 678 height 123
click at [402, 328] on textarea "**********" at bounding box center [446, 331] width 678 height 123
paste textarea "*****"
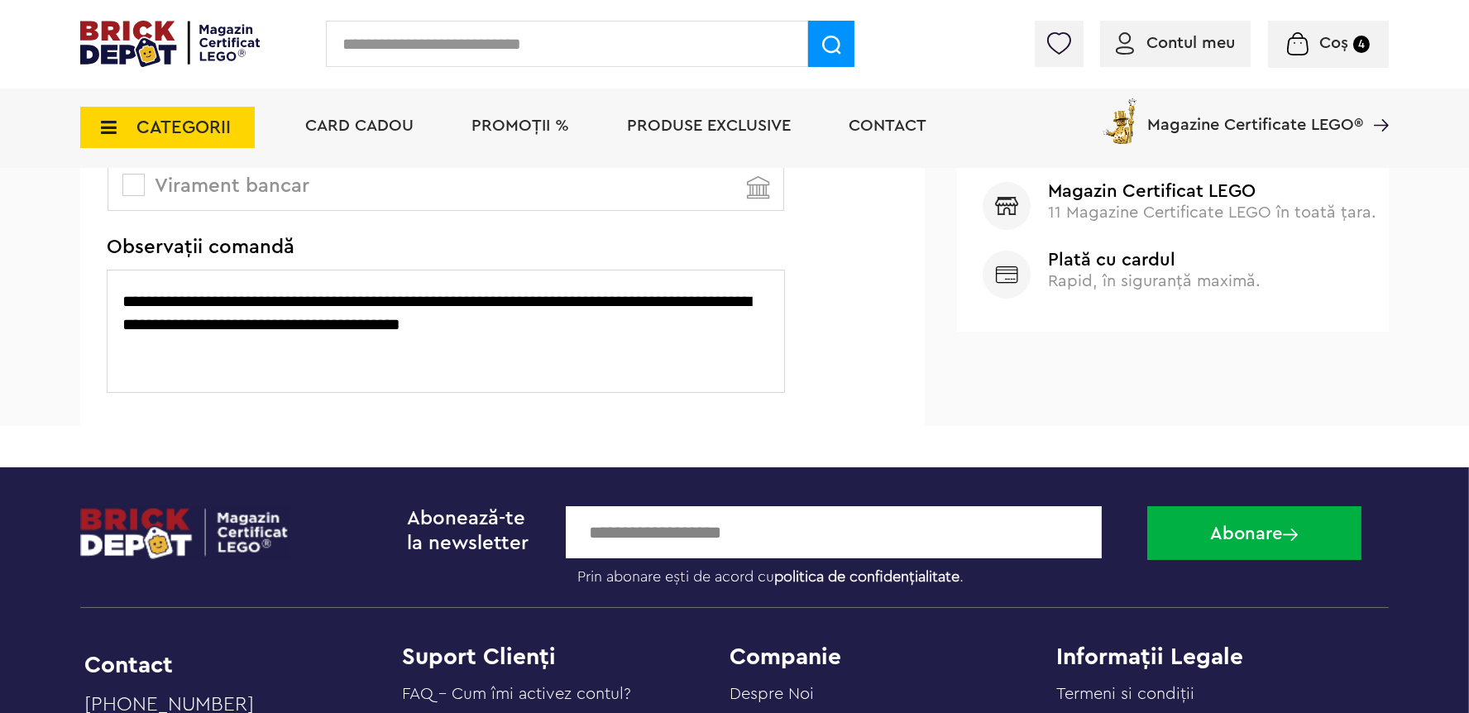
click at [579, 321] on textarea "**********" at bounding box center [446, 331] width 678 height 123
click at [459, 295] on textarea "**********" at bounding box center [446, 331] width 678 height 123
click at [453, 304] on textarea "**********" at bounding box center [446, 331] width 678 height 123
click at [172, 306] on textarea "**********" at bounding box center [446, 331] width 678 height 123
click at [641, 331] on textarea "**********" at bounding box center [446, 331] width 678 height 123
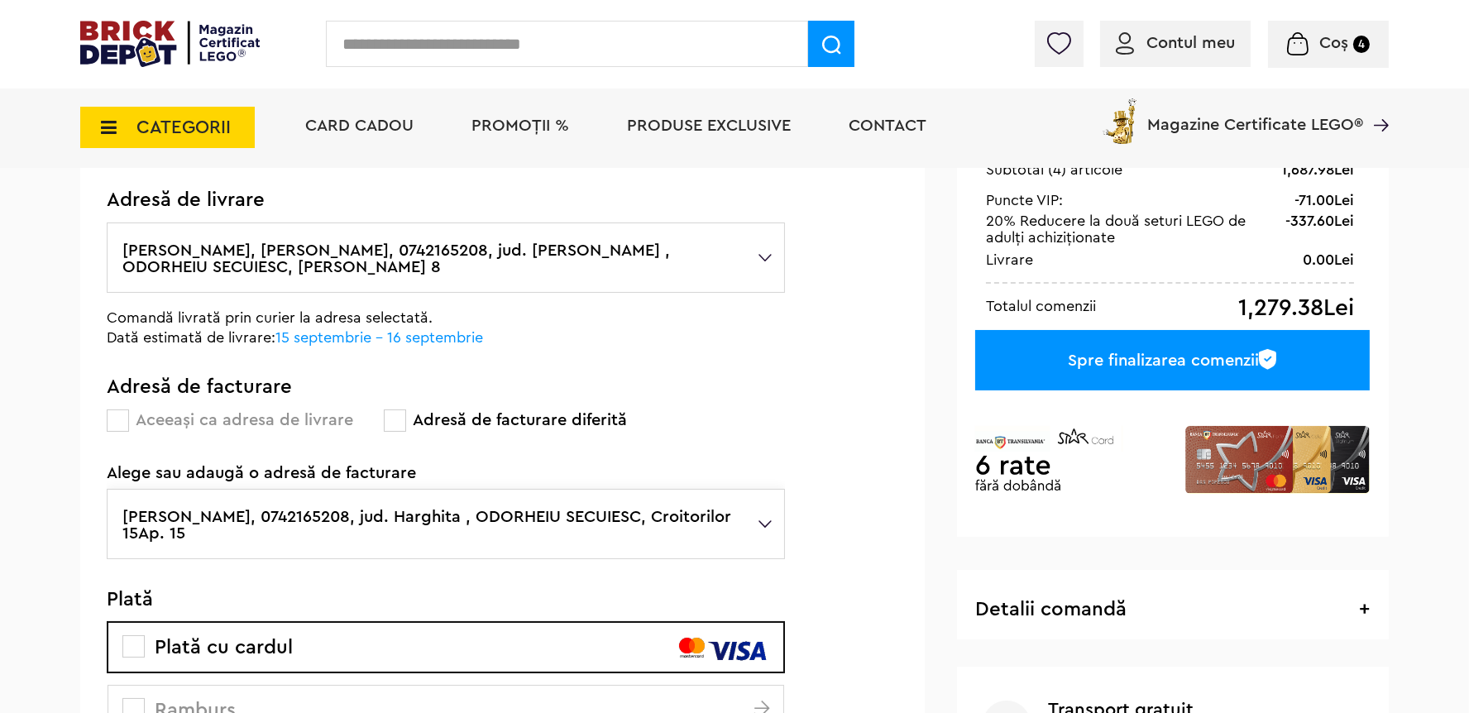
scroll to position [117, 0]
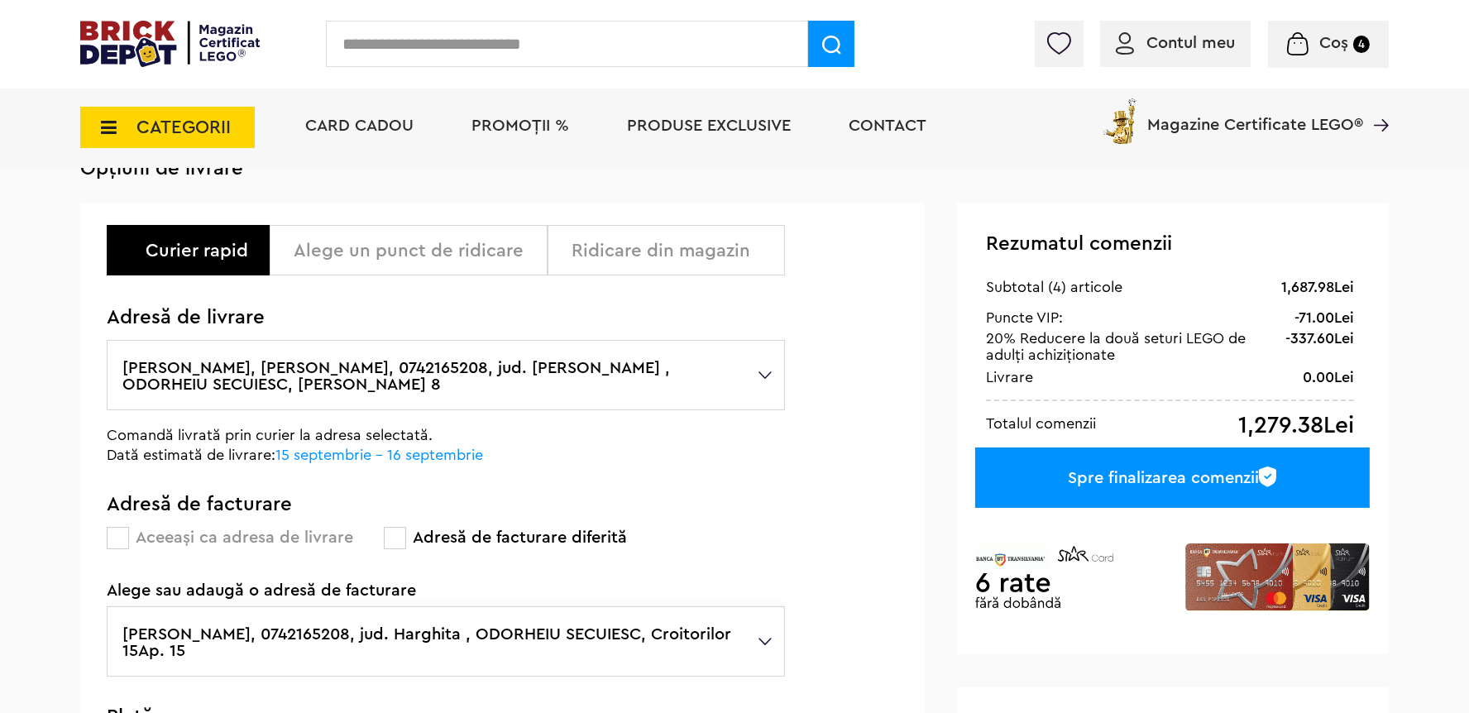
type textarea "**********"
click at [1199, 481] on div "Spre finalizarea comenzii" at bounding box center [1172, 478] width 395 height 60
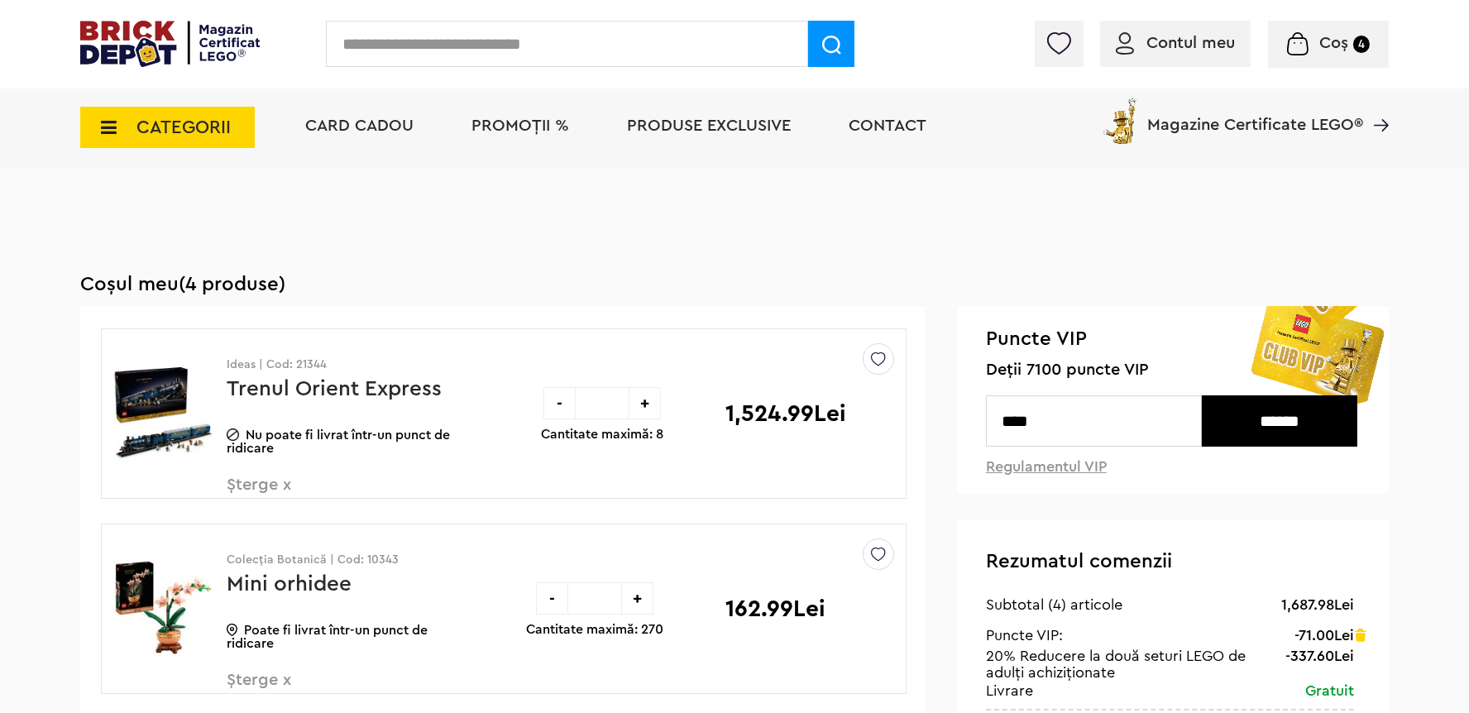
scroll to position [117, 0]
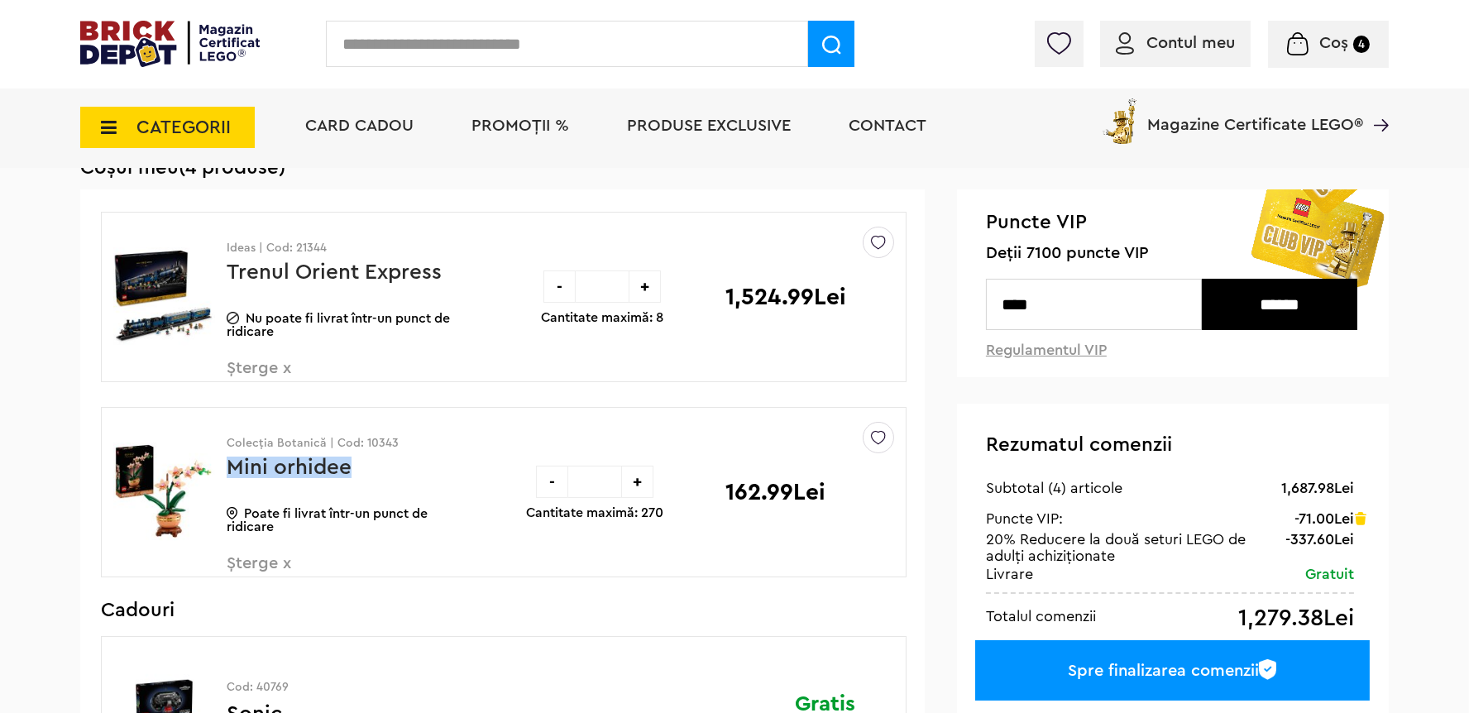
drag, startPoint x: 362, startPoint y: 467, endPoint x: 238, endPoint y: 470, distance: 124.1
click at [234, 469] on p "Mini orhidee" at bounding box center [345, 478] width 236 height 43
copy link "Mini orhidee"
drag, startPoint x: 400, startPoint y: 446, endPoint x: 361, endPoint y: 444, distance: 38.9
click at [361, 444] on p "Colecția Botanică | Cod: 10343" at bounding box center [345, 444] width 236 height 12
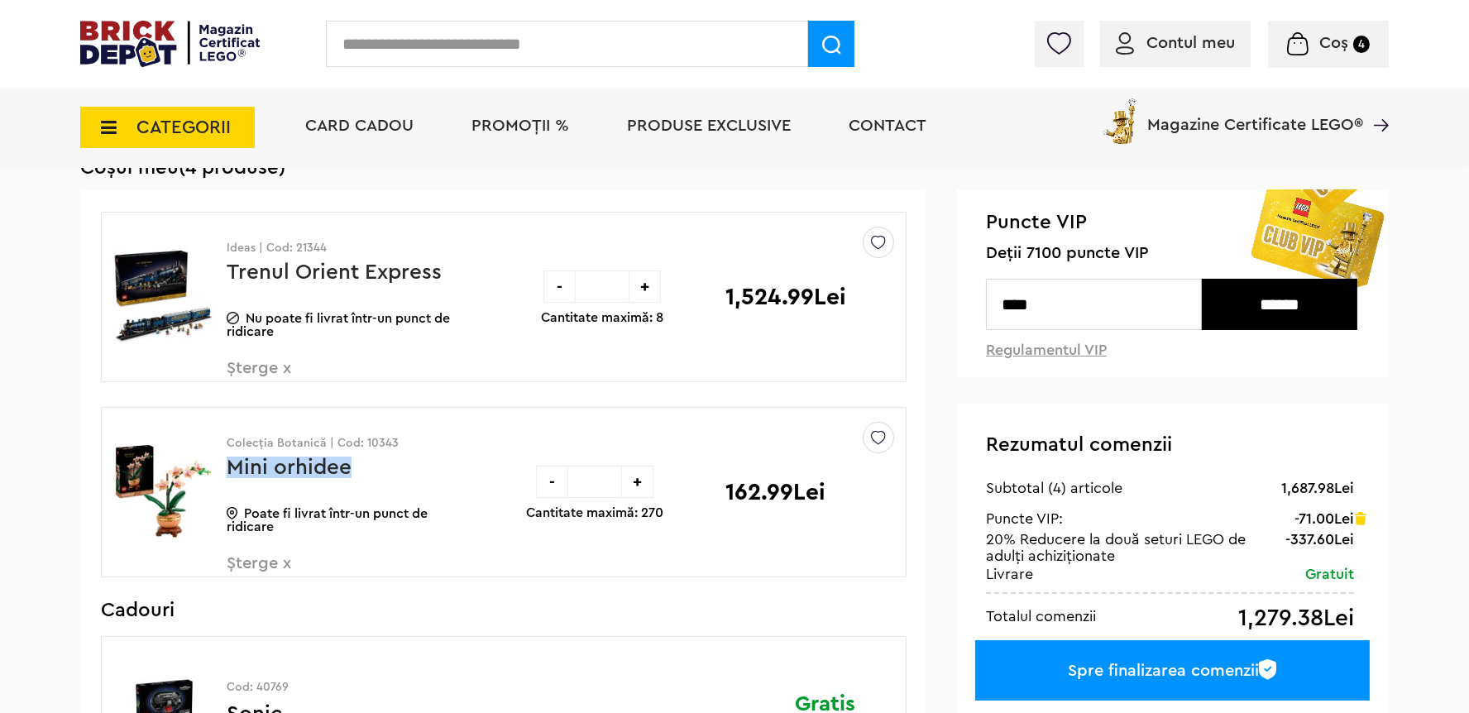
copy p "10343"
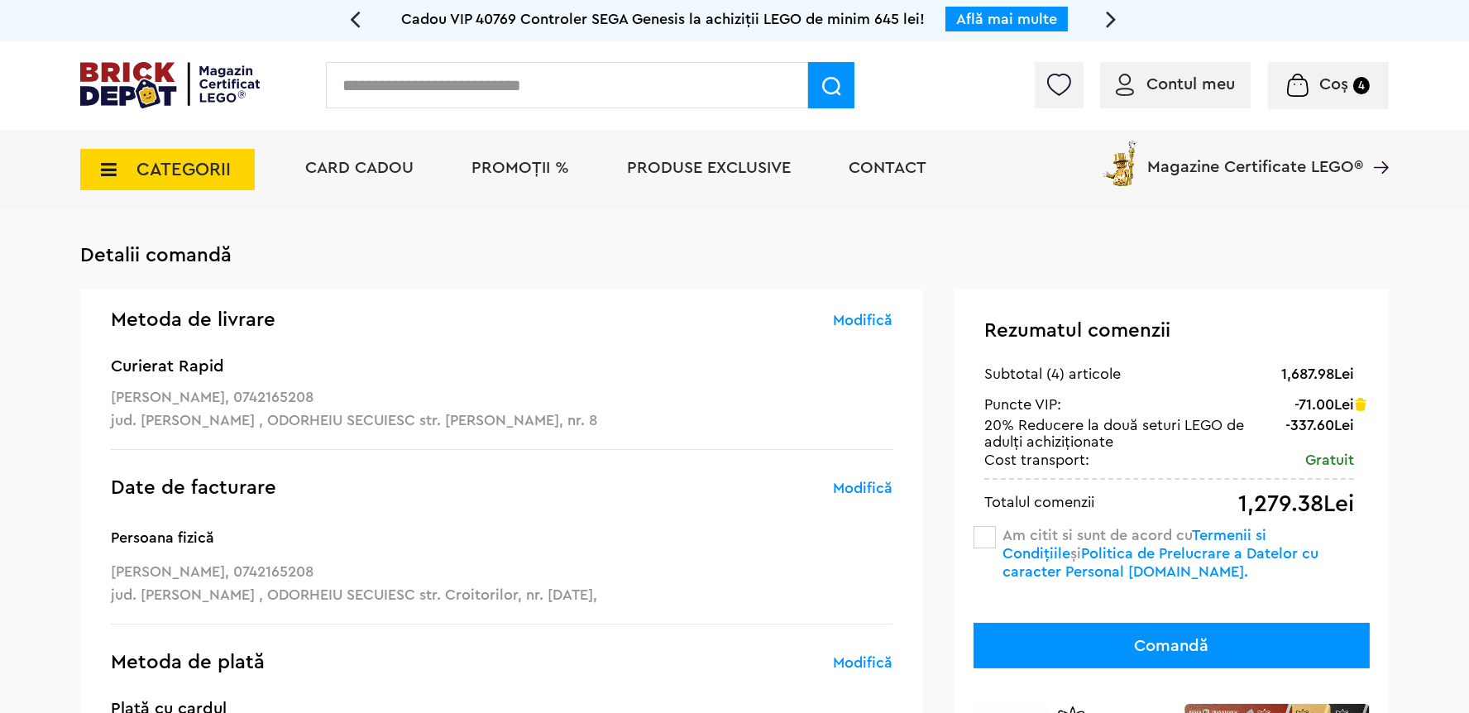
click at [981, 541] on span at bounding box center [985, 537] width 22 height 22
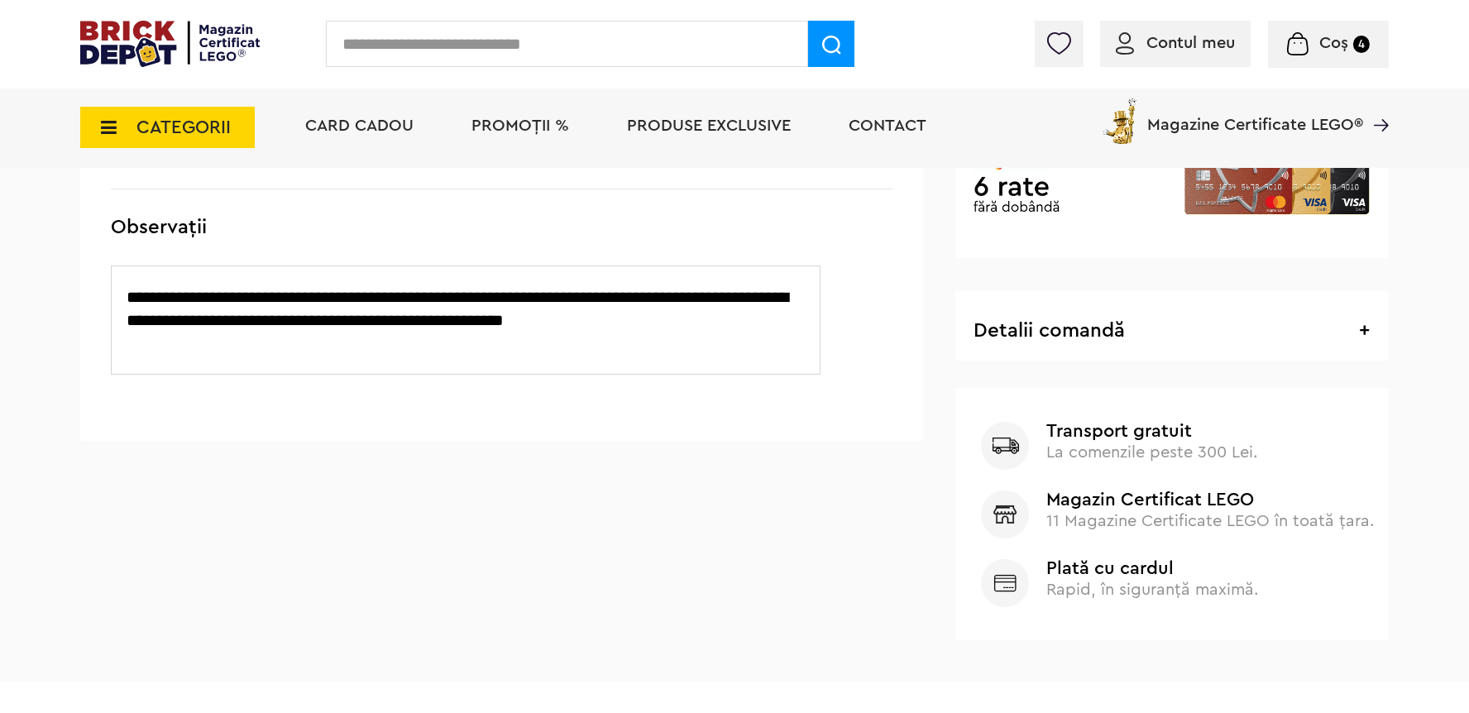
scroll to position [352, 0]
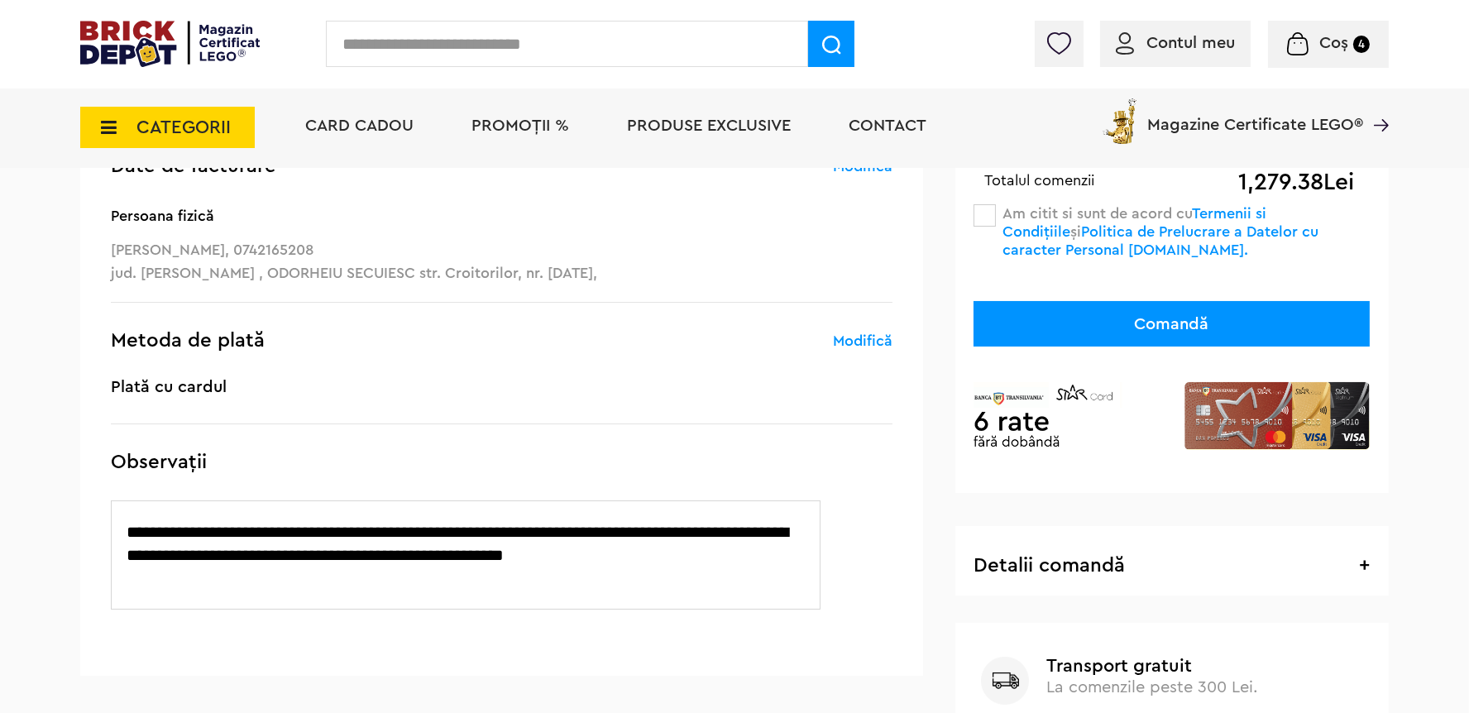
click at [1158, 328] on button "Comandă" at bounding box center [1172, 324] width 396 height 46
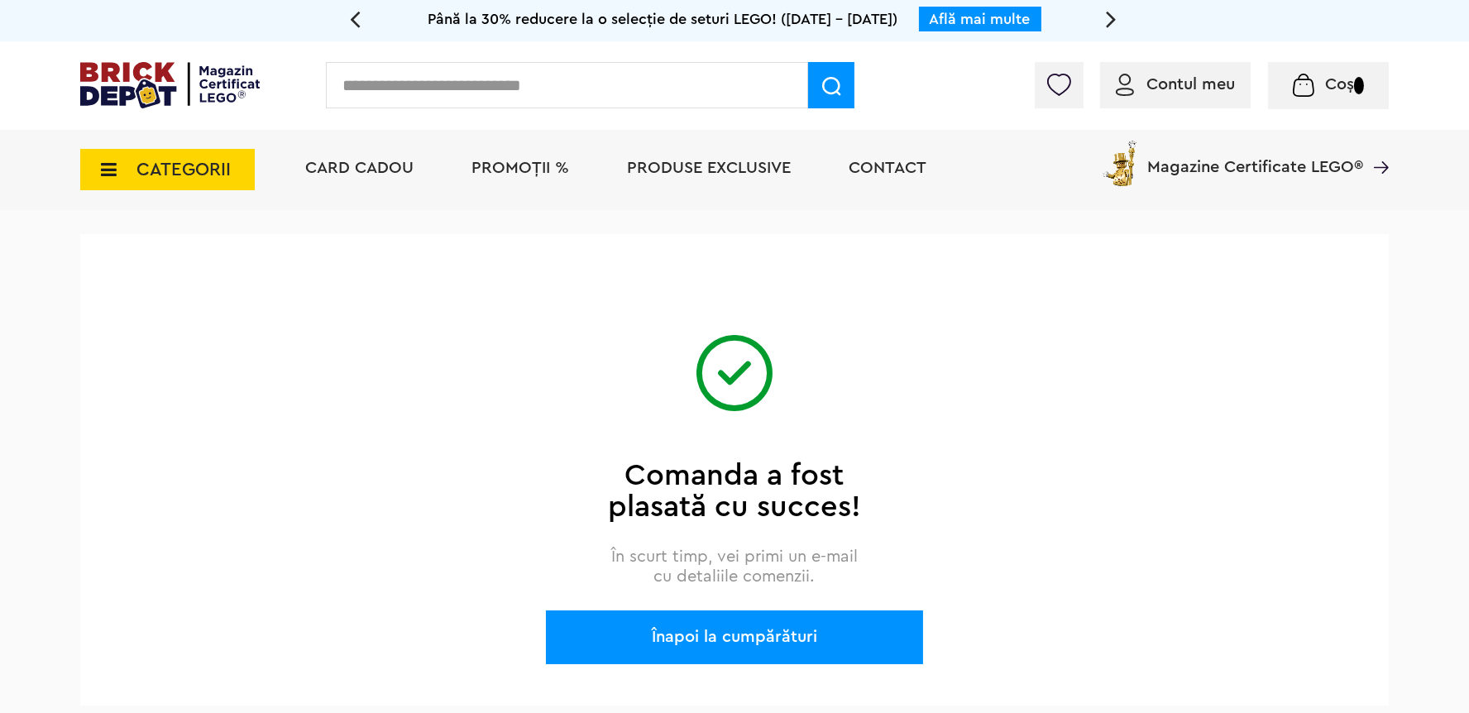
click at [788, 636] on div "Înapoi la cumpărături" at bounding box center [734, 638] width 377 height 54
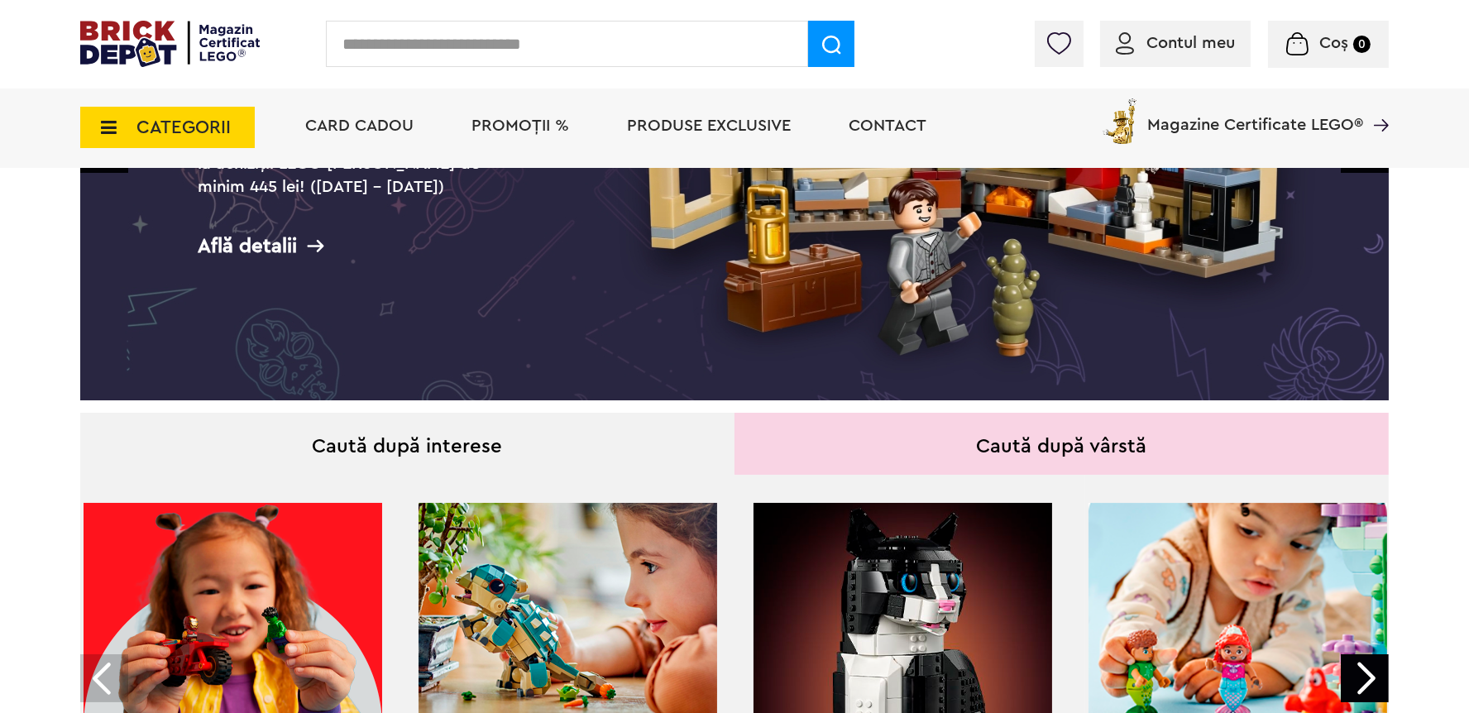
scroll to position [117, 0]
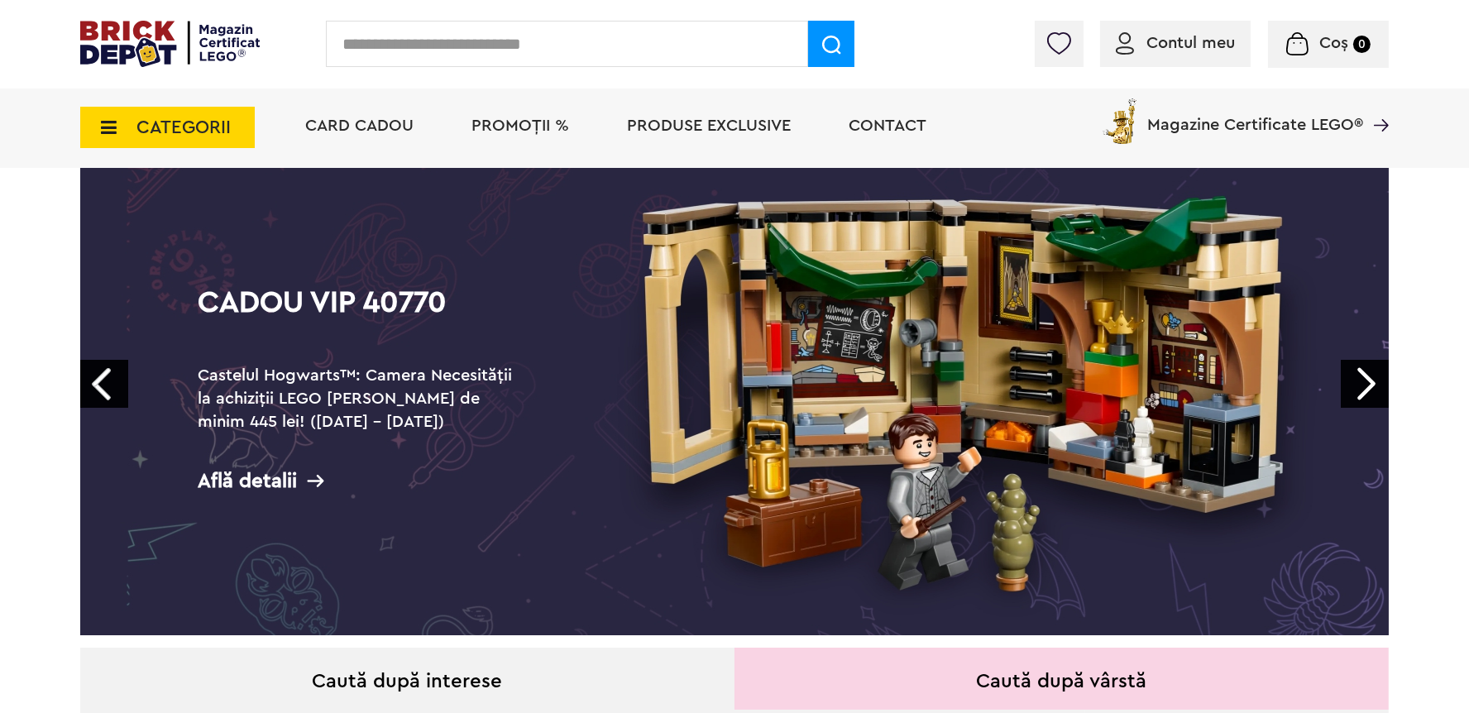
click at [523, 395] on h2 "Castelul Hogwarts™: Camera Necesității la achiziții LEGO Harry Potter de minim …" at bounding box center [363, 398] width 331 height 69
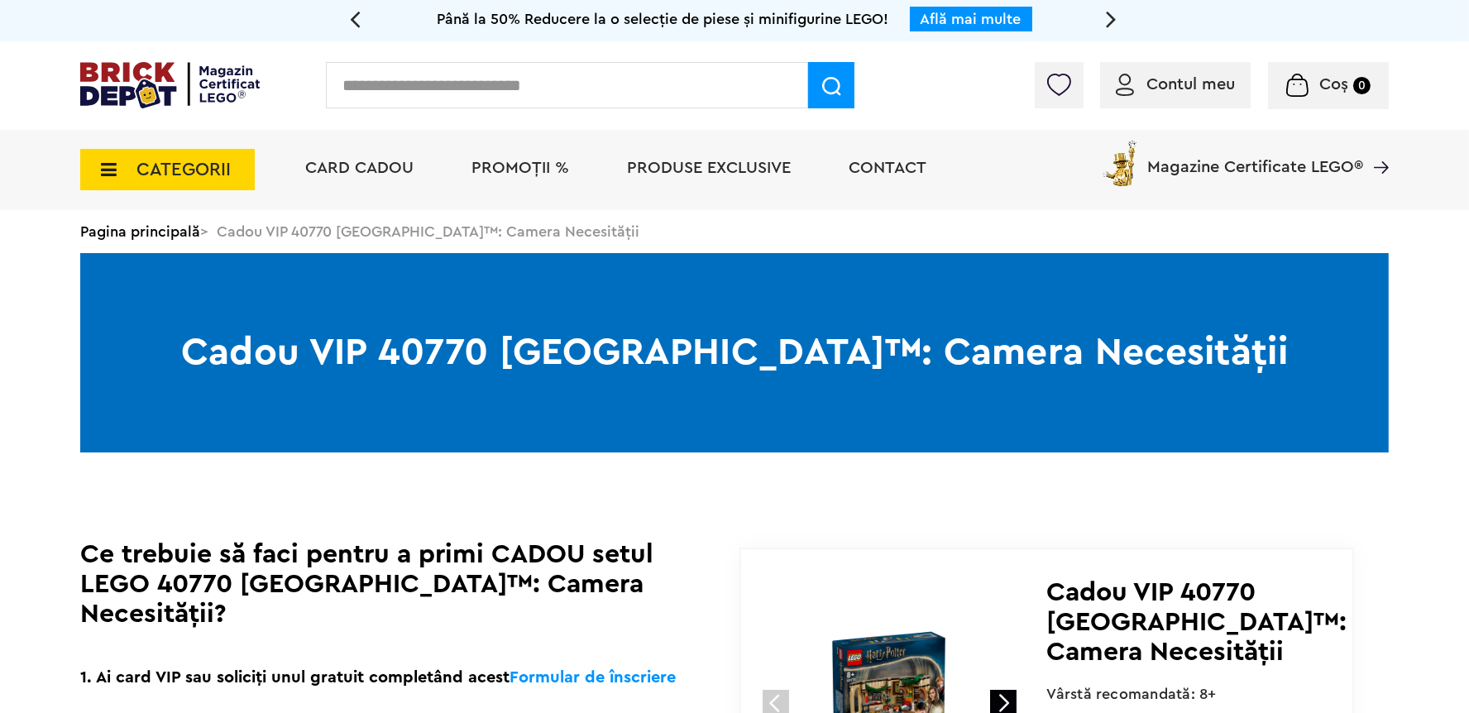
click at [692, 172] on span "Produse exclusive" at bounding box center [709, 168] width 164 height 17
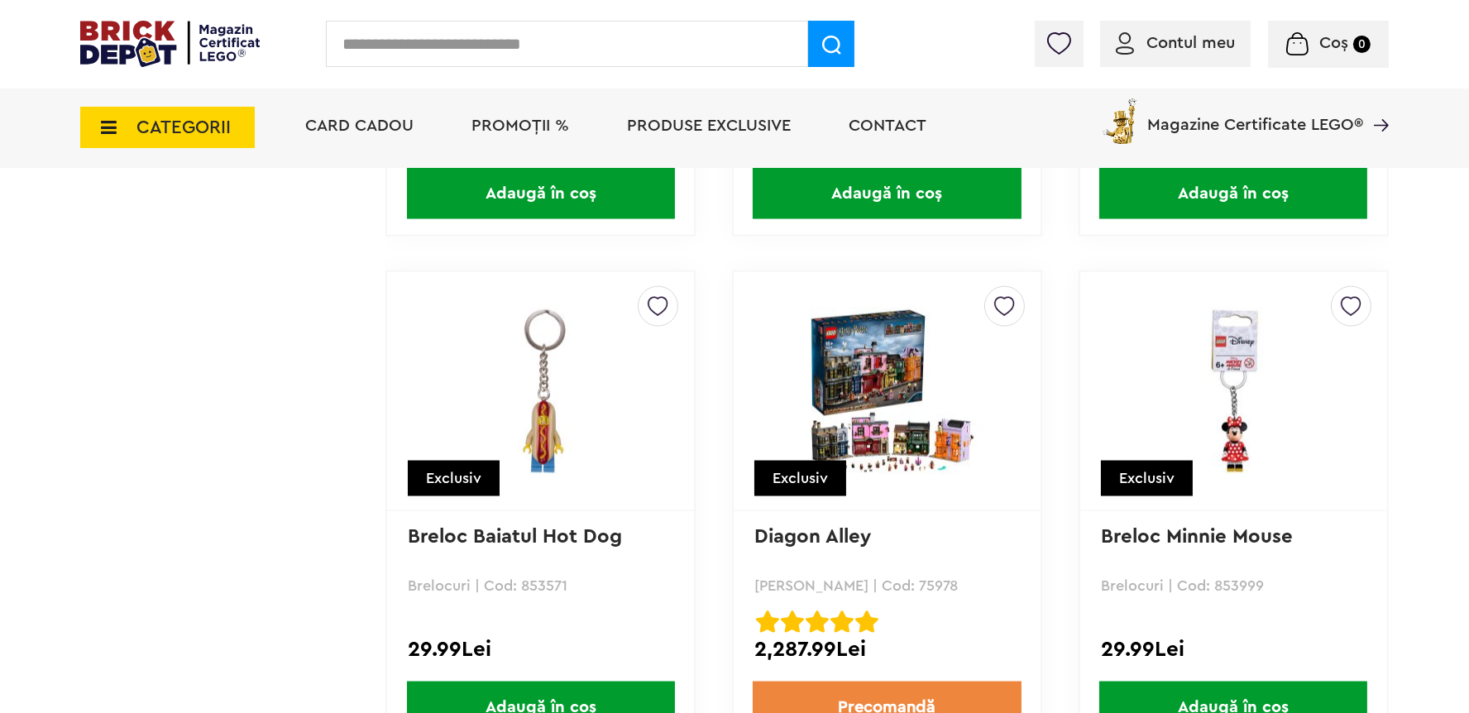
scroll to position [15727, 0]
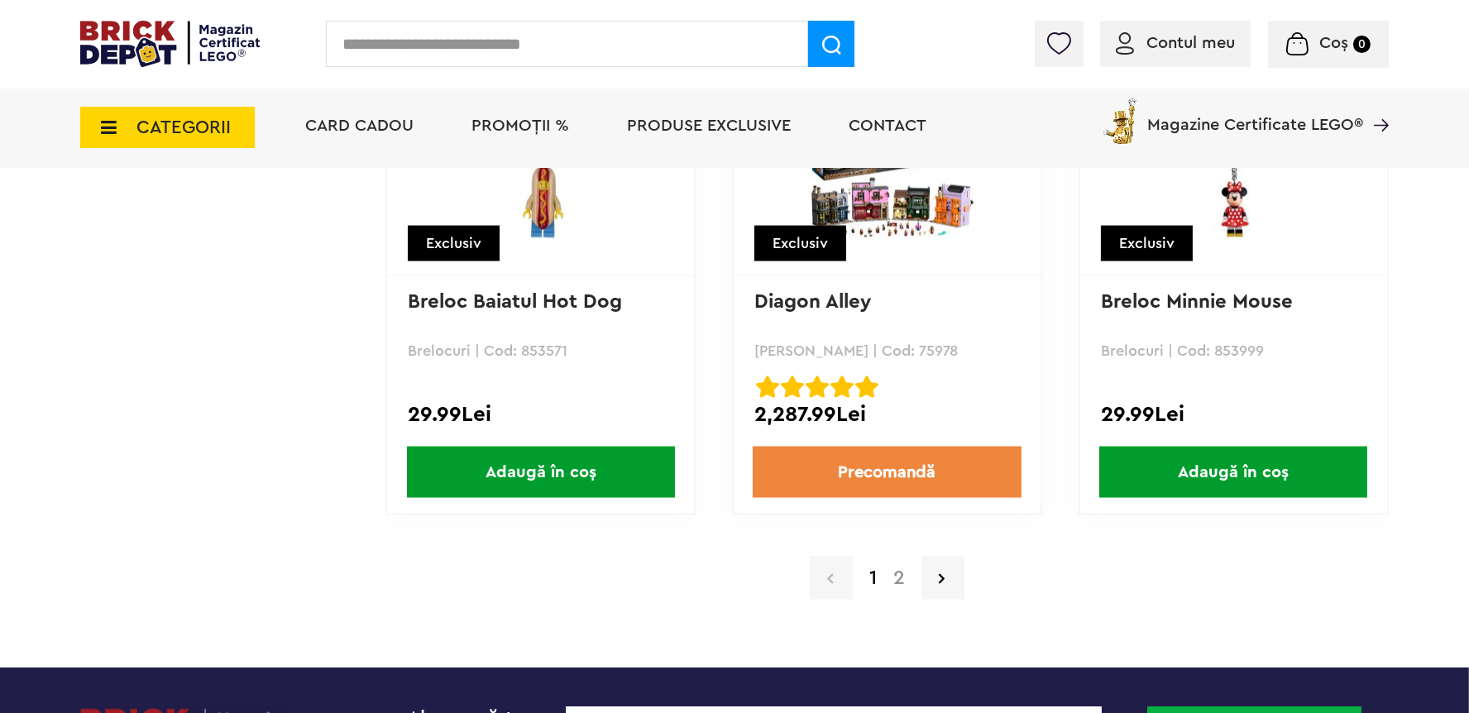
click at [901, 572] on link "2" at bounding box center [899, 578] width 28 height 20
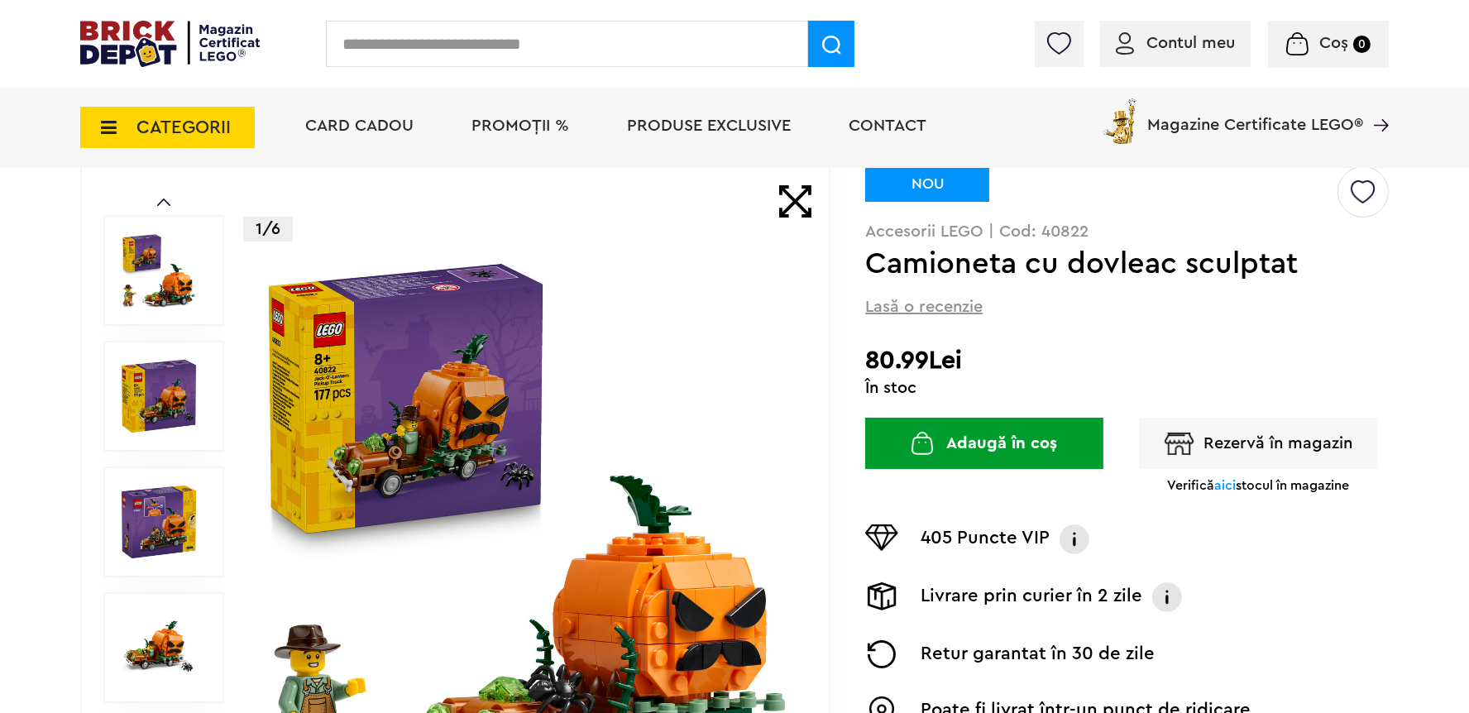
scroll to position [234, 0]
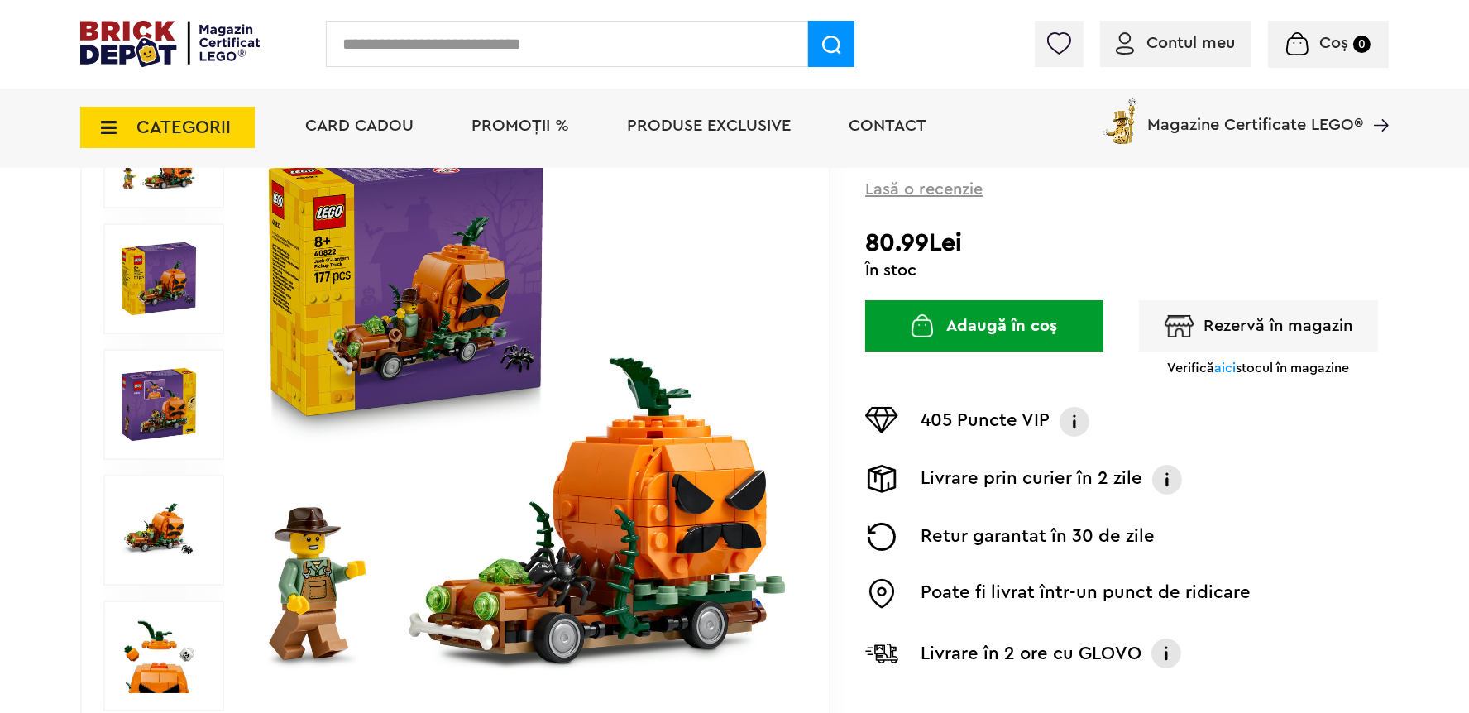
drag, startPoint x: 156, startPoint y: 539, endPoint x: 165, endPoint y: 542, distance: 9.7
click at [157, 539] on img at bounding box center [159, 530] width 74 height 74
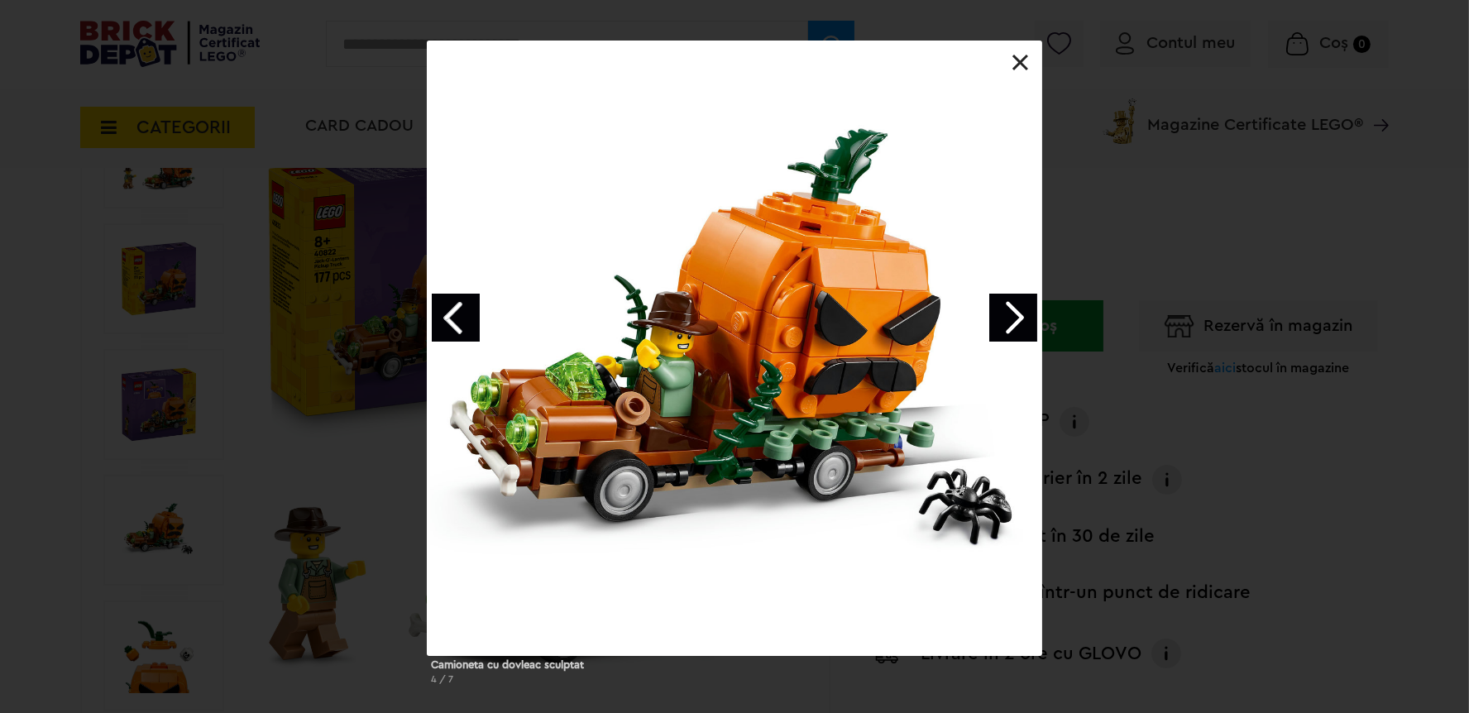
click at [1020, 65] on link at bounding box center [1021, 63] width 17 height 17
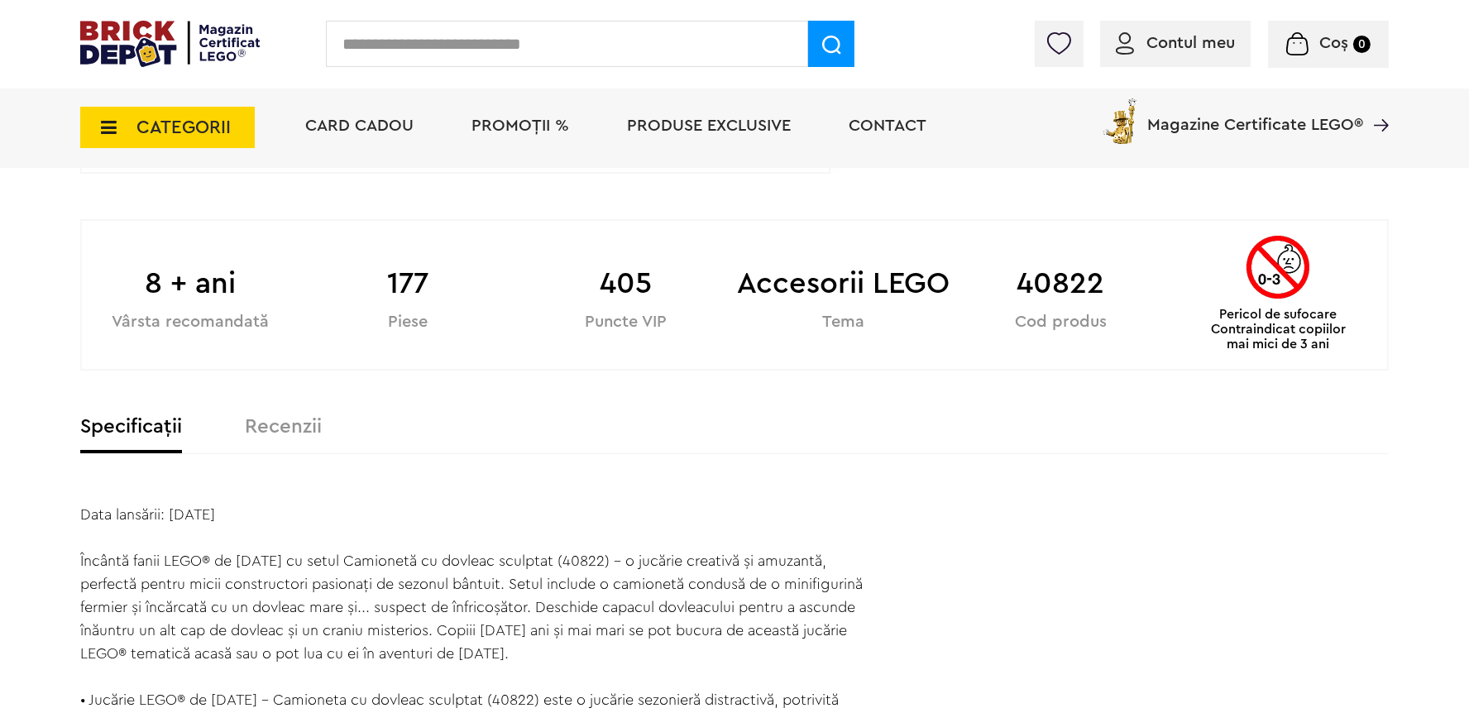
scroll to position [1056, 0]
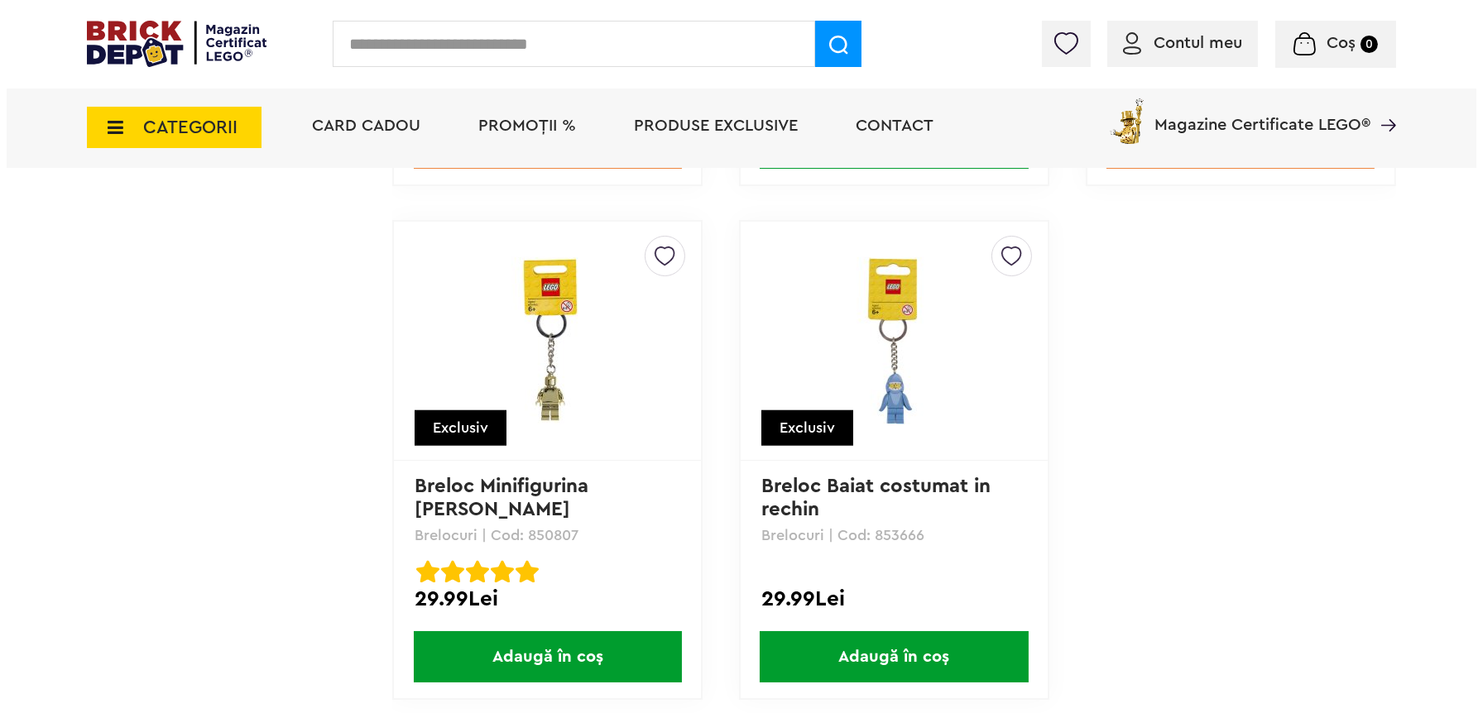
scroll to position [2934, 0]
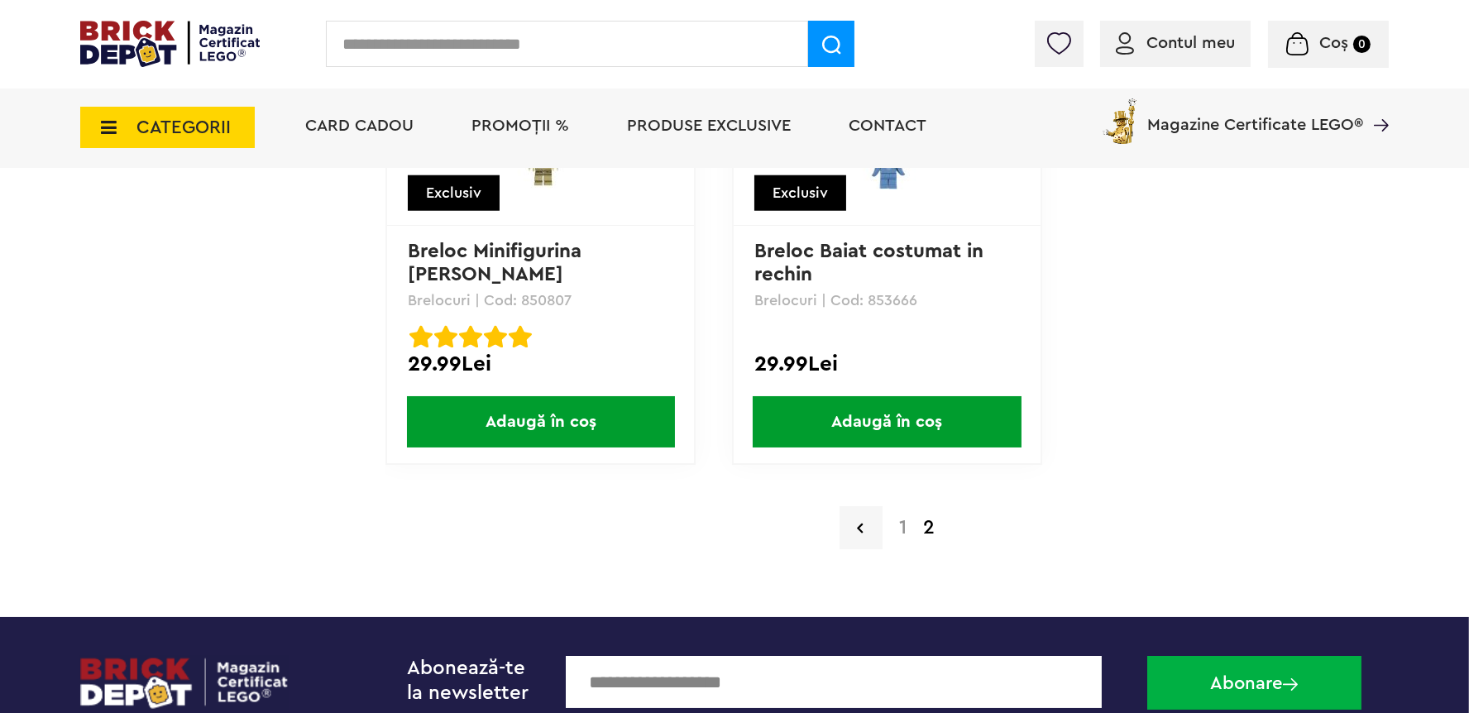
click at [108, 136] on icon at bounding box center [104, 127] width 26 height 18
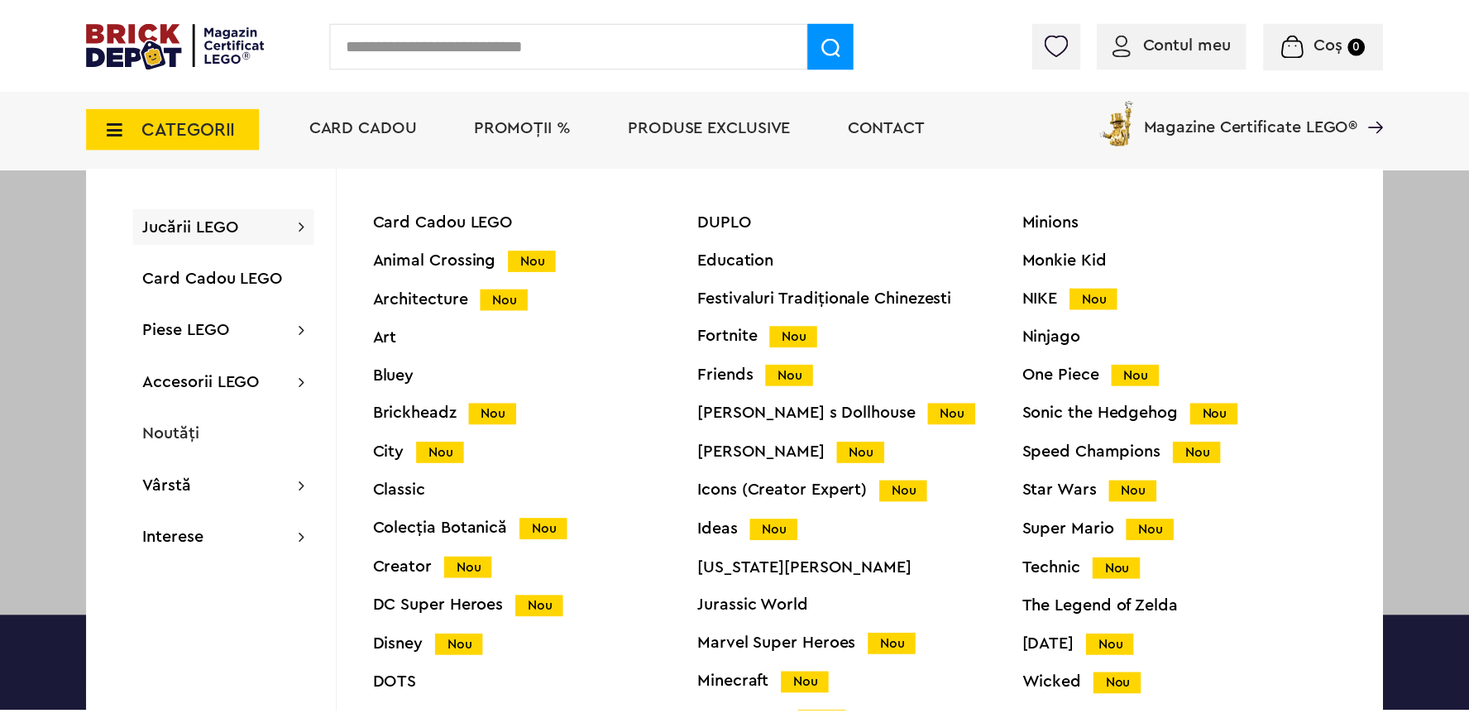
scroll to position [61, 0]
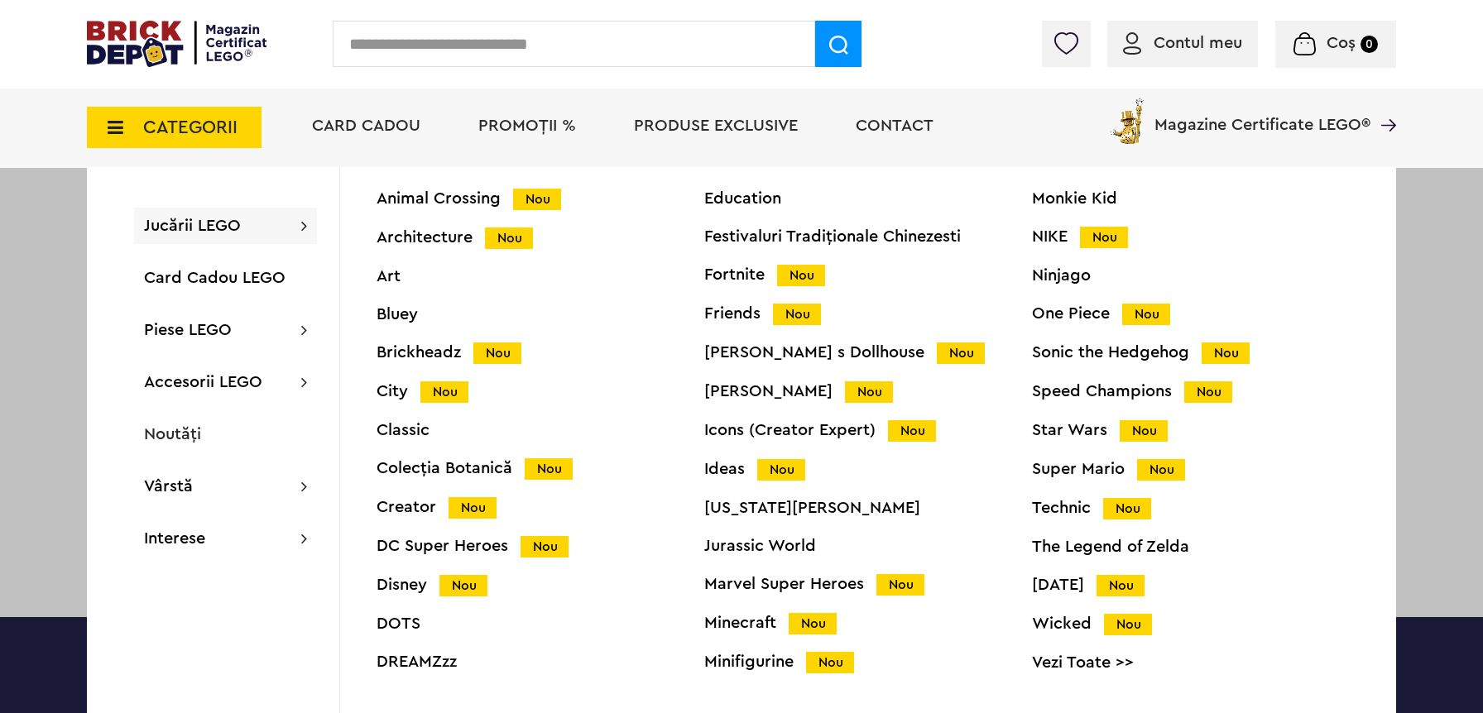
click at [1046, 510] on div "Technic Nou" at bounding box center [1196, 508] width 328 height 17
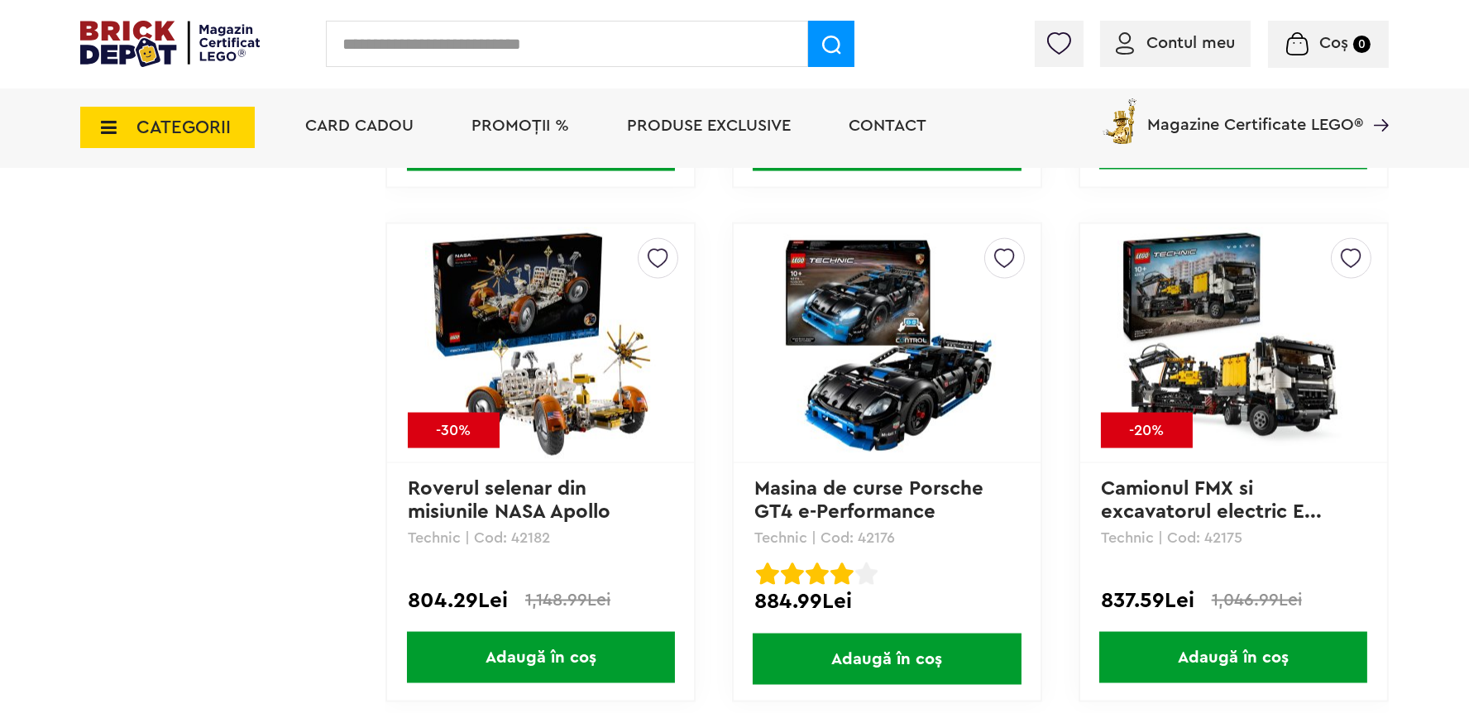
scroll to position [4694, 0]
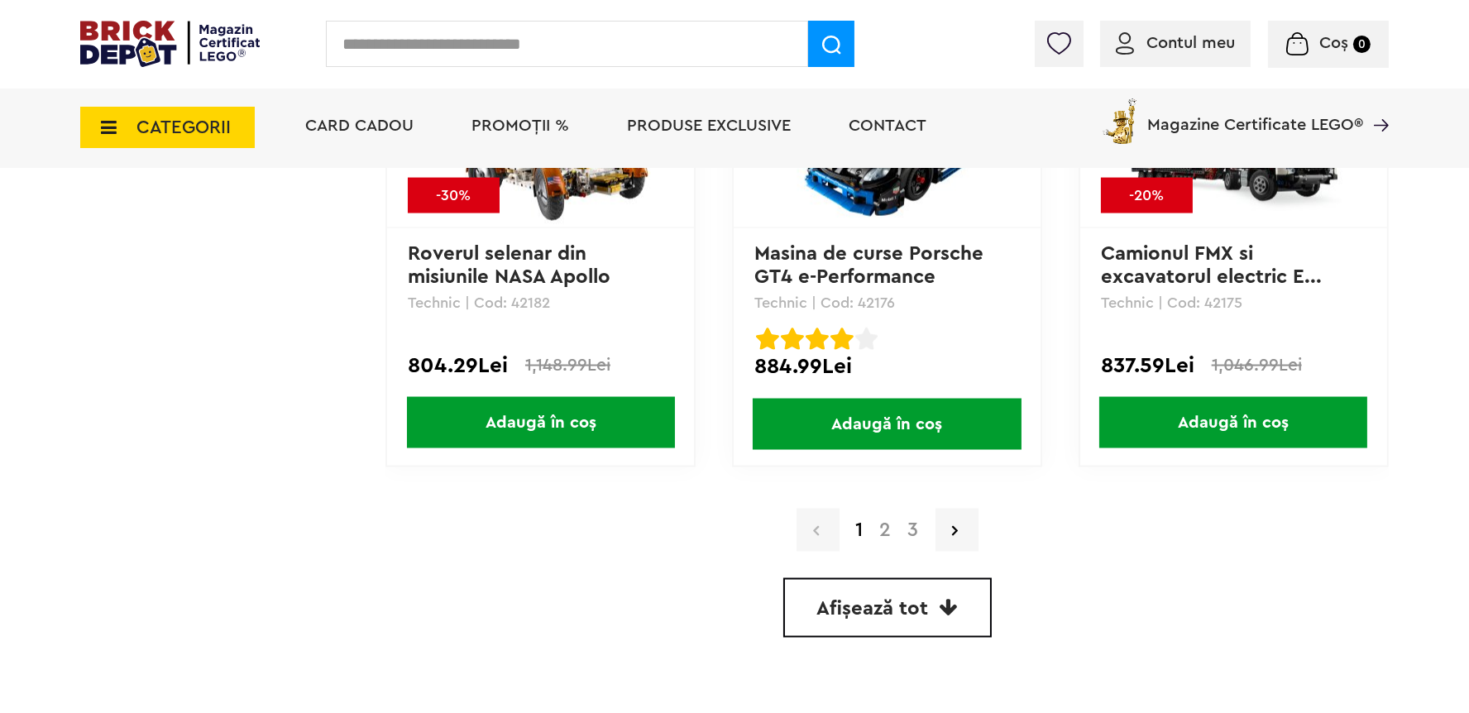
click at [886, 527] on link "2" at bounding box center [886, 530] width 28 height 20
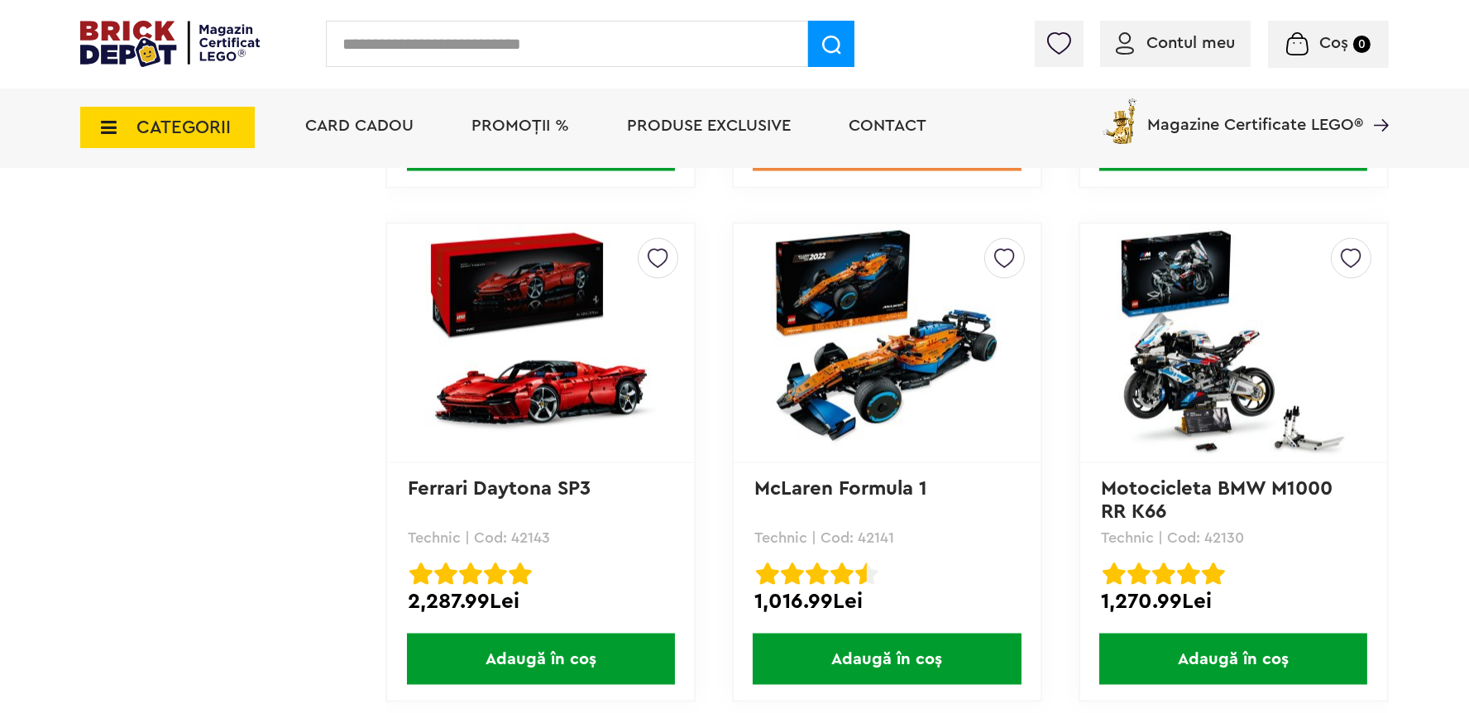
scroll to position [4694, 0]
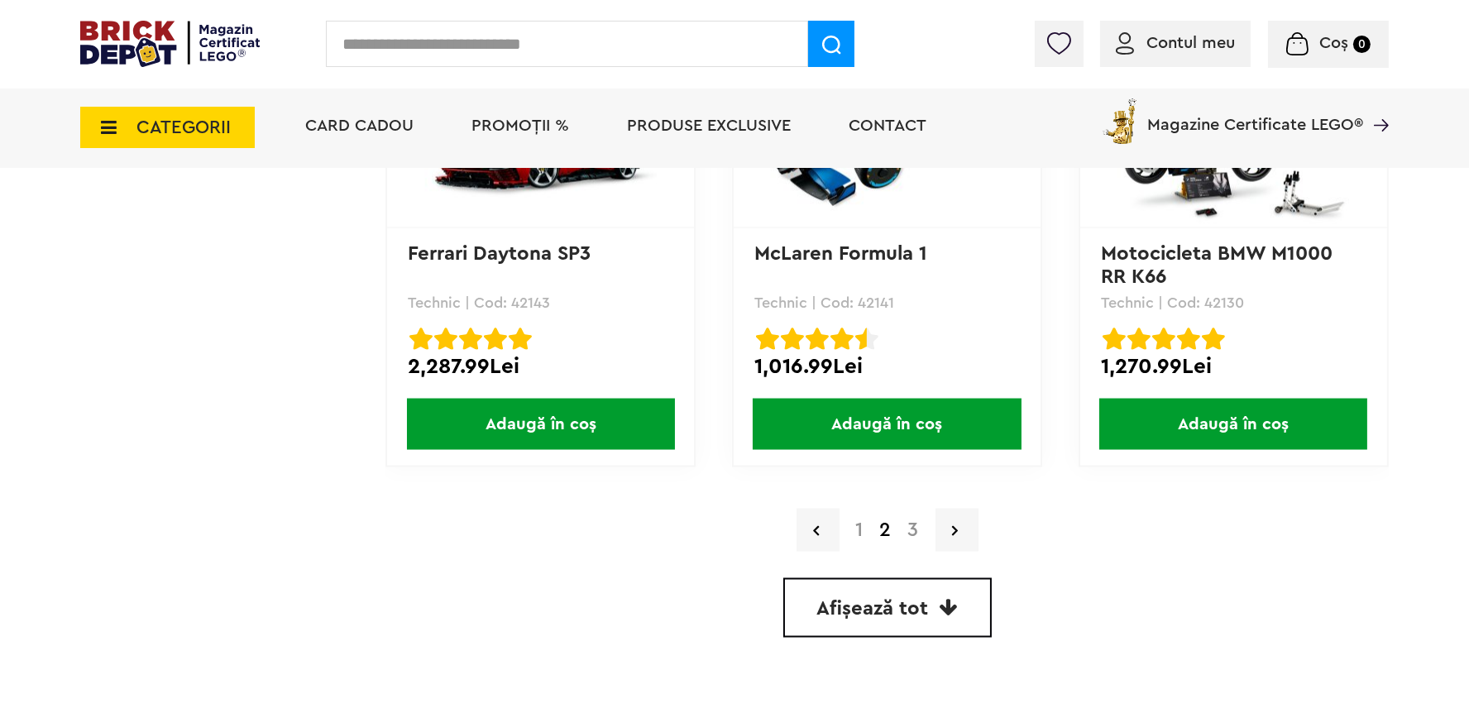
click at [910, 531] on link "3" at bounding box center [913, 530] width 27 height 20
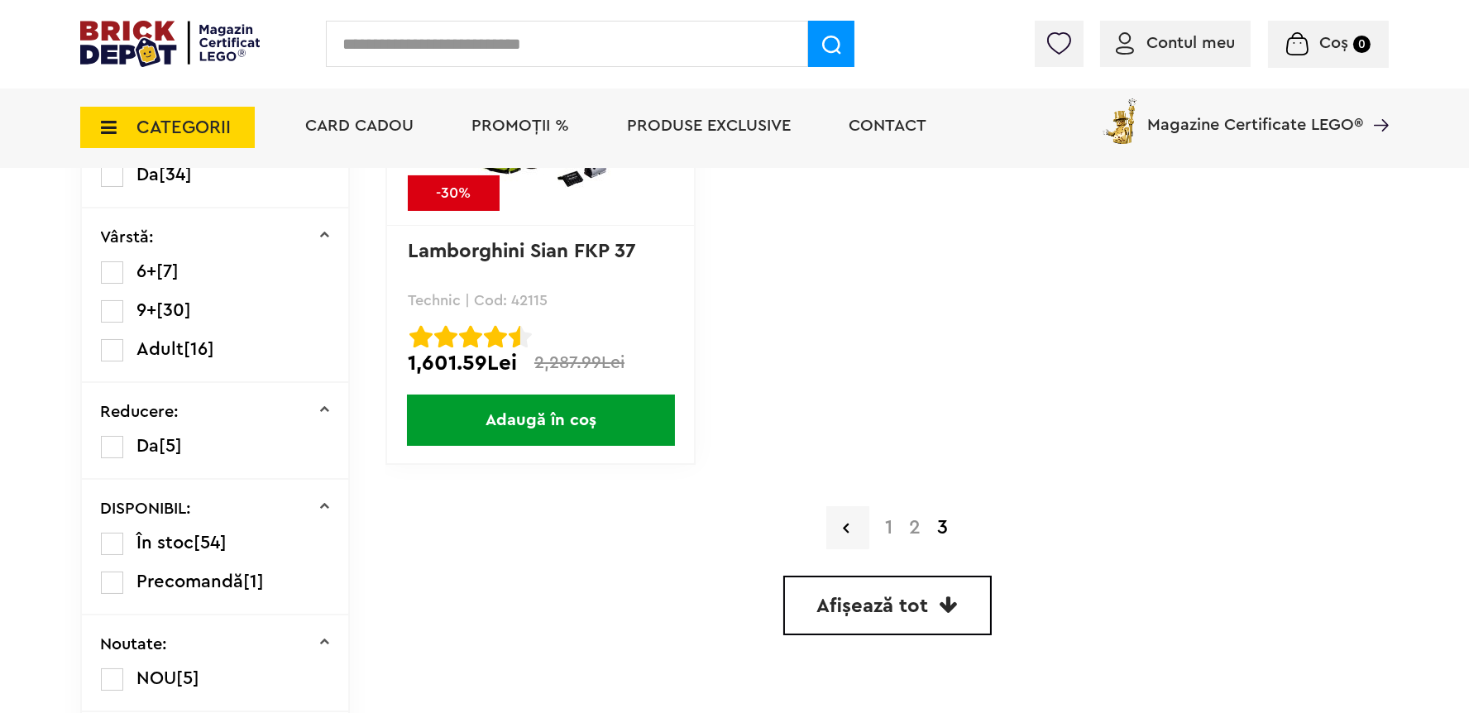
scroll to position [469, 0]
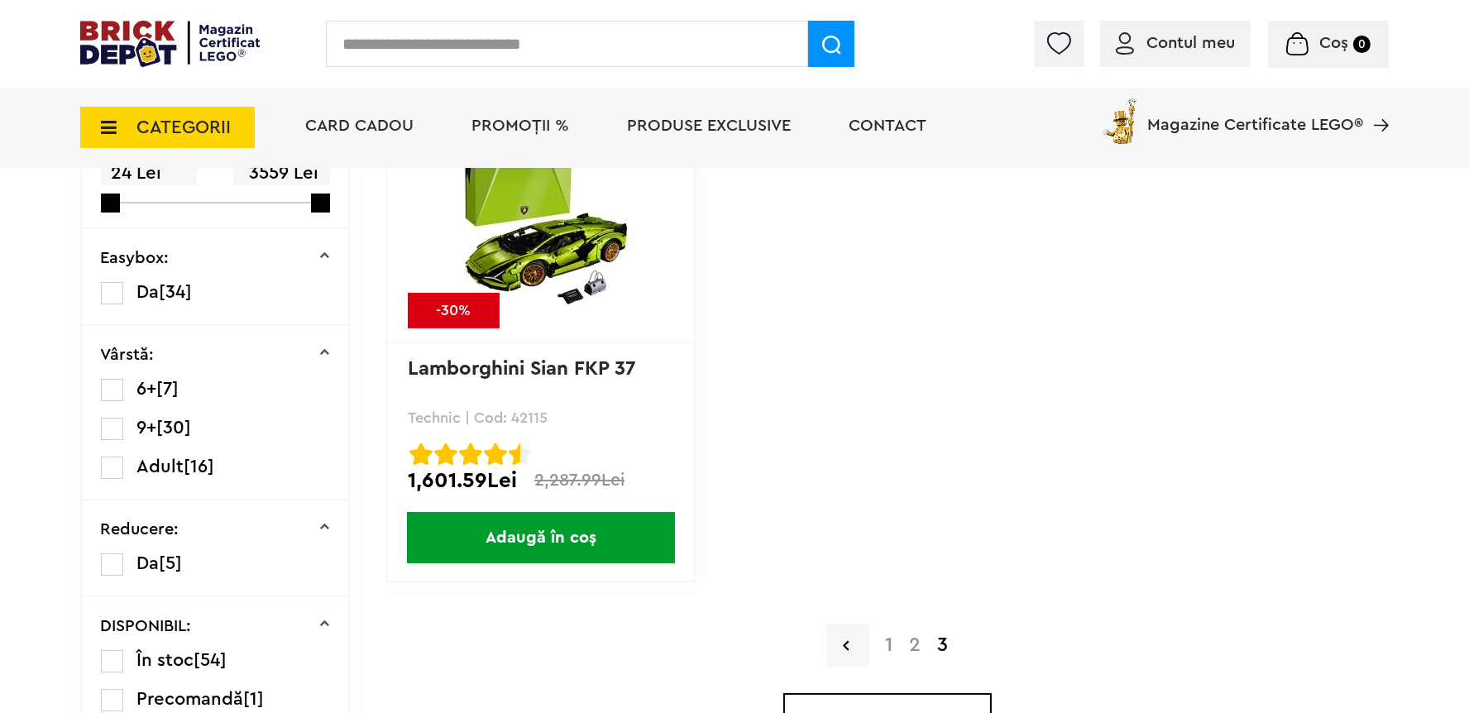
click at [582, 543] on span "Adaugă în coș" at bounding box center [541, 537] width 268 height 51
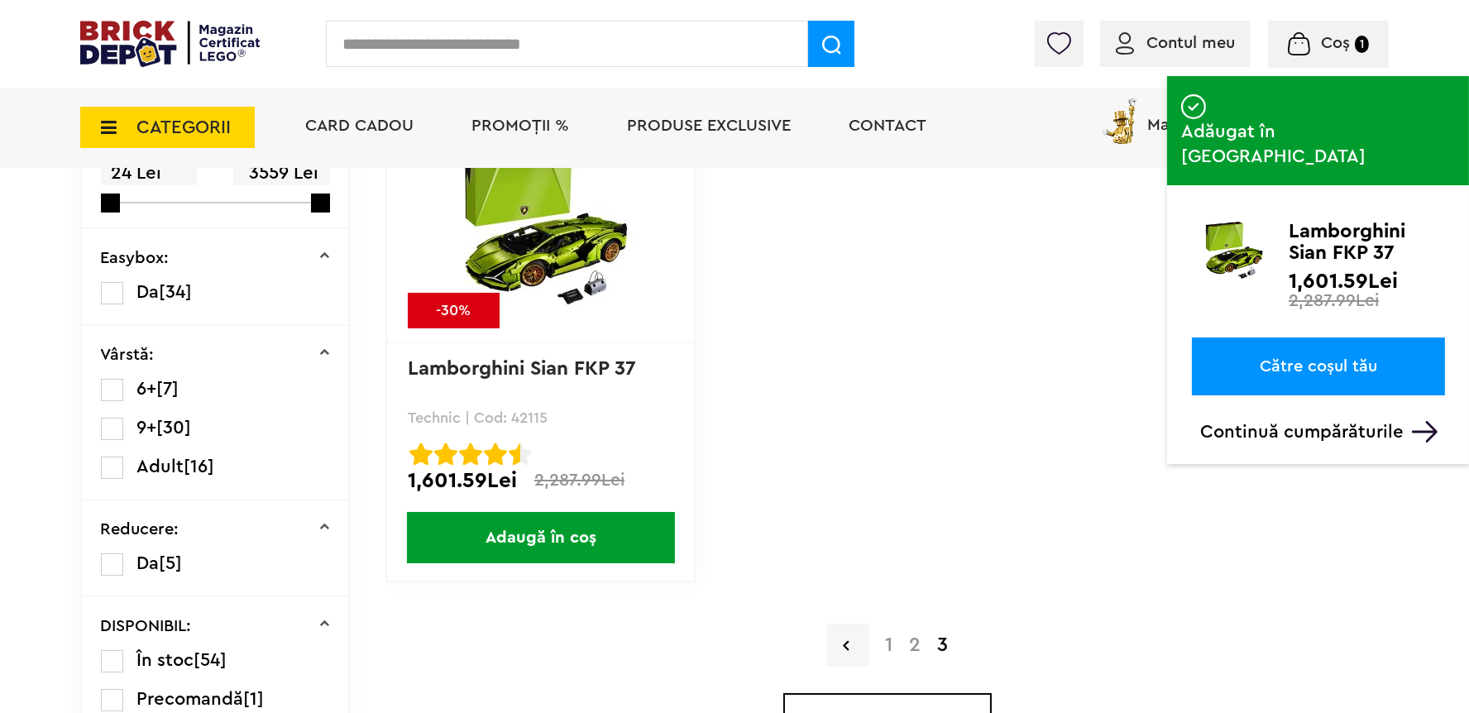
click at [1325, 338] on link "Către coșul tău" at bounding box center [1318, 367] width 253 height 58
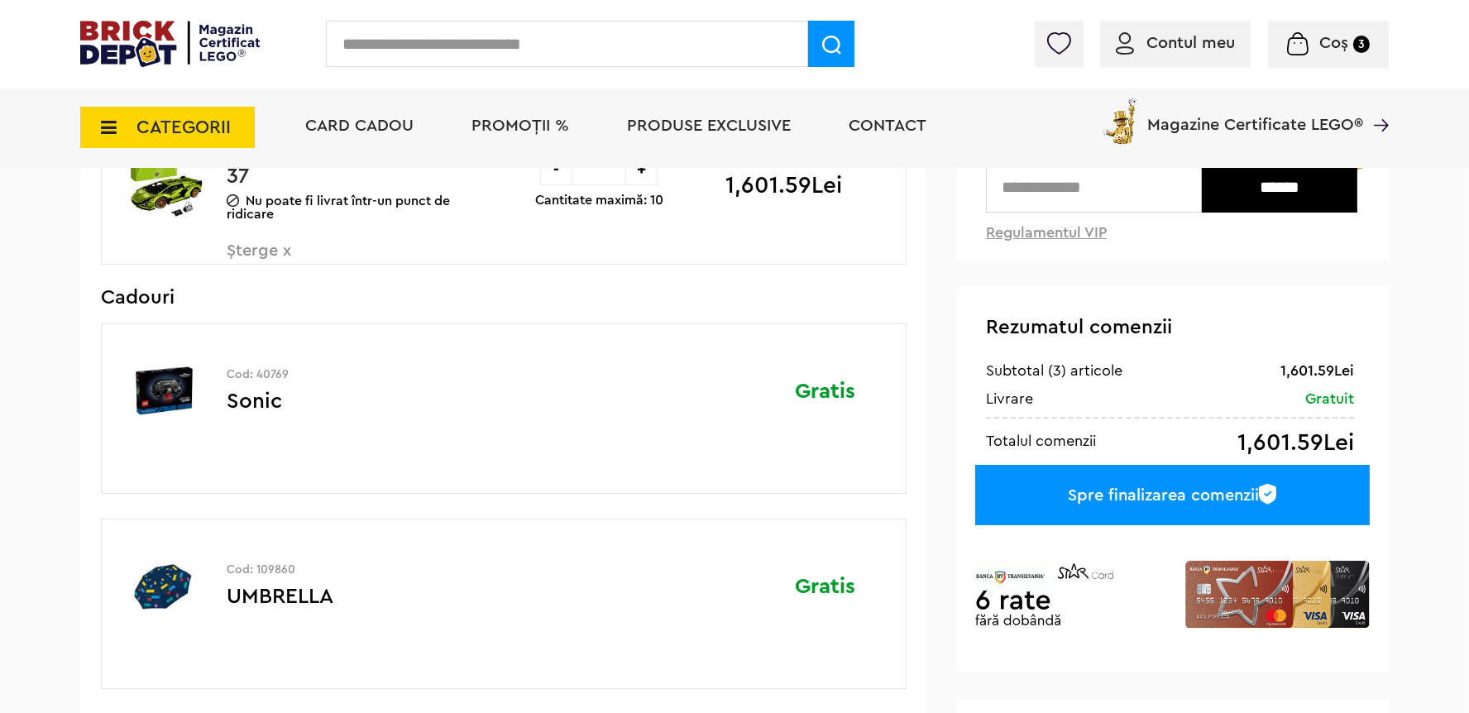
scroll to position [117, 0]
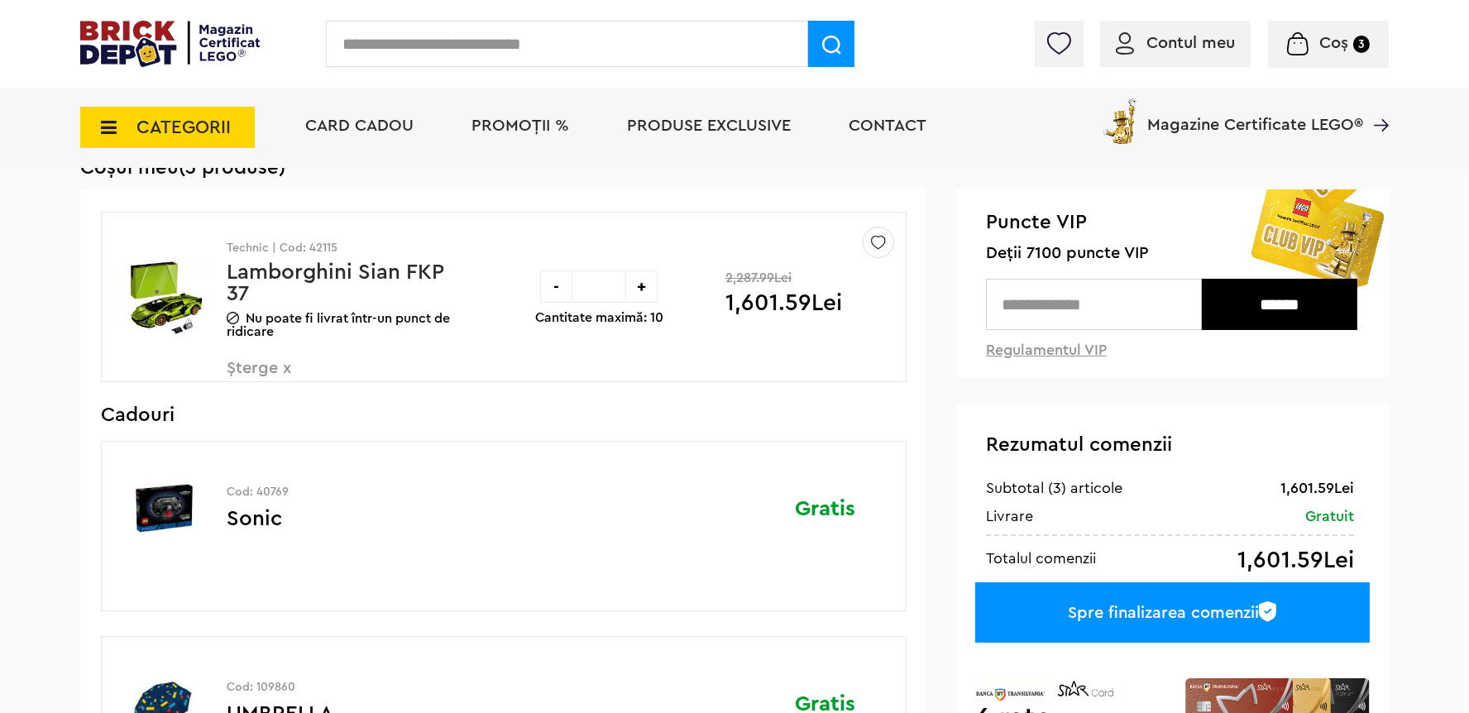
click at [275, 371] on span "Șterge x" at bounding box center [324, 378] width 194 height 36
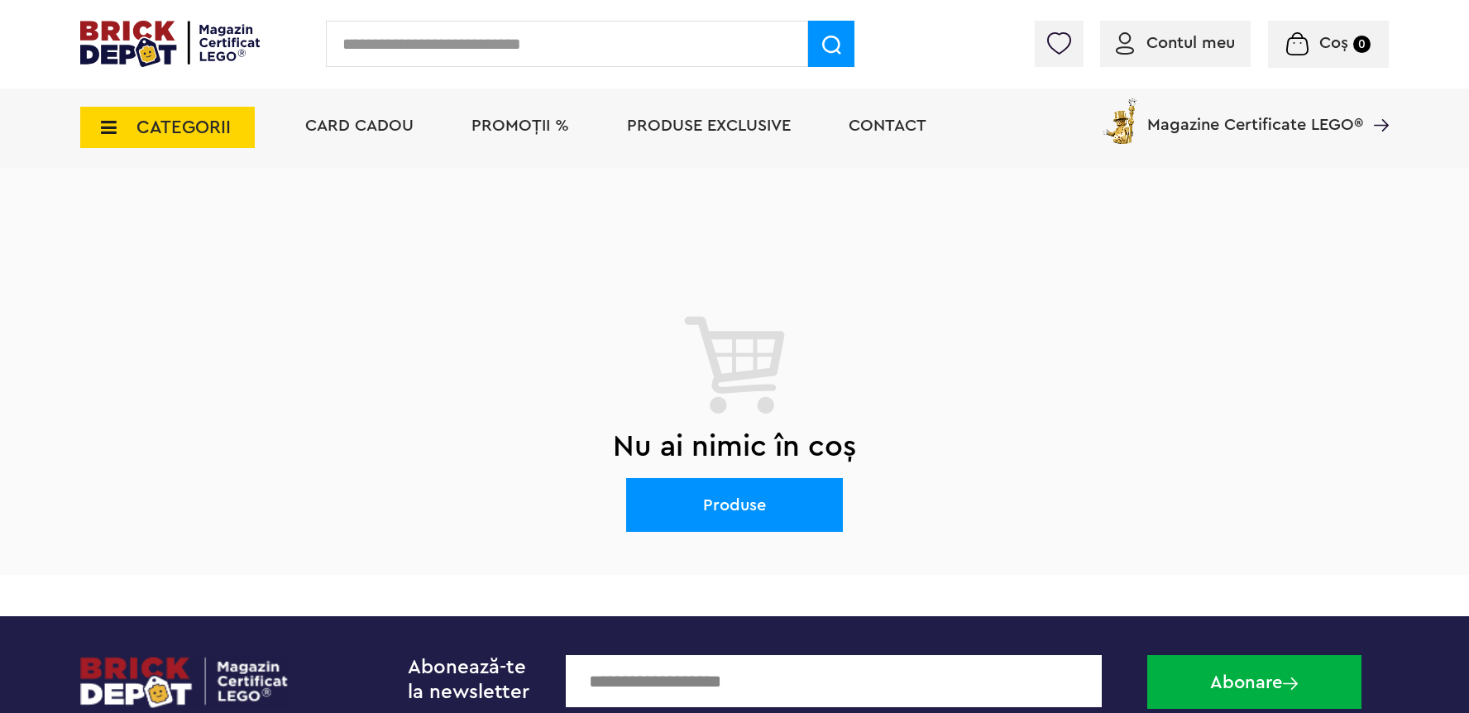
scroll to position [117, 0]
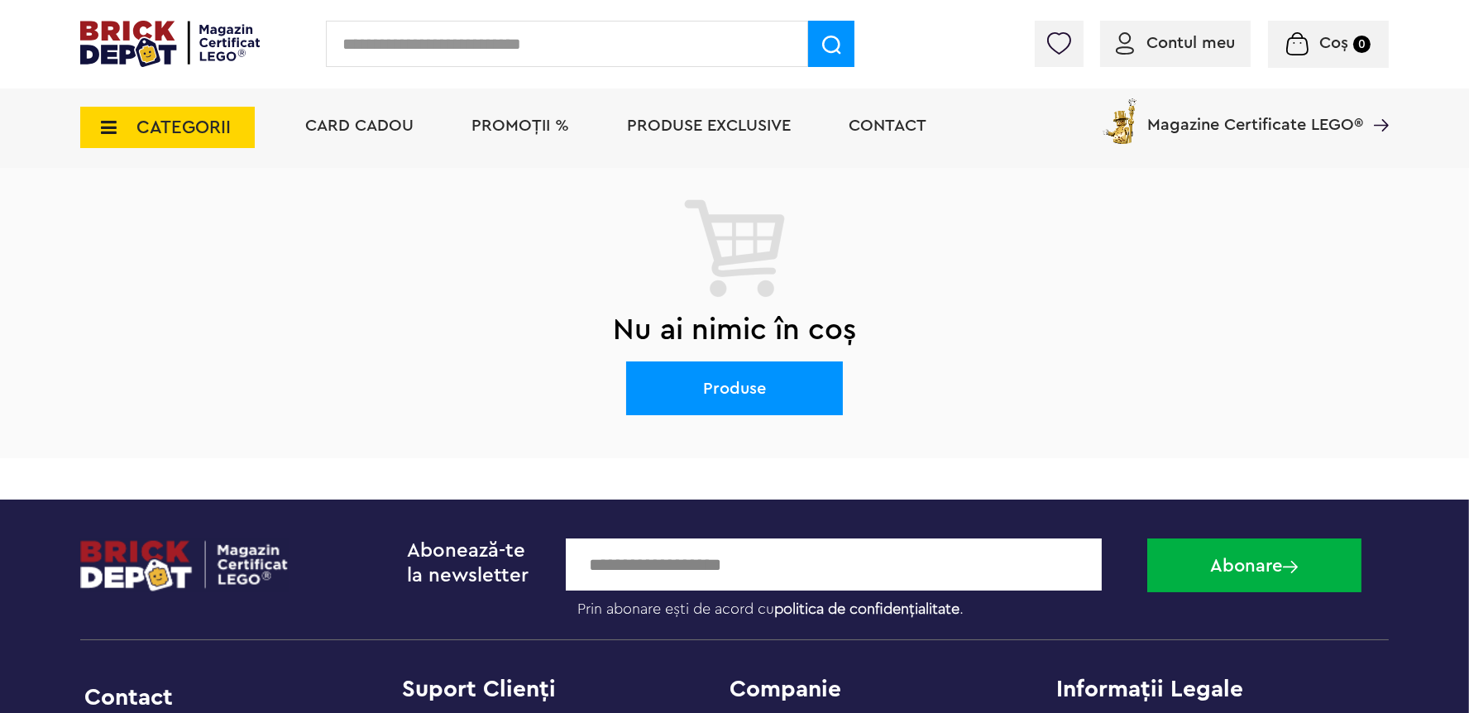
click at [502, 129] on span "PROMOȚII %" at bounding box center [521, 125] width 98 height 17
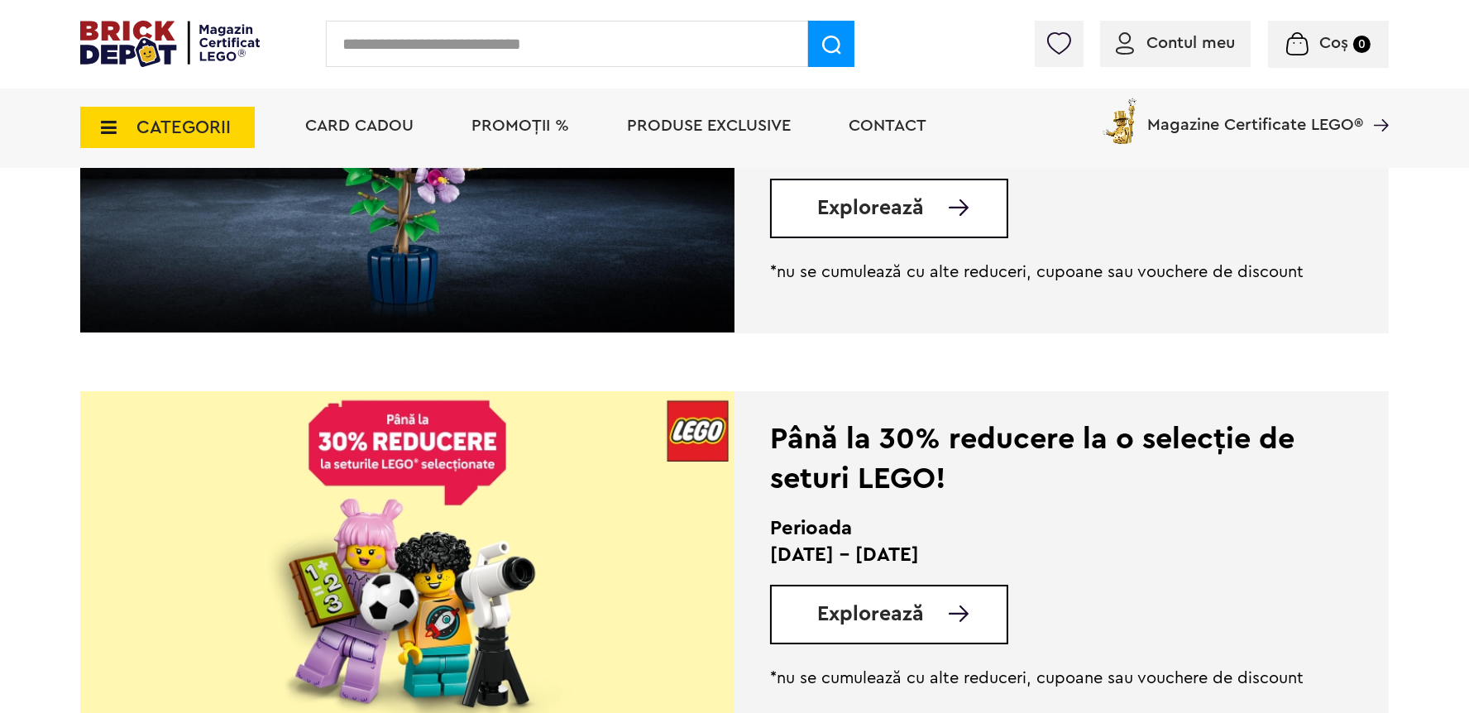
scroll to position [704, 0]
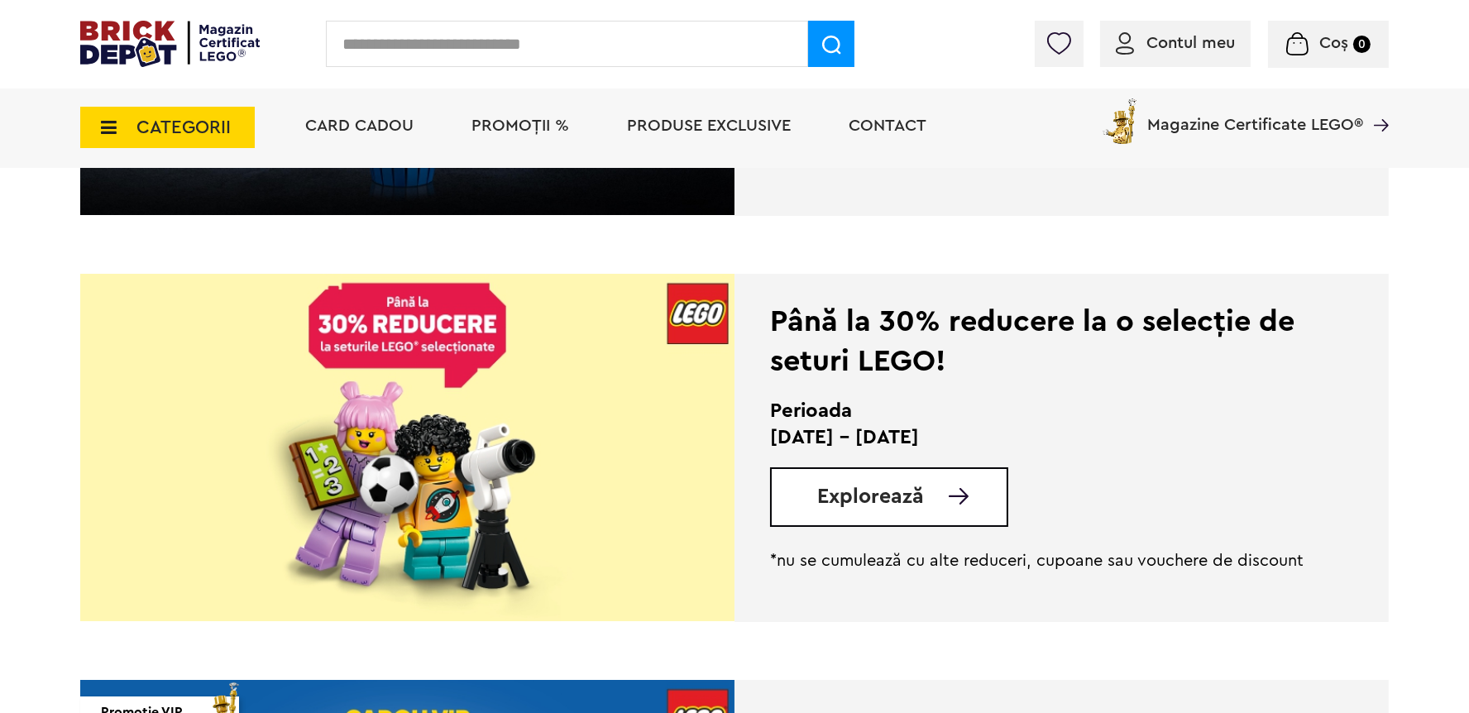
click at [902, 503] on span "Explorează" at bounding box center [870, 496] width 107 height 21
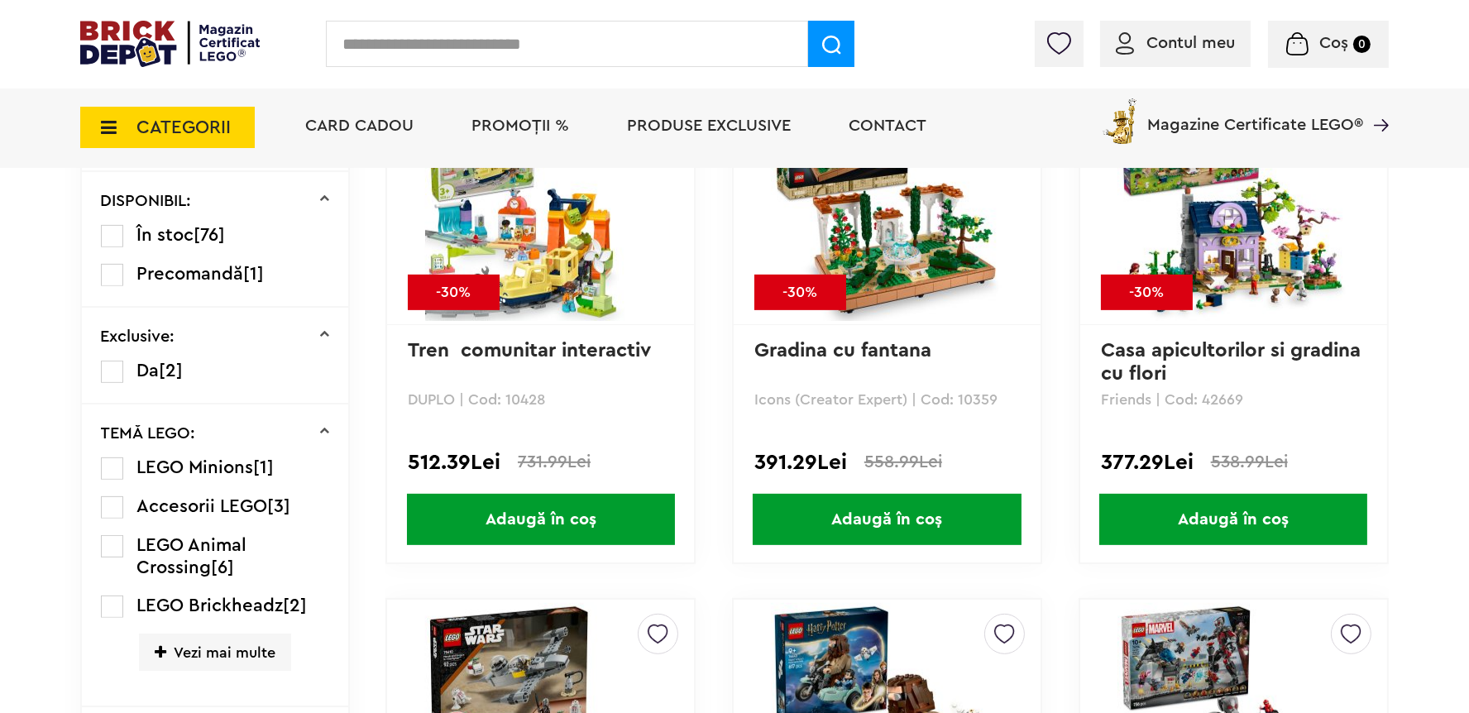
scroll to position [1408, 0]
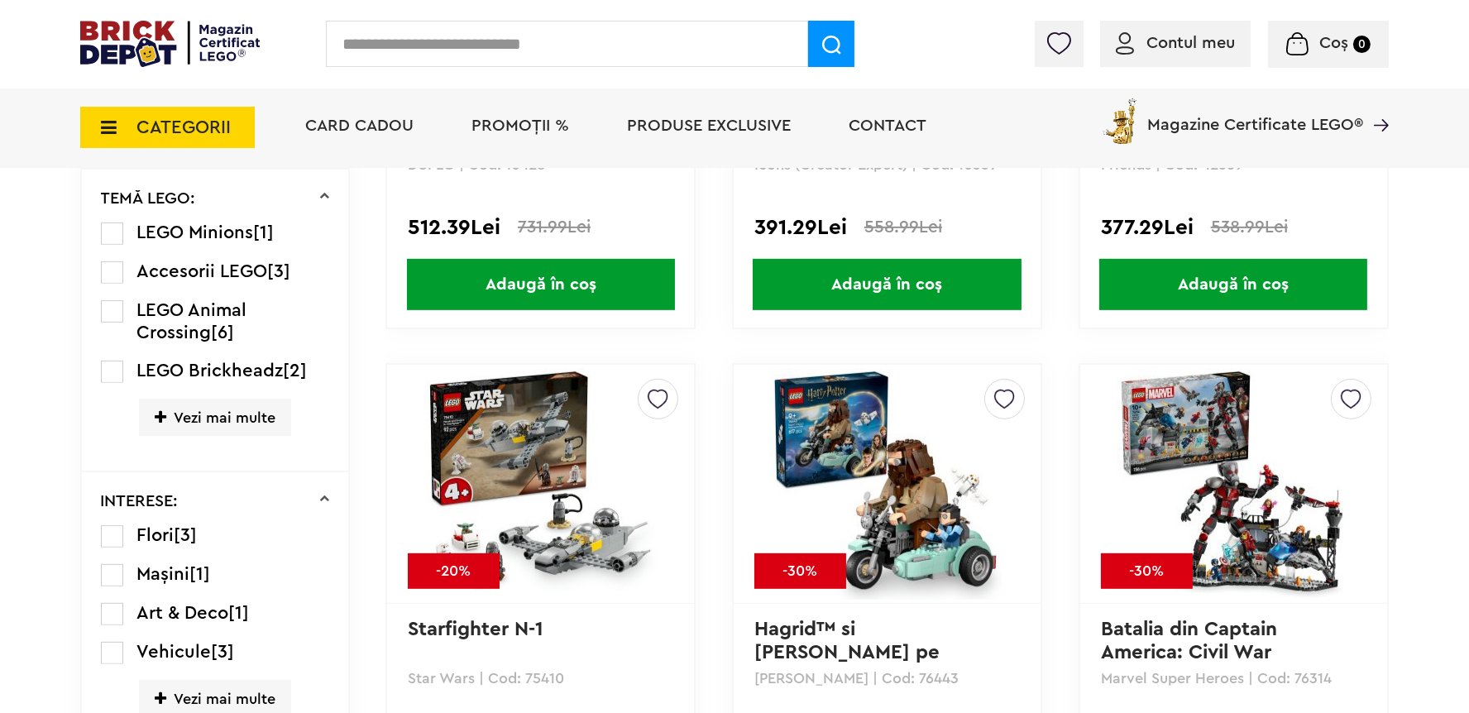
click at [234, 420] on span "Vezi mai multe" at bounding box center [215, 417] width 152 height 37
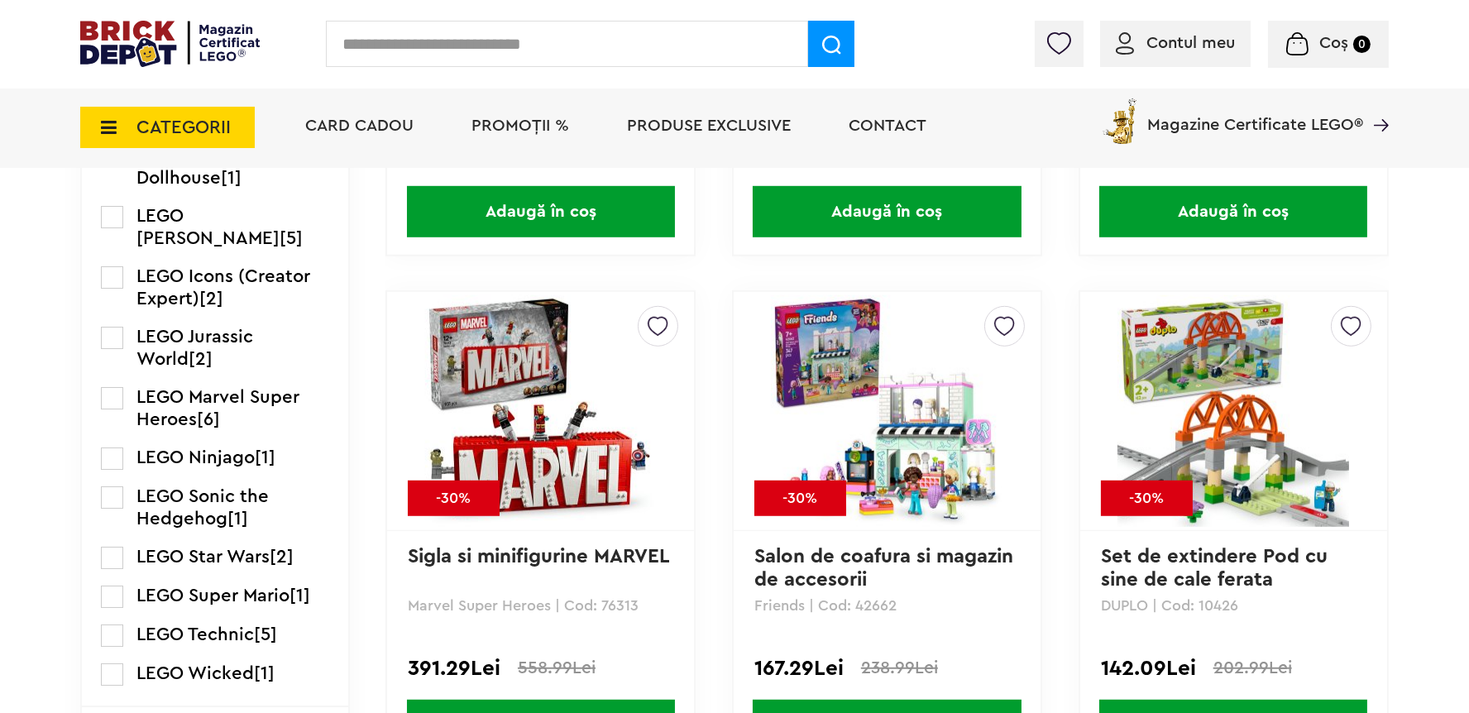
scroll to position [1877, 0]
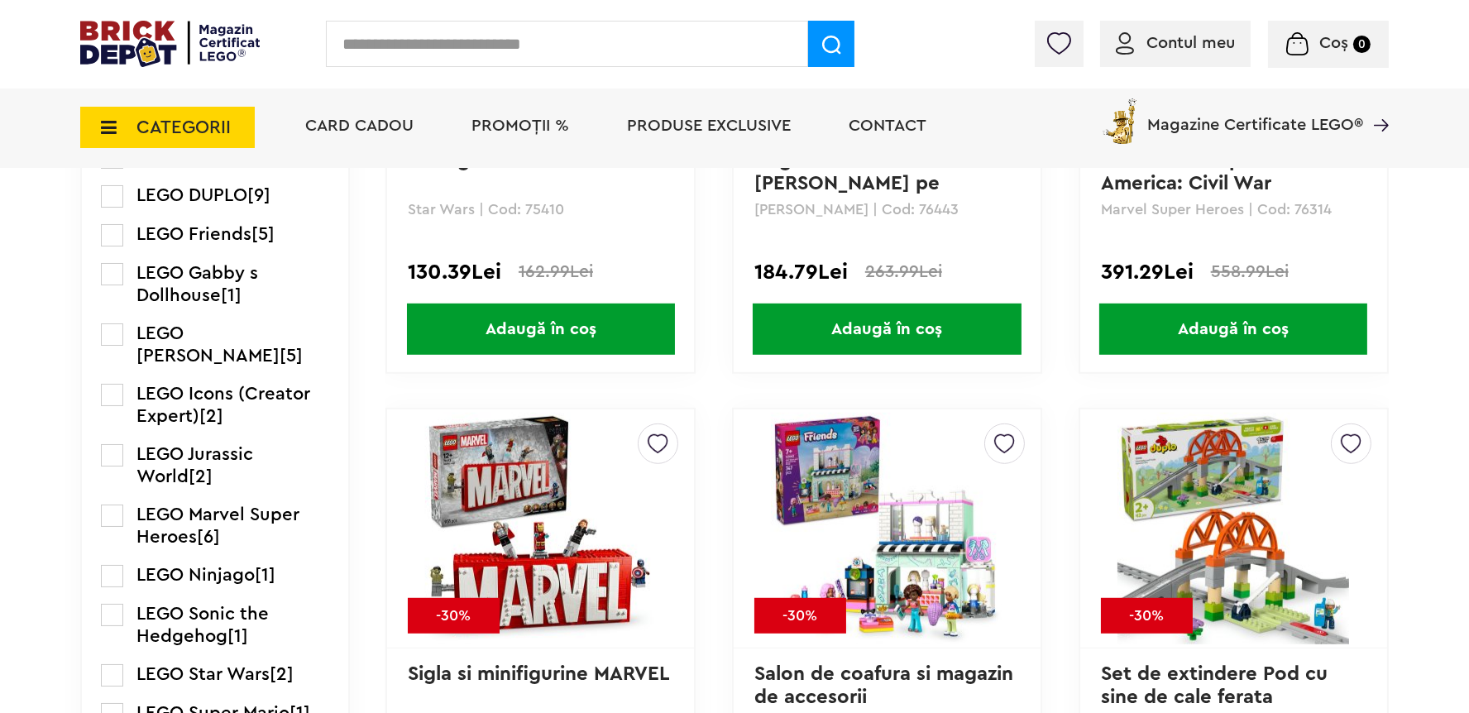
click at [115, 333] on label at bounding box center [112, 334] width 22 height 22
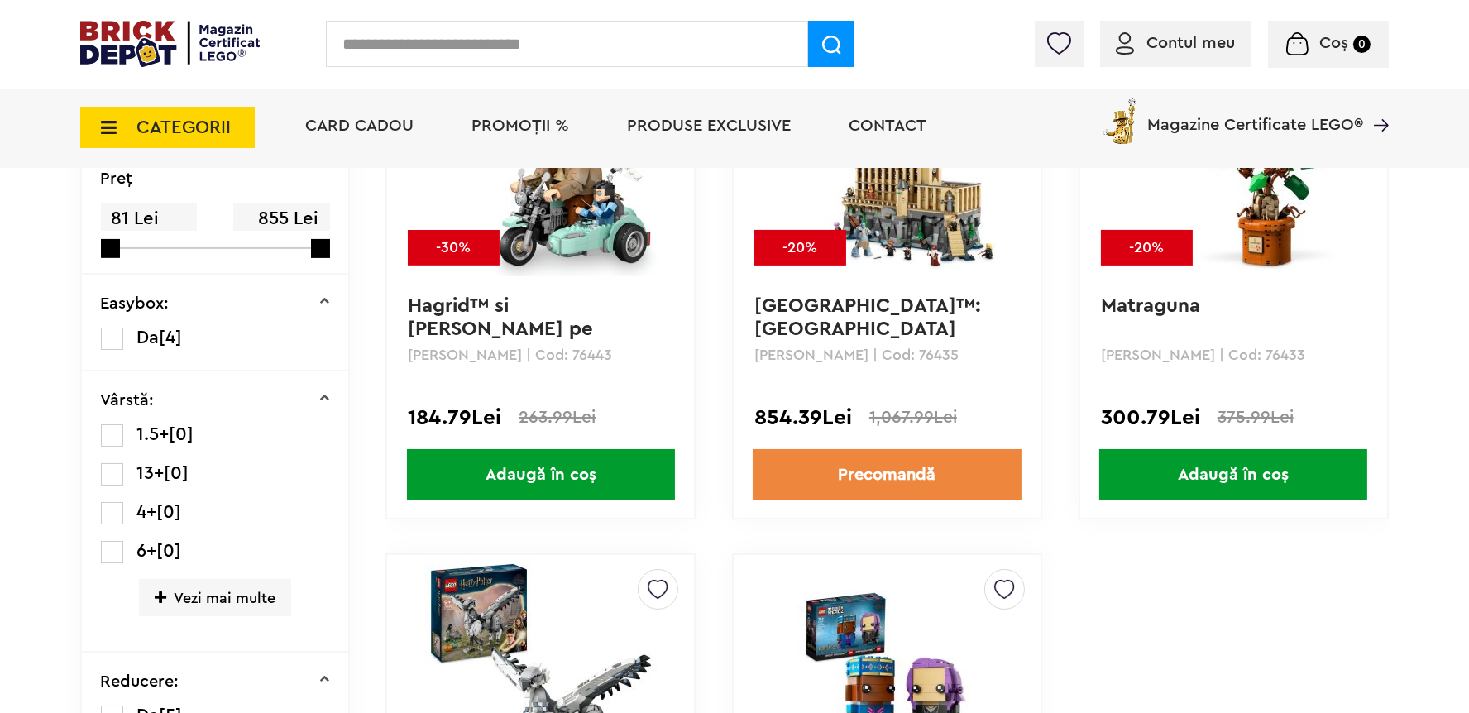
scroll to position [1056, 0]
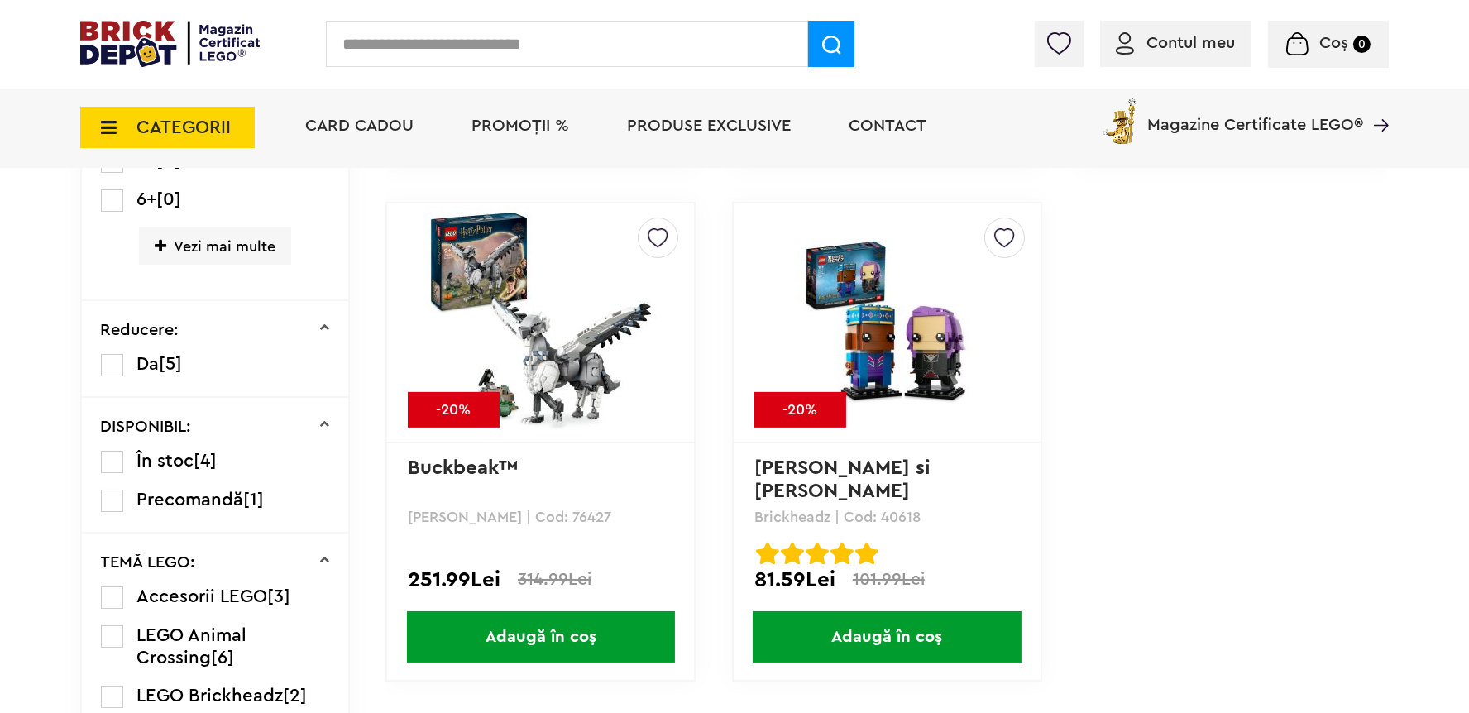
click at [568, 631] on span "Adaugă în coș" at bounding box center [541, 636] width 268 height 51
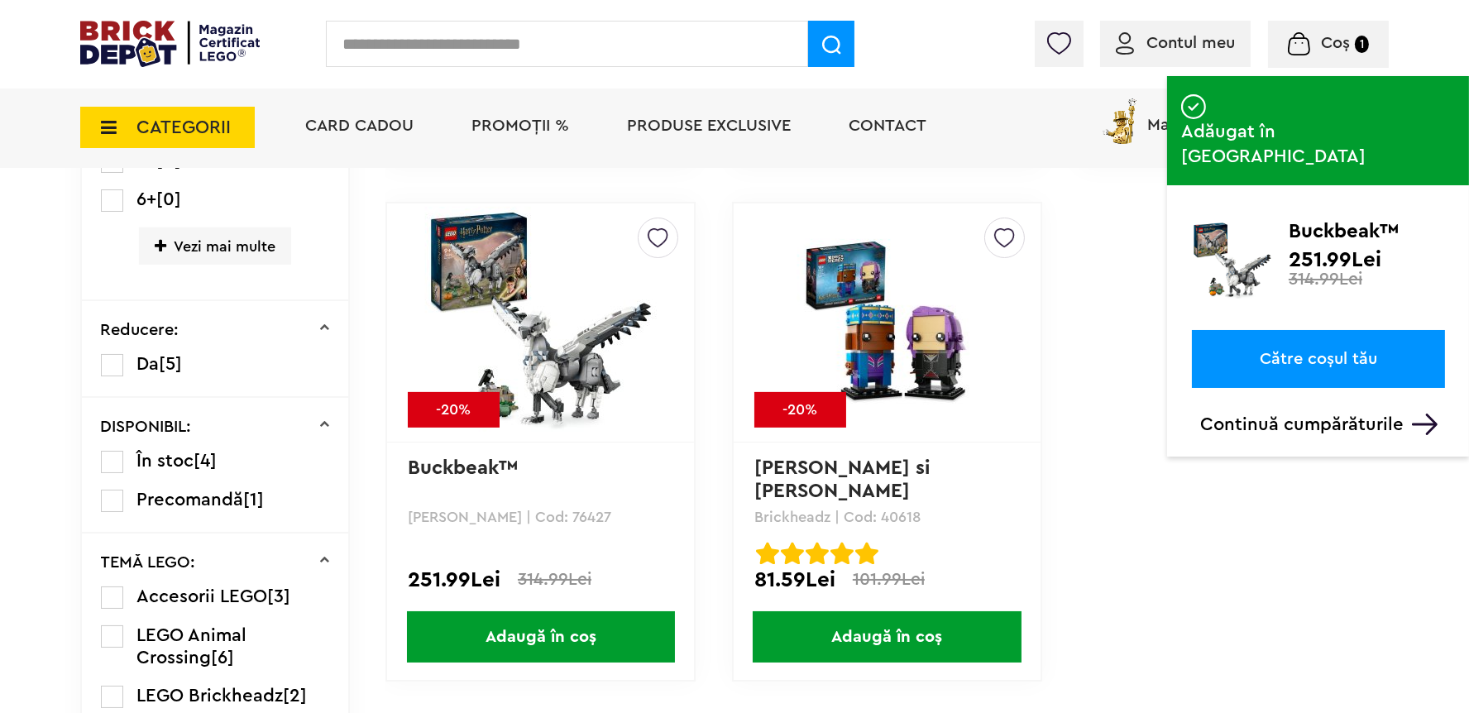
click at [578, 640] on span "Adaugă în coș" at bounding box center [541, 636] width 268 height 51
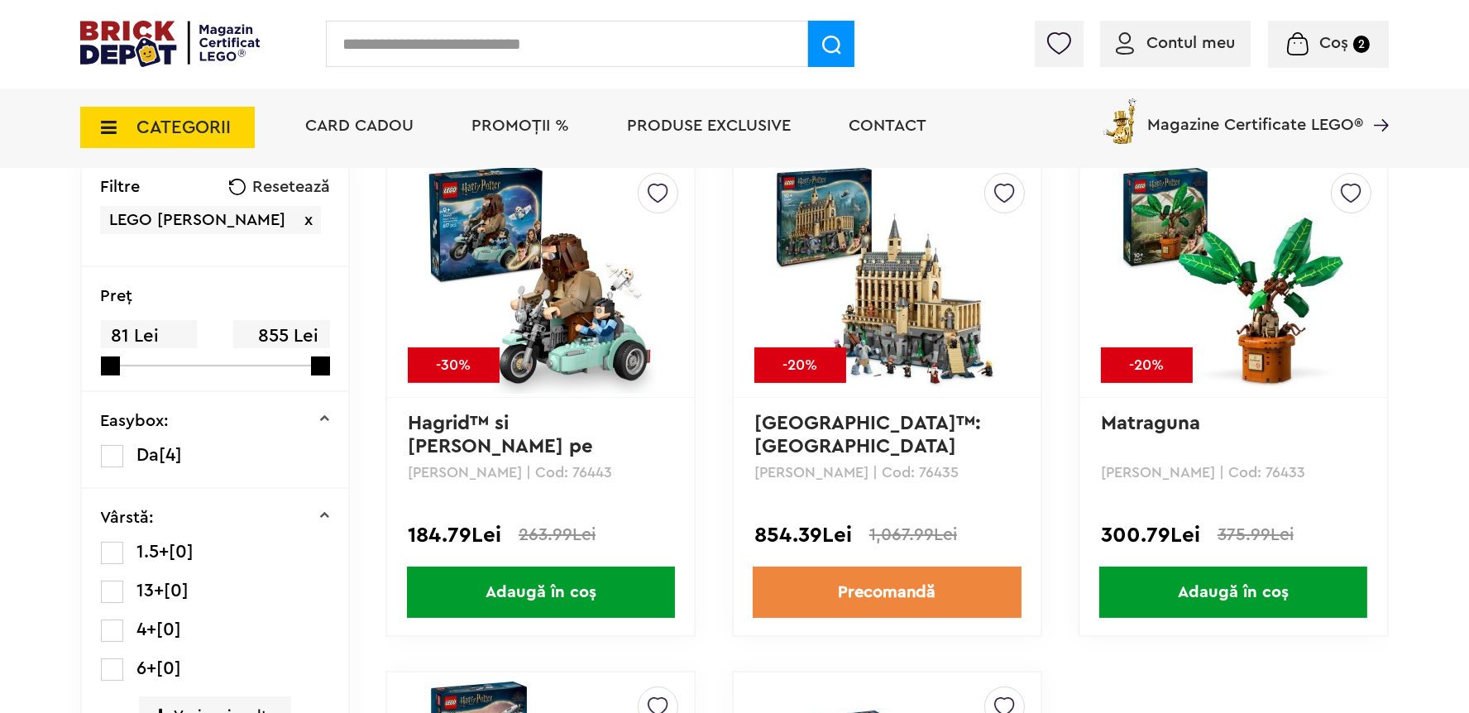
scroll to position [469, 0]
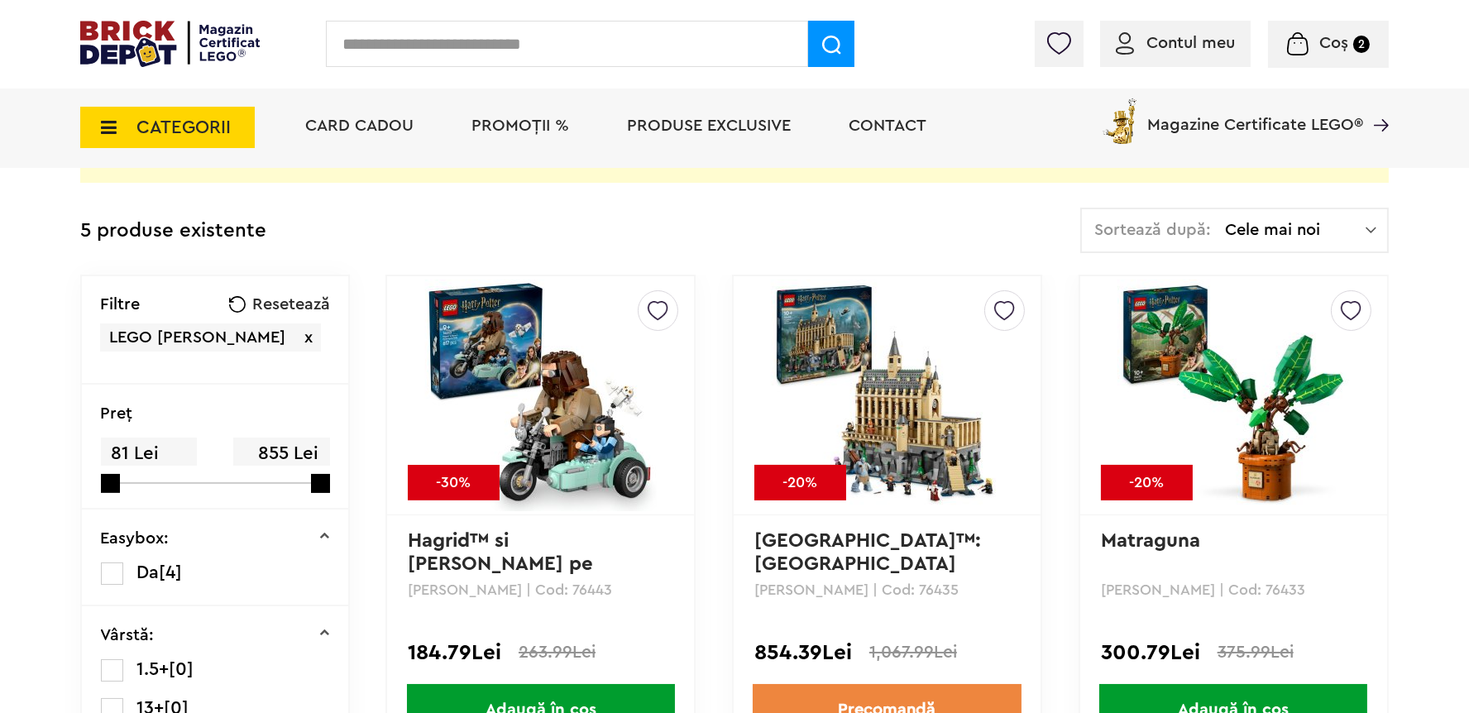
click at [1329, 45] on span "Coș" at bounding box center [1334, 43] width 29 height 17
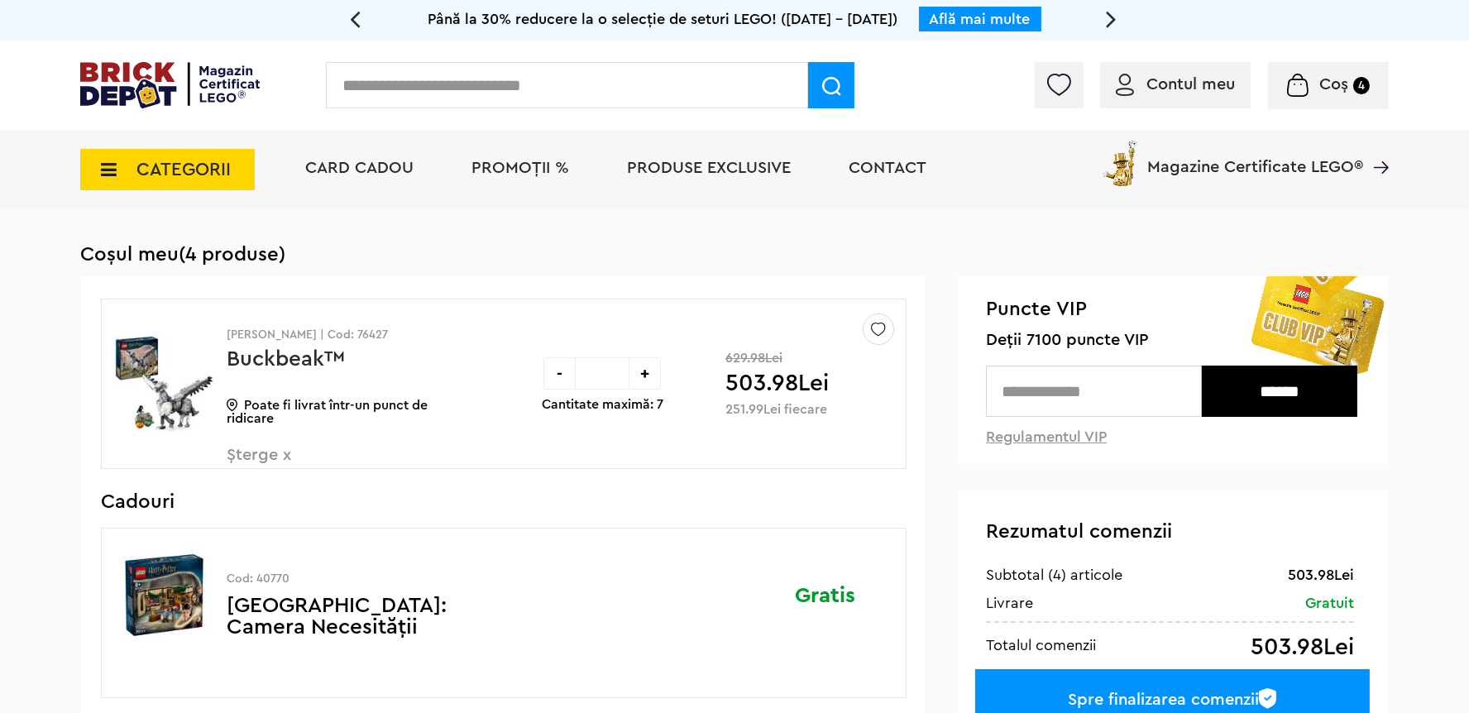
click at [531, 172] on span "PROMOȚII %" at bounding box center [521, 168] width 98 height 17
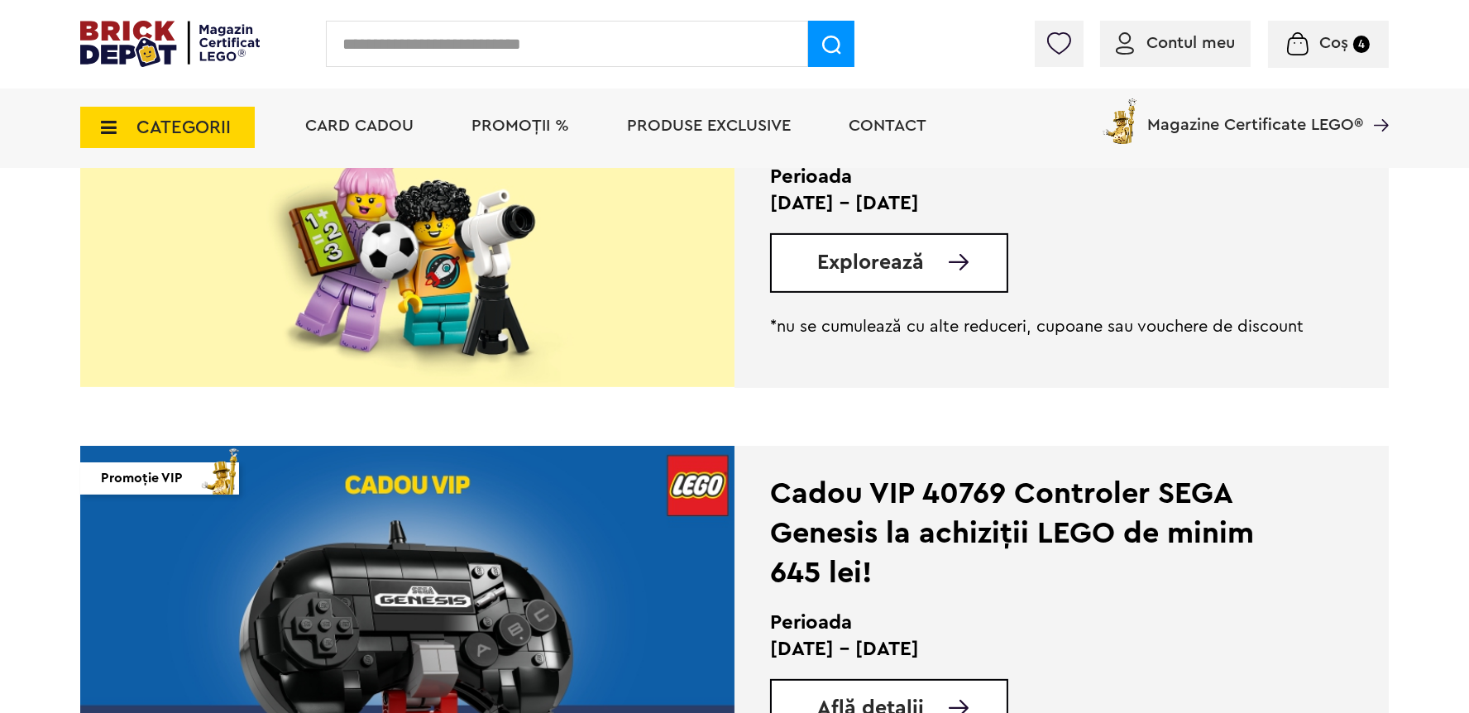
scroll to position [822, 0]
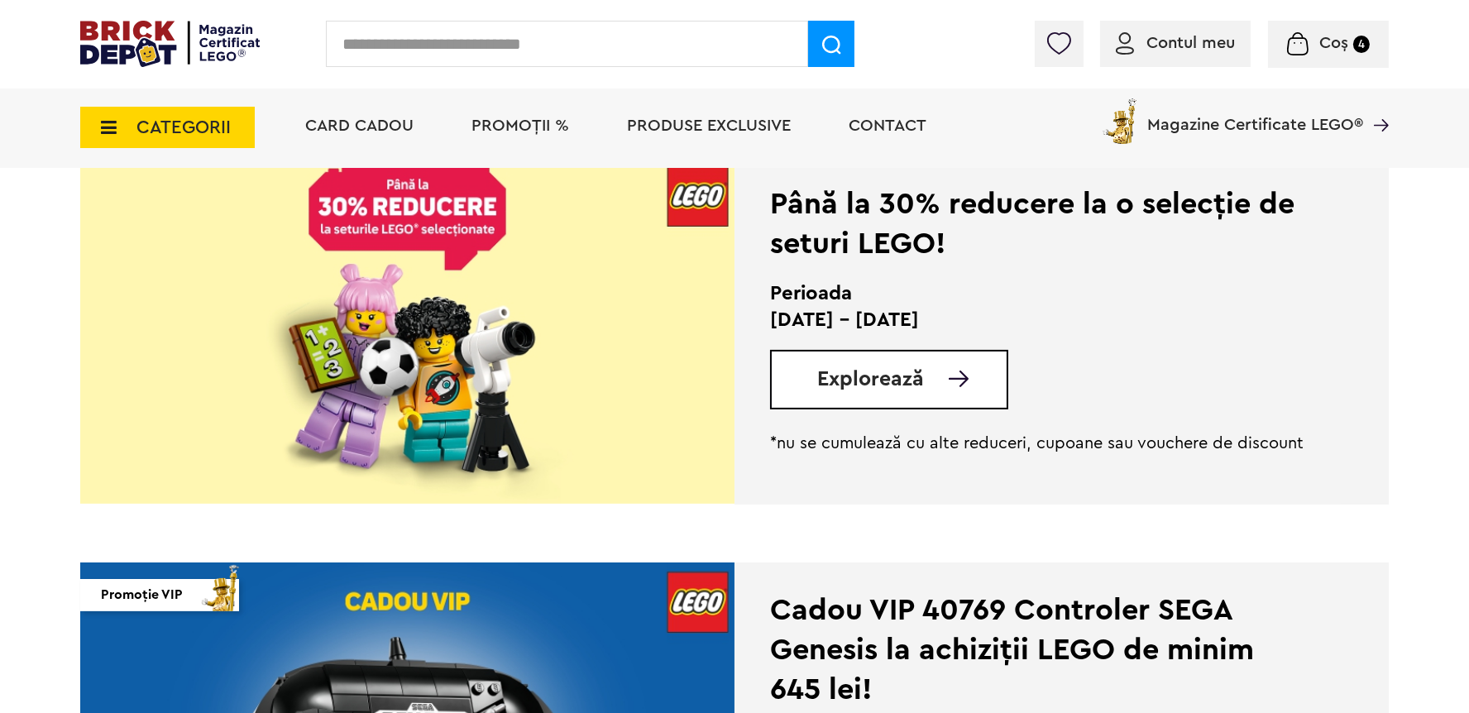
click at [909, 389] on span "Explorează" at bounding box center [870, 379] width 107 height 21
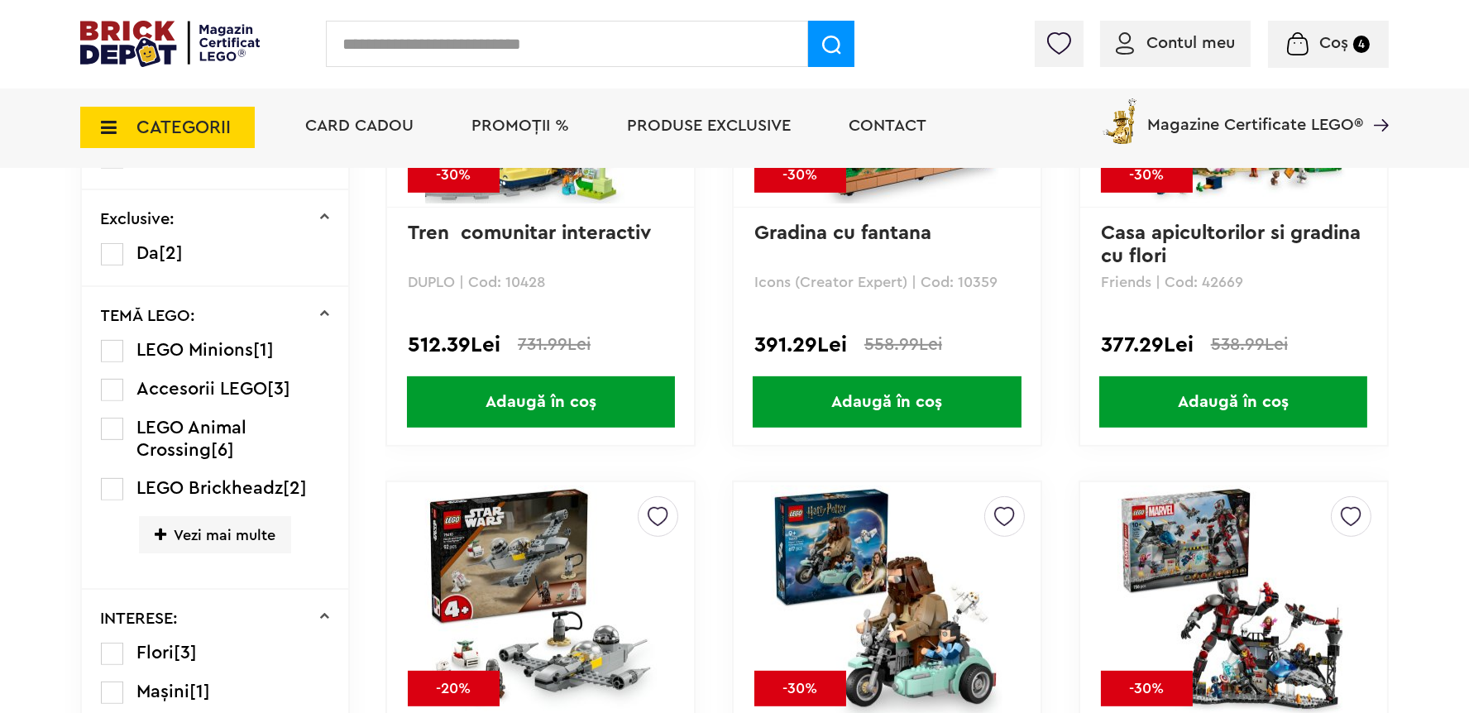
scroll to position [1526, 0]
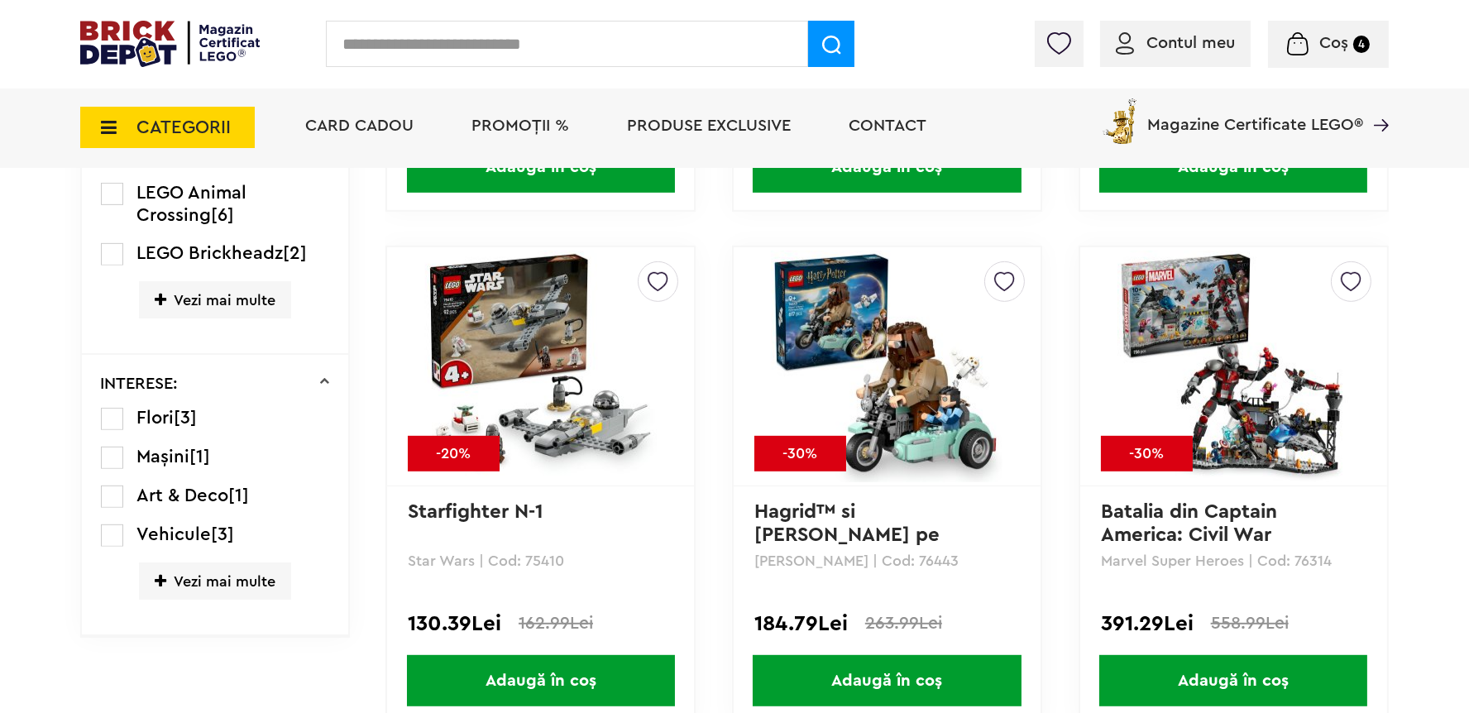
click at [108, 419] on label at bounding box center [112, 419] width 22 height 22
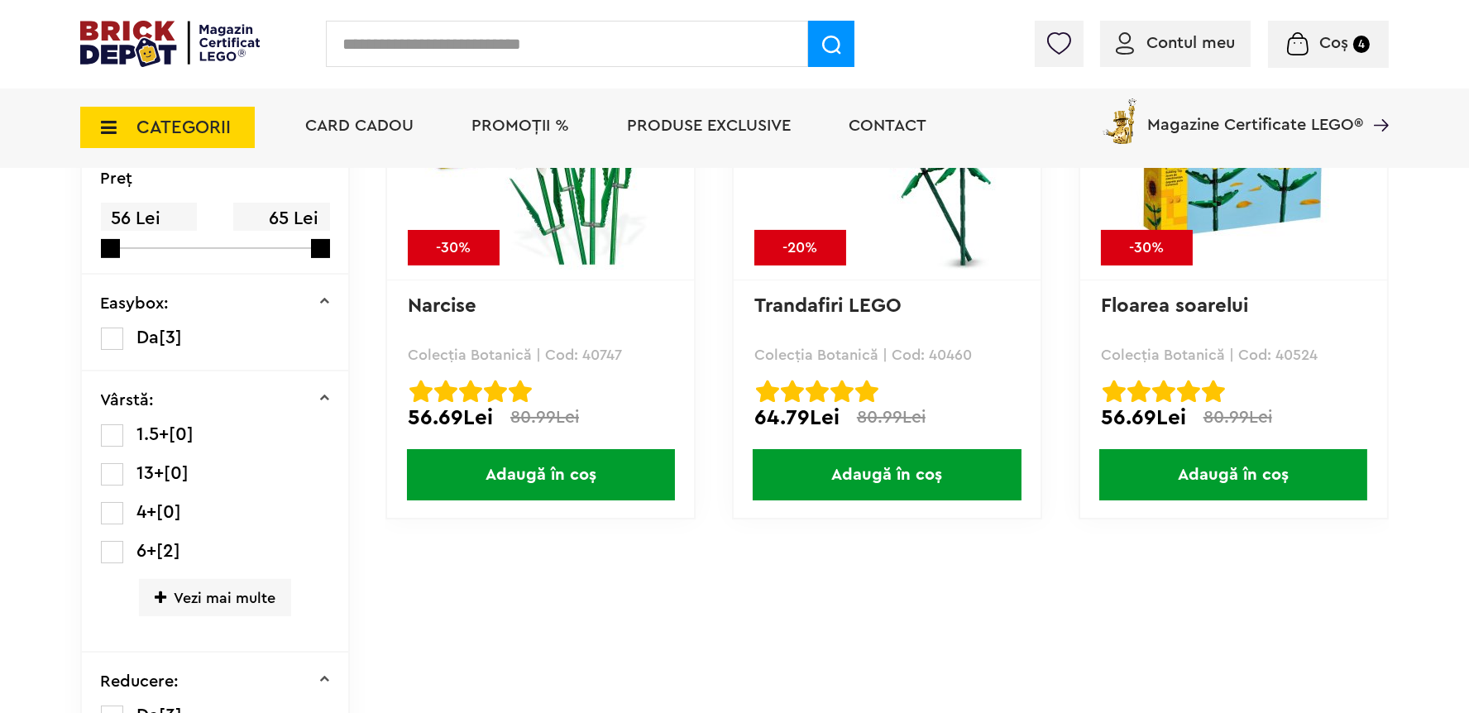
scroll to position [587, 0]
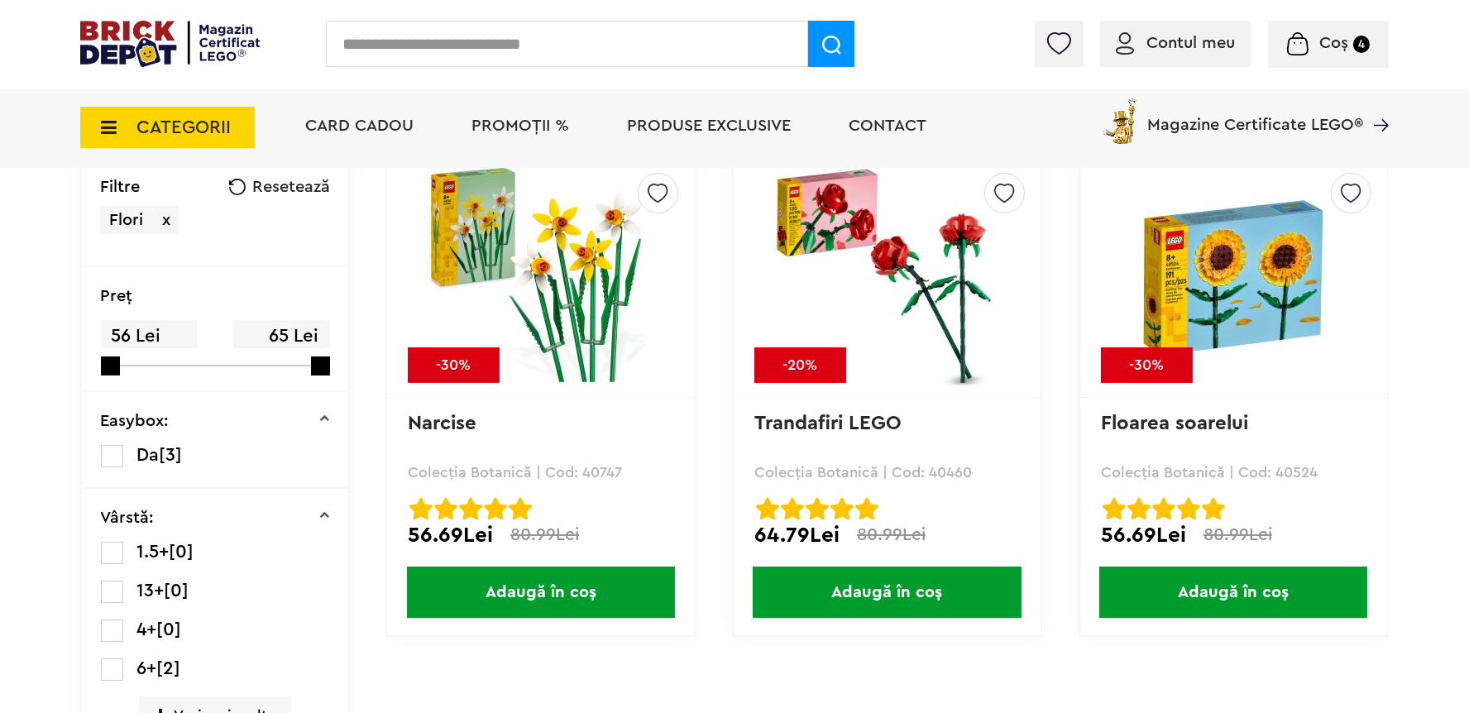
click at [565, 594] on span "Adaugă în coș" at bounding box center [541, 592] width 268 height 51
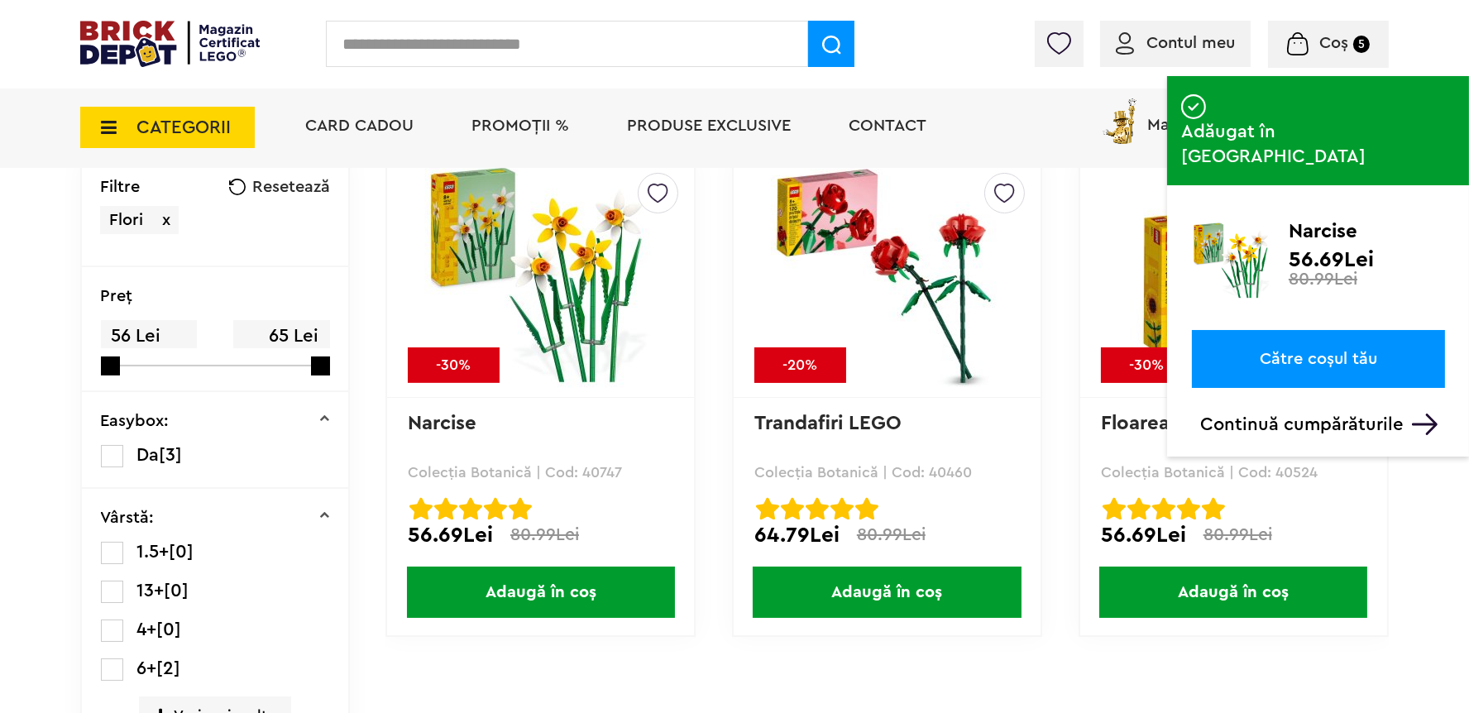
click at [931, 591] on span "Adaugă în coș" at bounding box center [887, 592] width 268 height 51
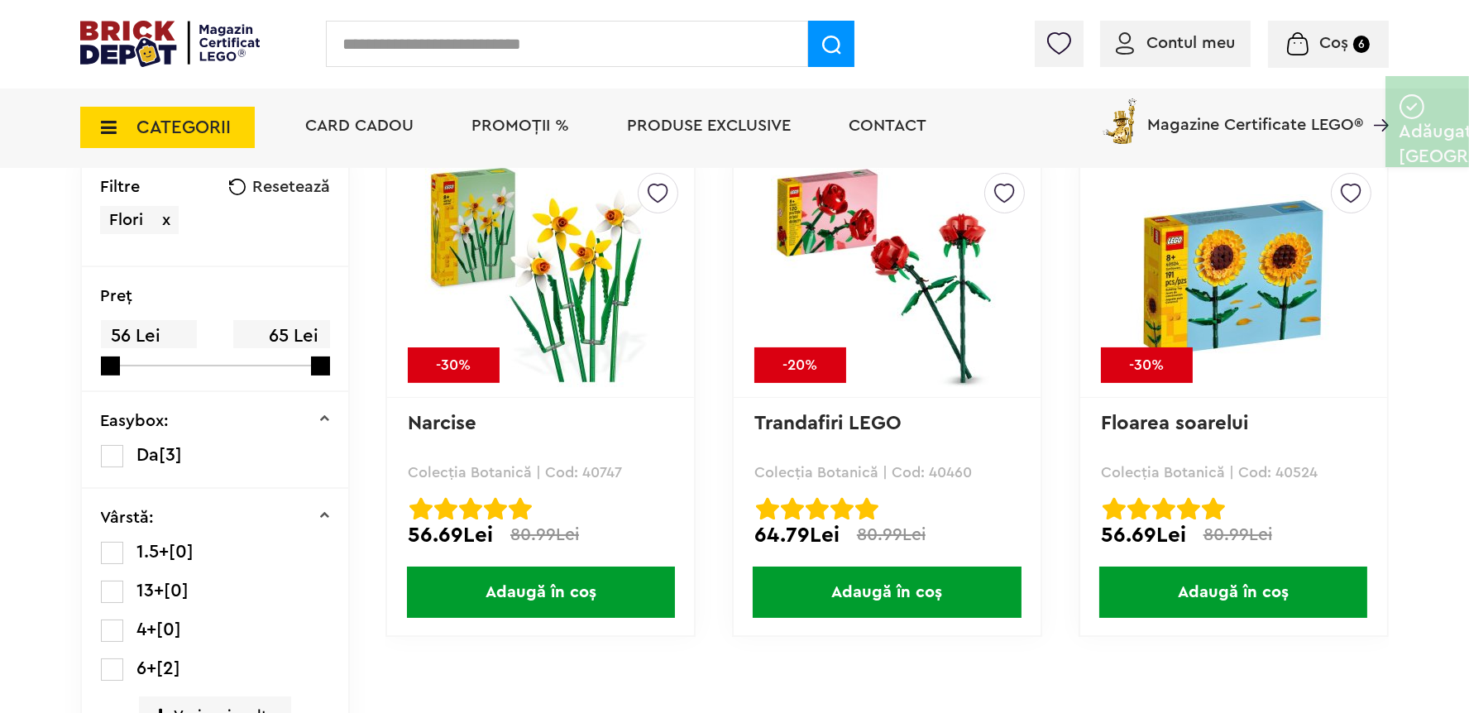
click at [1258, 592] on span "Adaugă în coș" at bounding box center [1233, 592] width 268 height 51
click at [1321, 46] on span "Coș" at bounding box center [1334, 43] width 29 height 17
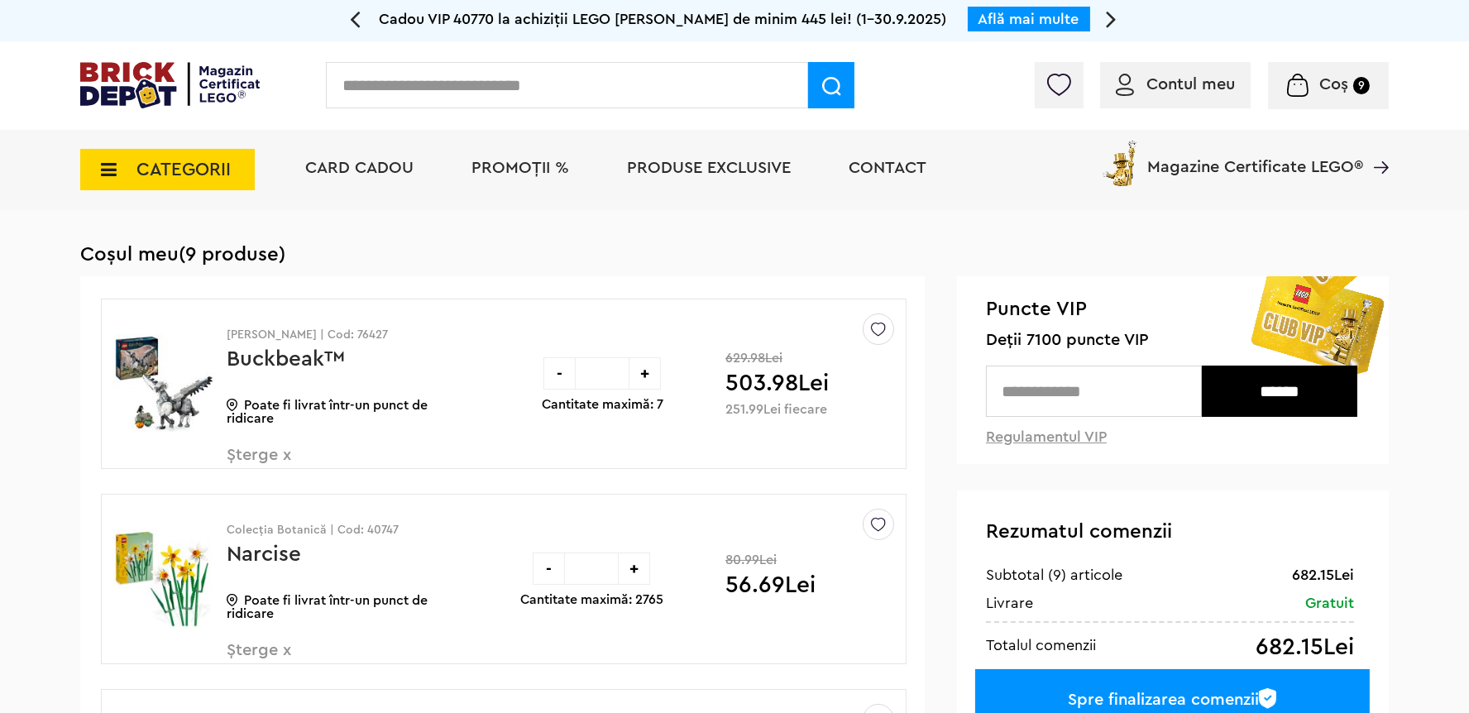
scroll to position [234, 0]
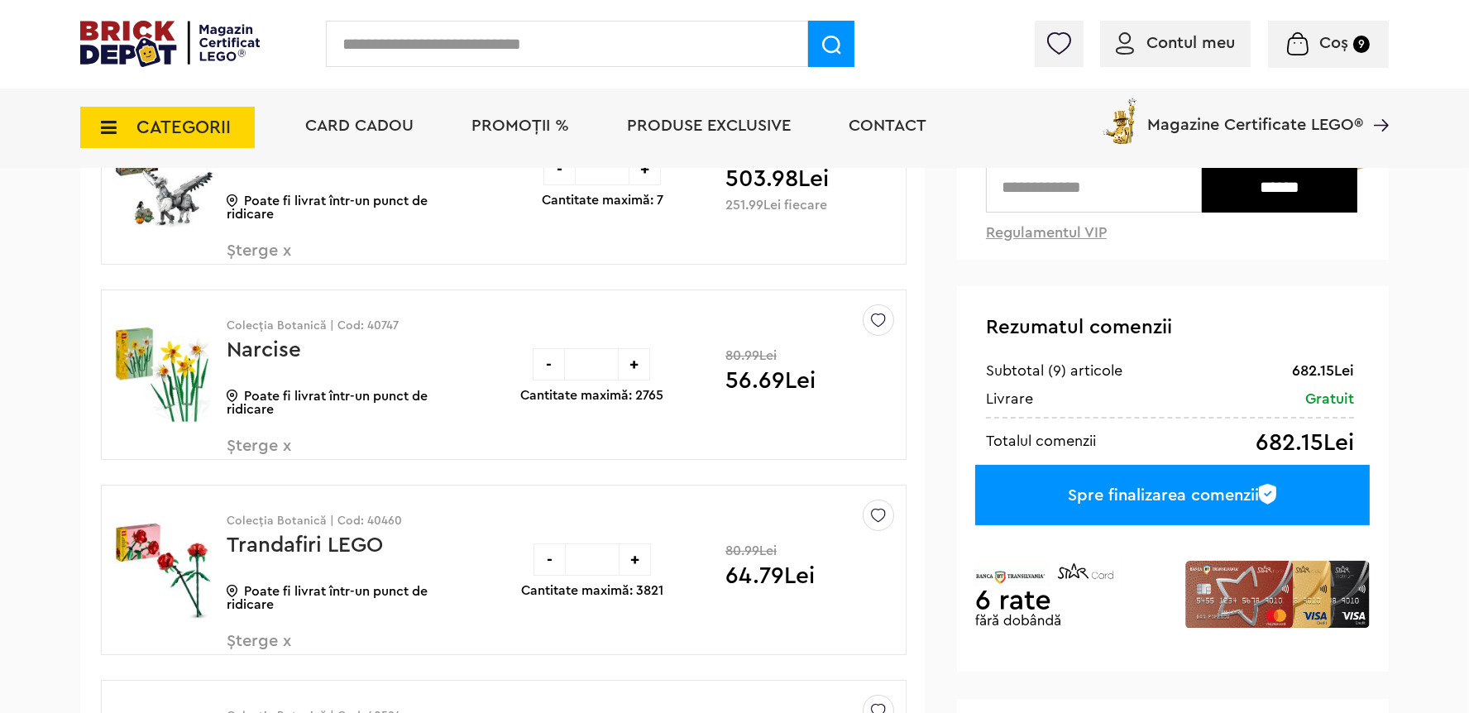
drag, startPoint x: 405, startPoint y: 328, endPoint x: 397, endPoint y: 388, distance: 61.0
click at [362, 333] on div "Colecția Botanică | Cod: 40747 Narcise Poate fi livrat într-un punct de ridicar…" at bounding box center [345, 381] width 236 height 183
copy p "40747"
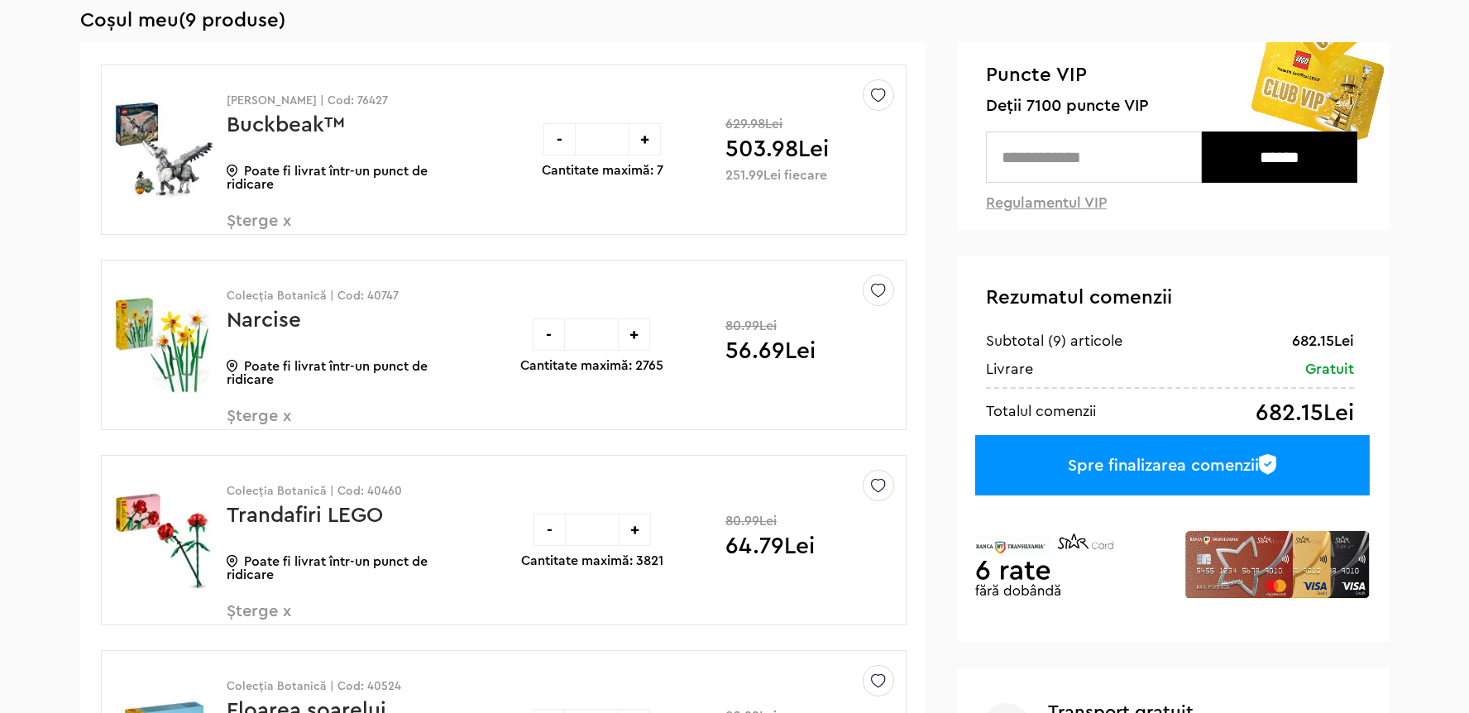
scroll to position [0, 0]
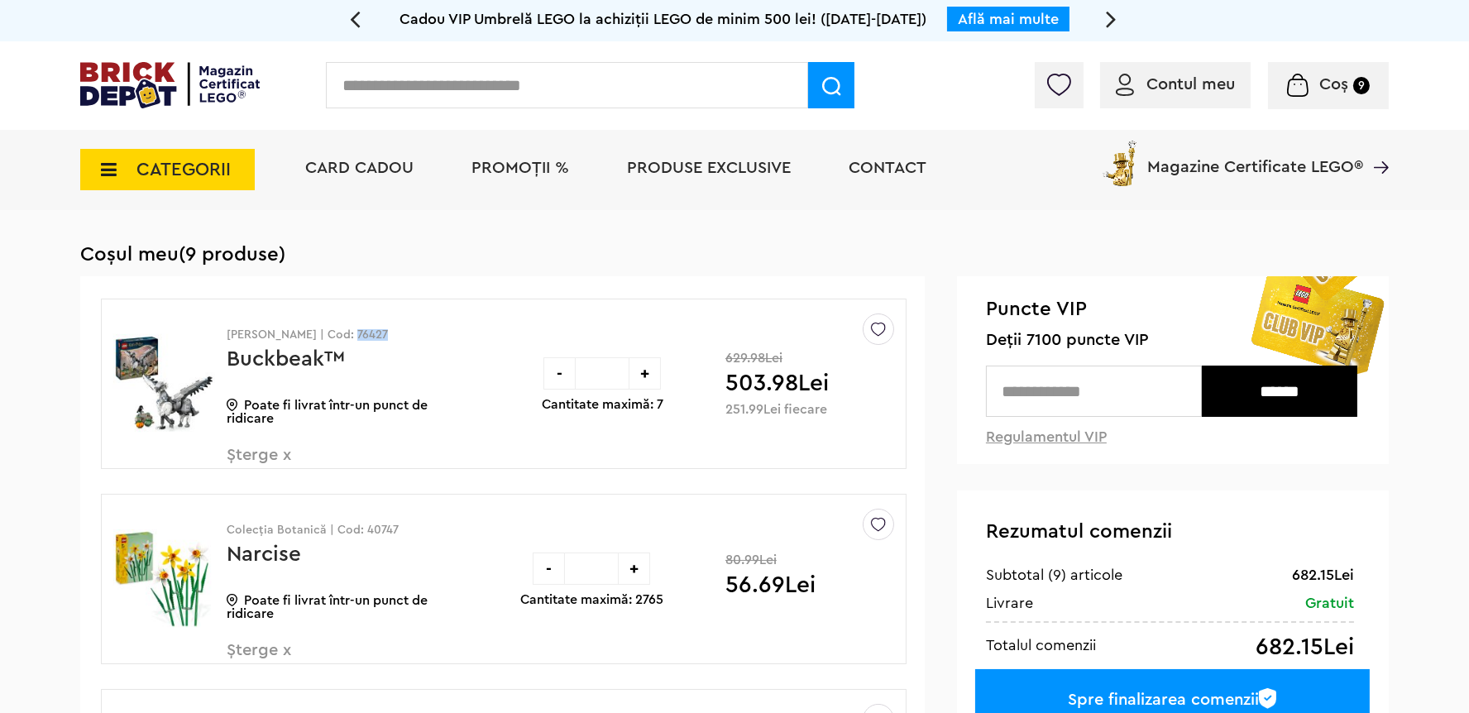
drag, startPoint x: 366, startPoint y: 339, endPoint x: 333, endPoint y: 335, distance: 33.3
click at [333, 335] on p "Harry Potter | Cod: 76427" at bounding box center [345, 335] width 236 height 12
copy p "76427"
click at [1091, 380] on input "text" at bounding box center [1094, 391] width 216 height 51
click at [1262, 386] on input "******" at bounding box center [1280, 391] width 156 height 51
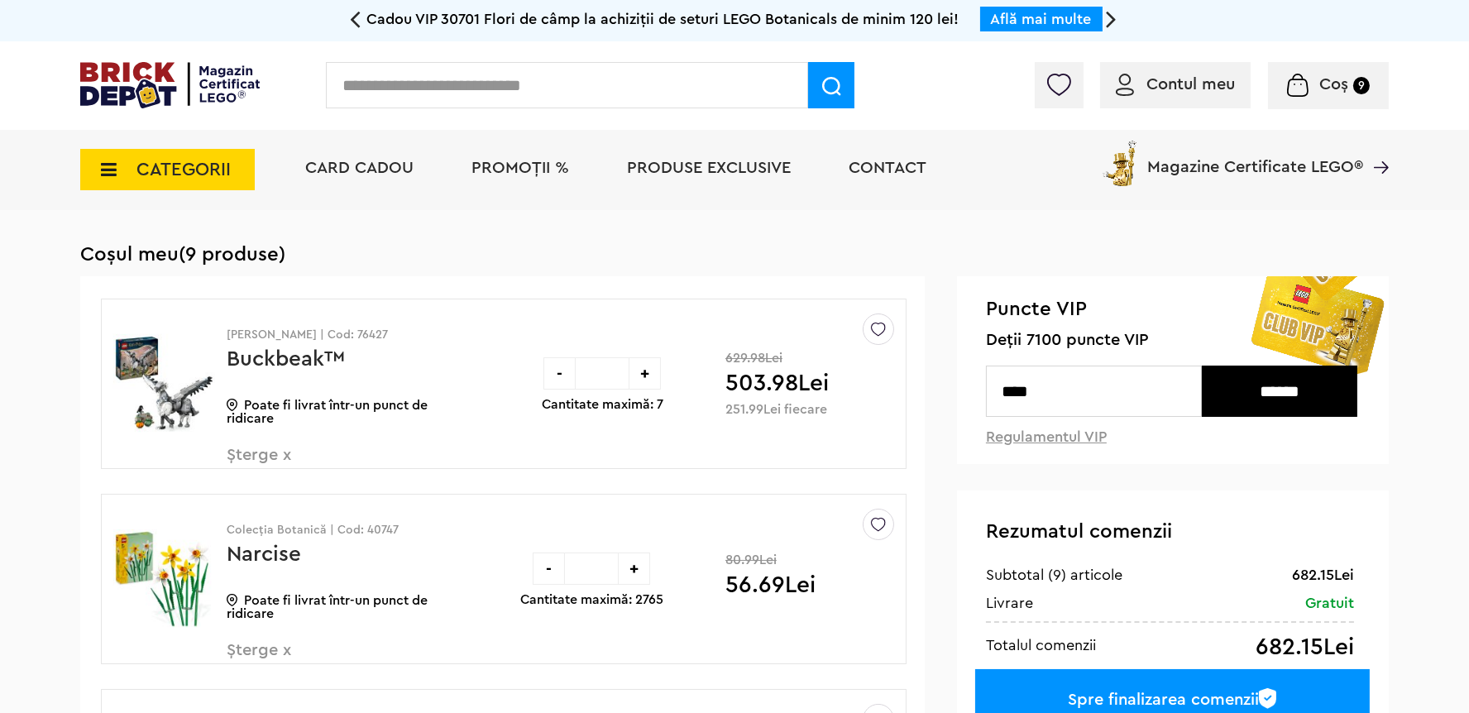
type input "*"
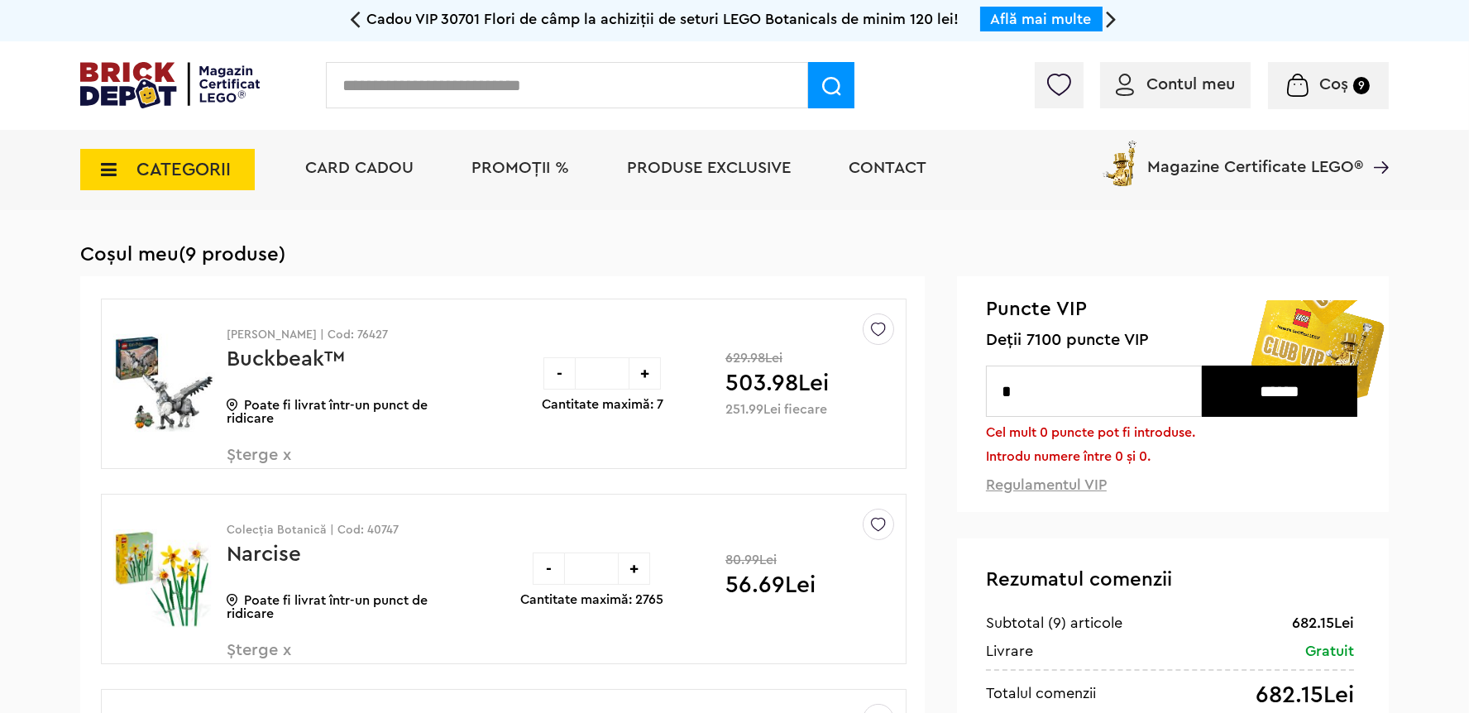
click at [516, 173] on span "PROMOȚII %" at bounding box center [521, 168] width 98 height 17
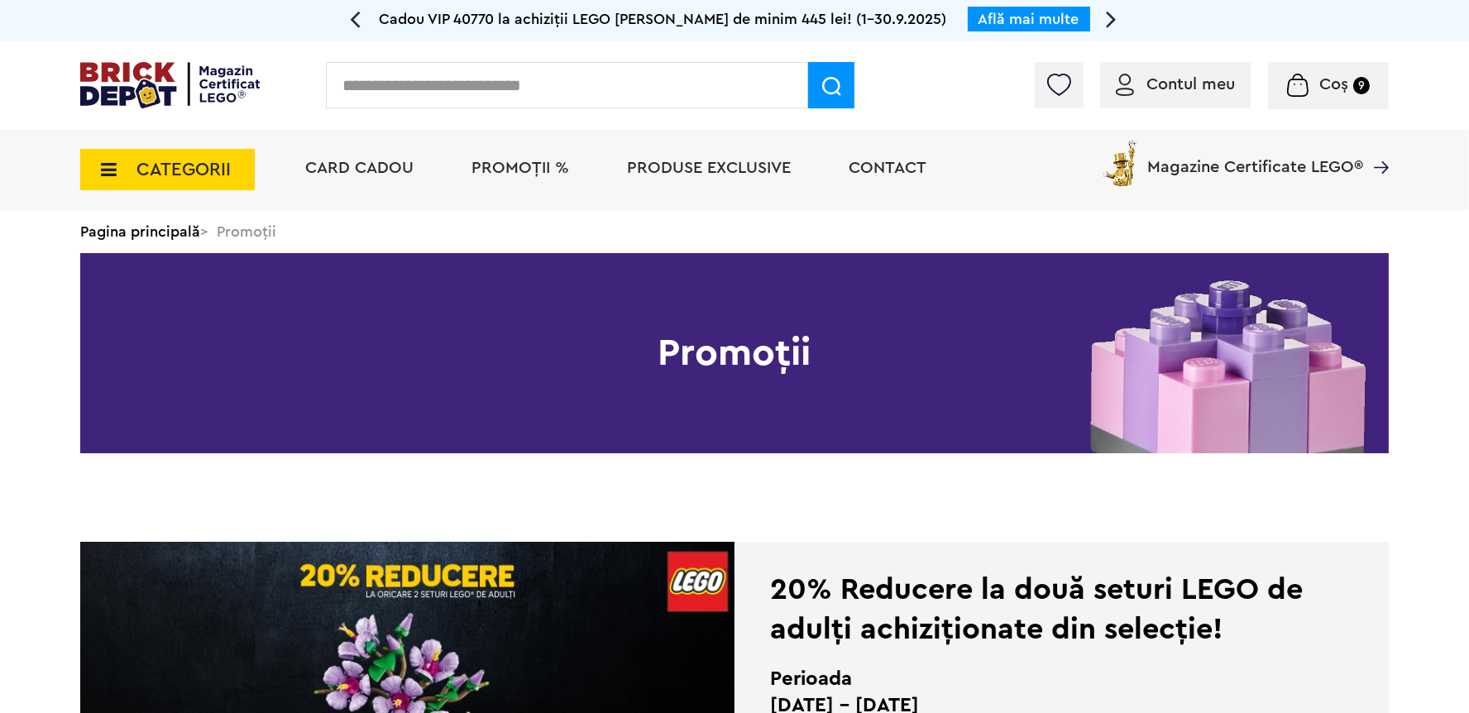
scroll to position [234, 0]
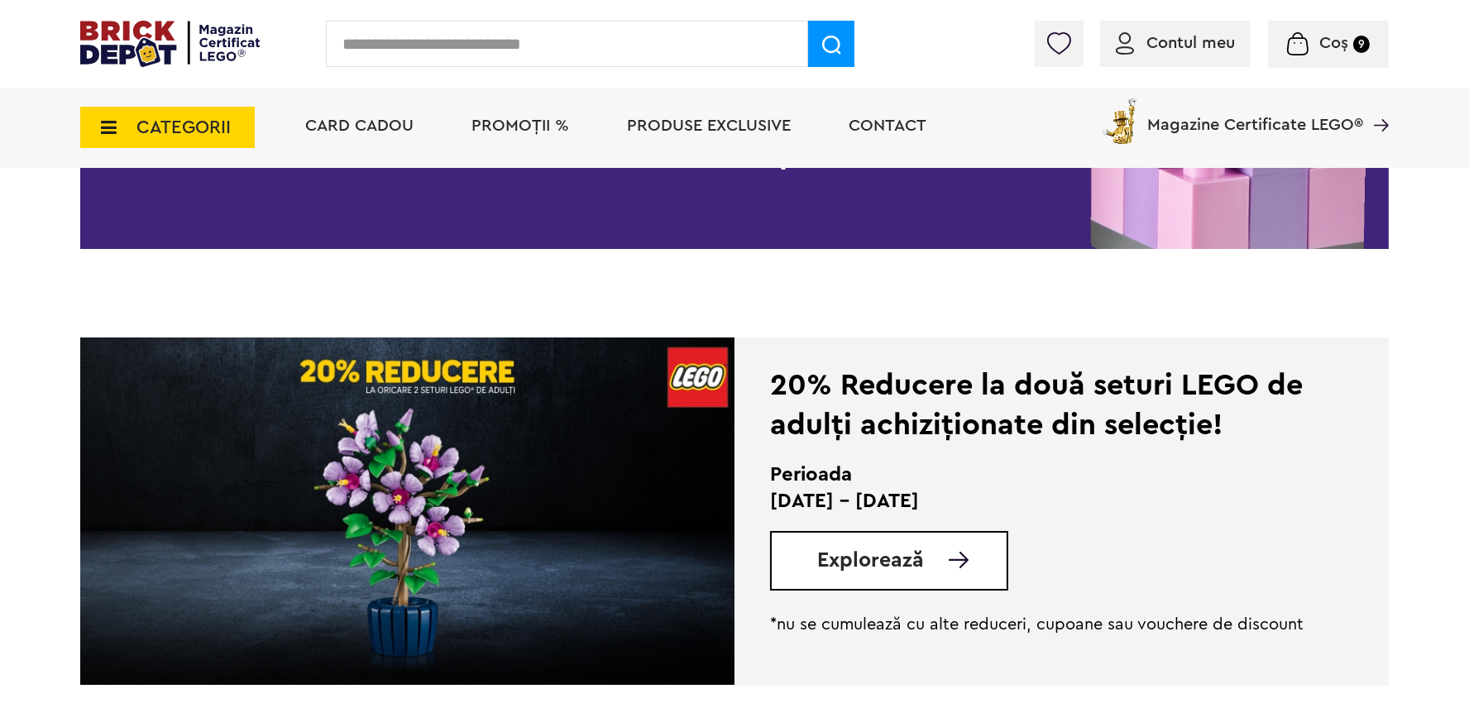
click at [913, 563] on span "Explorează" at bounding box center [870, 560] width 107 height 21
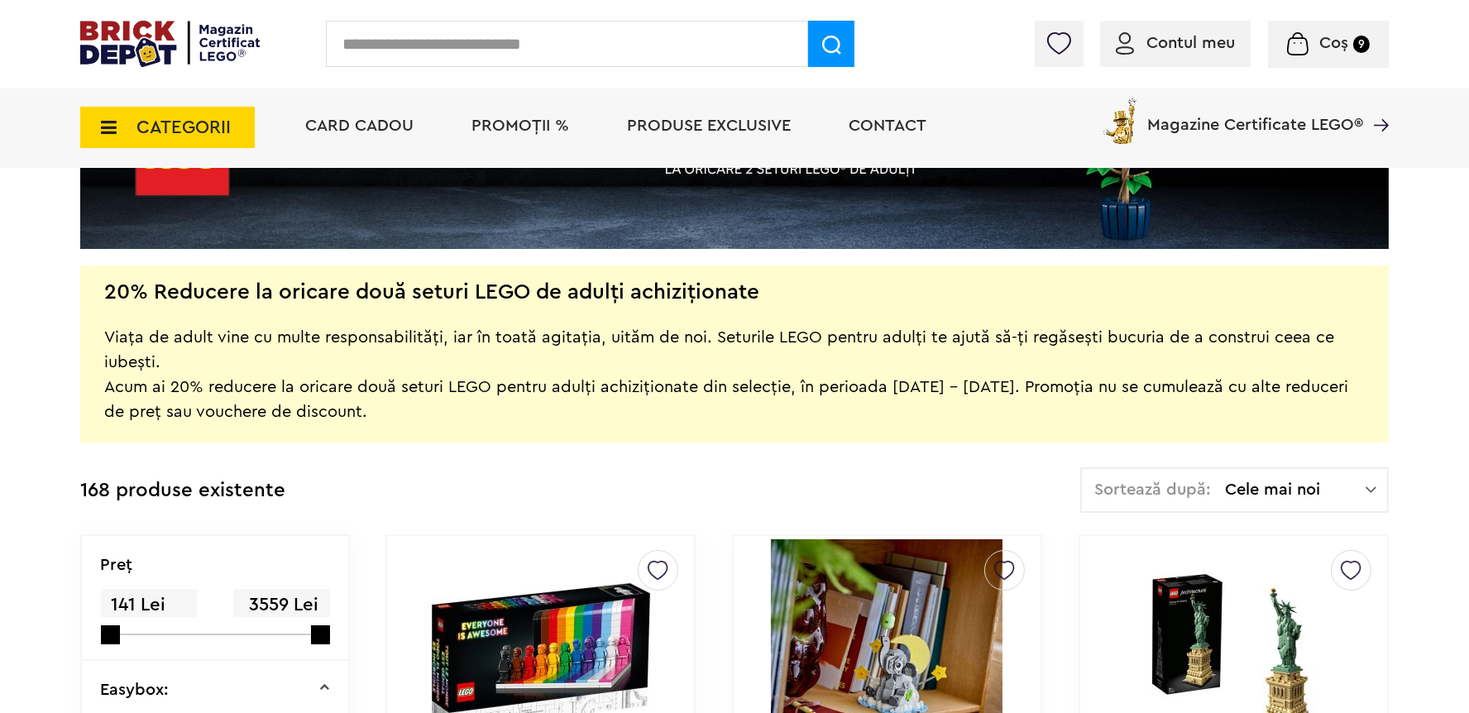
scroll to position [469, 0]
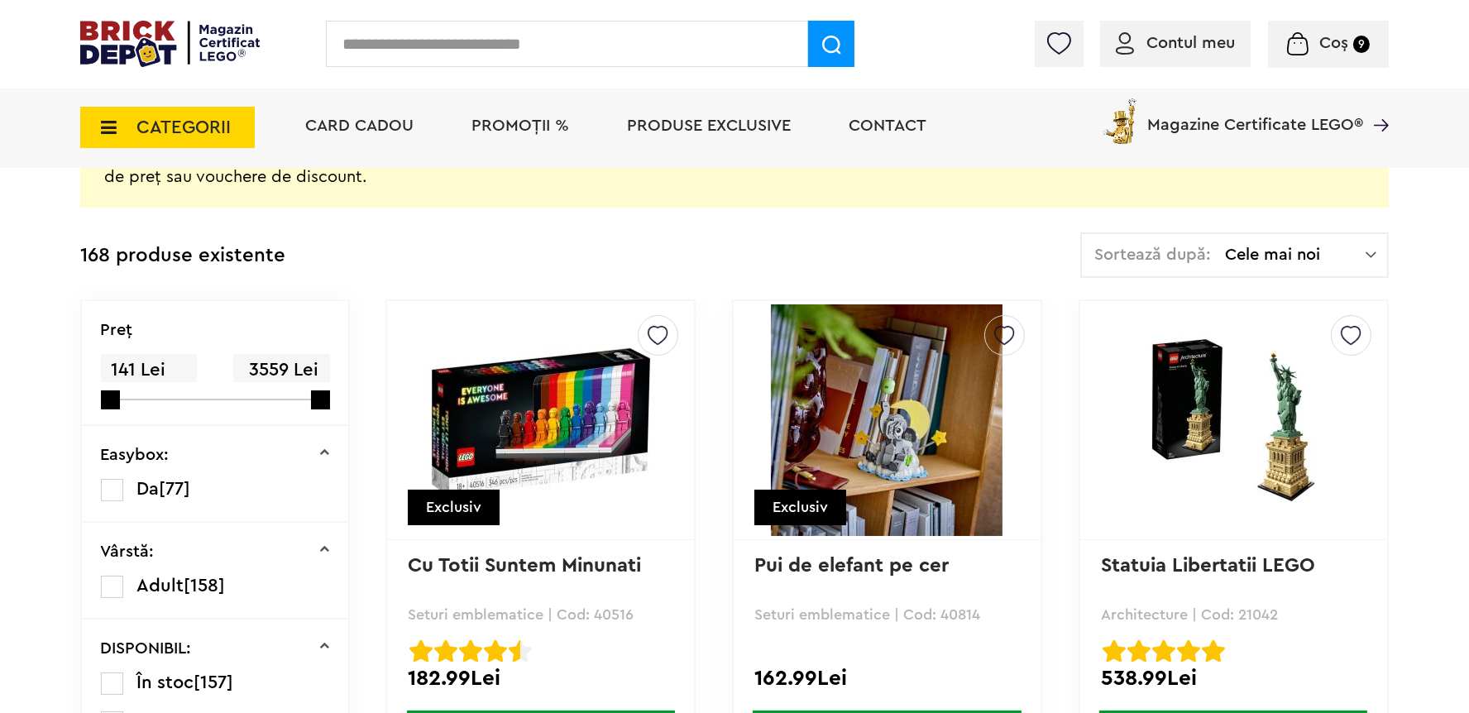
click at [1321, 252] on span "Cele mai noi" at bounding box center [1295, 255] width 141 height 17
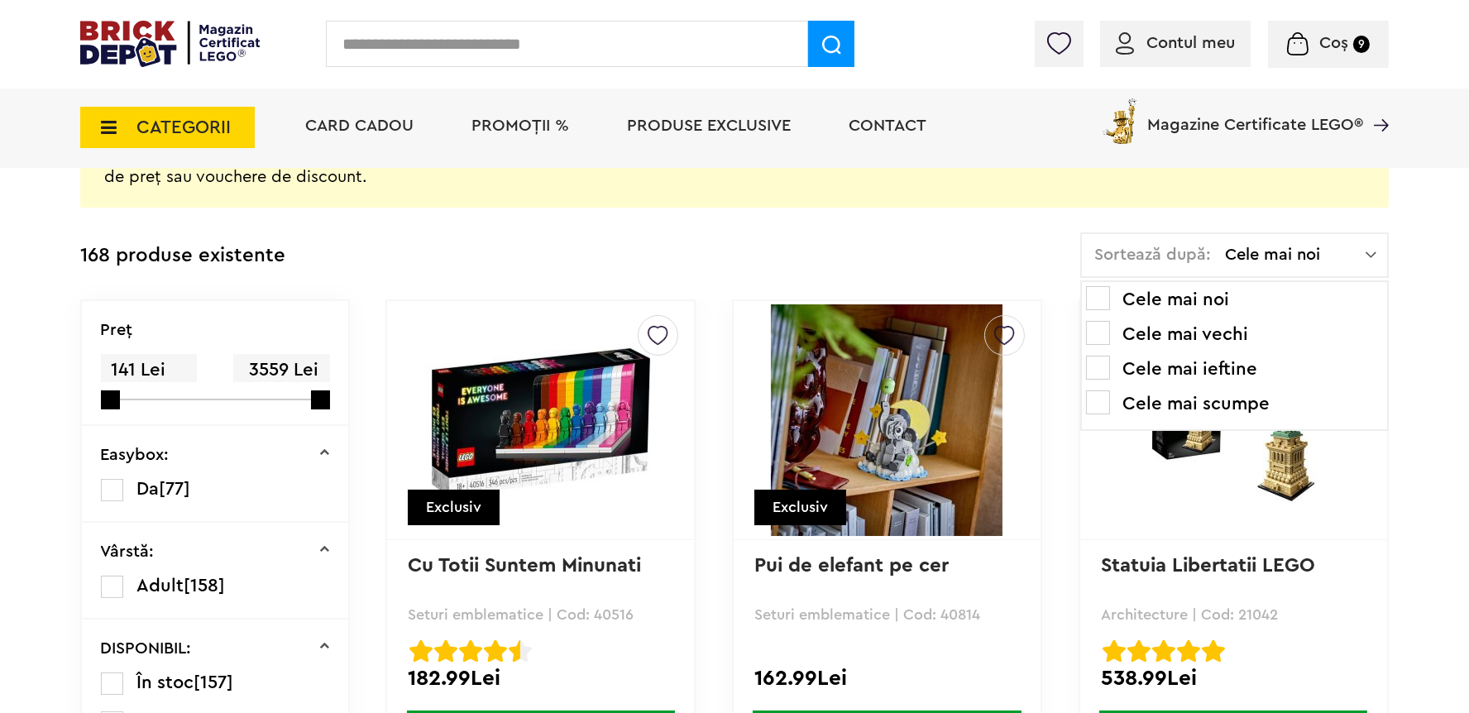
click at [1187, 372] on li "Cele mai ieftine" at bounding box center [1234, 369] width 297 height 26
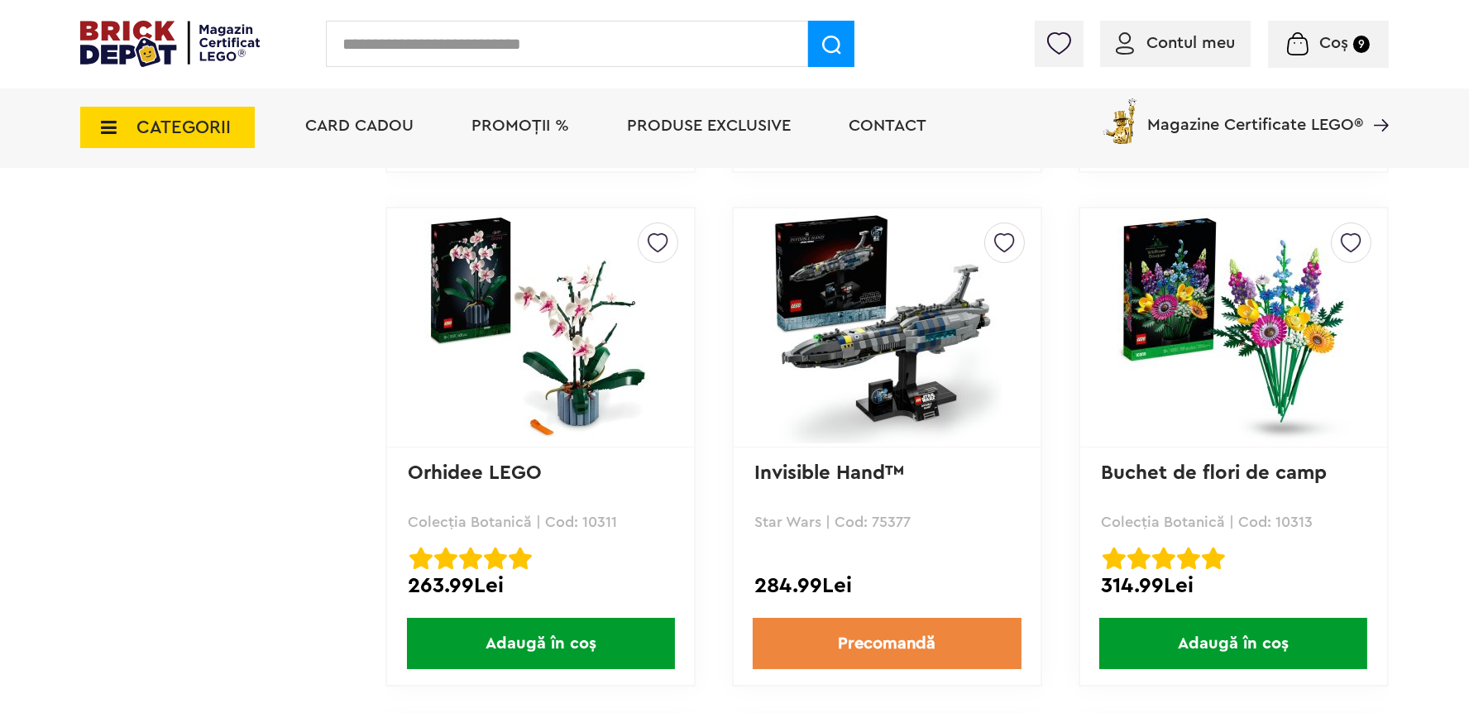
scroll to position [3365, 0]
